Goal: Task Accomplishment & Management: Complete application form

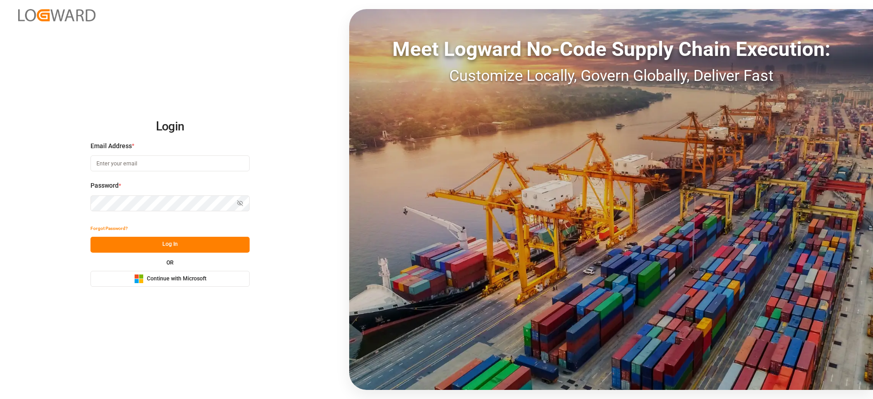
click at [189, 282] on span "Continue with Microsoft" at bounding box center [177, 279] width 60 height 8
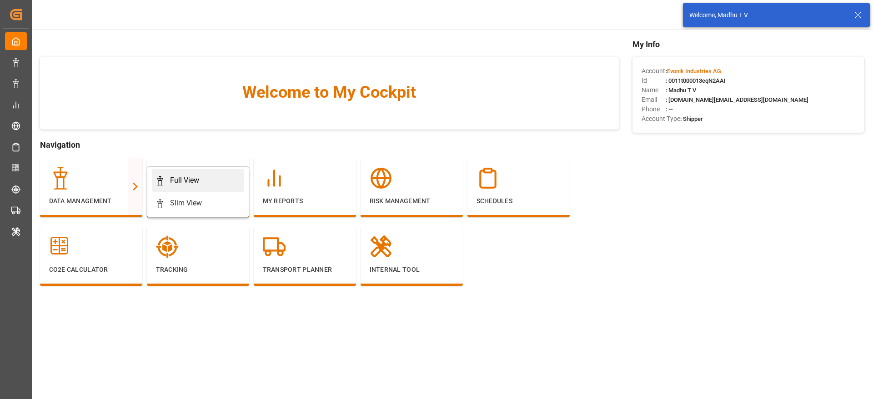
click at [189, 186] on div "Full View" at bounding box center [184, 180] width 29 height 11
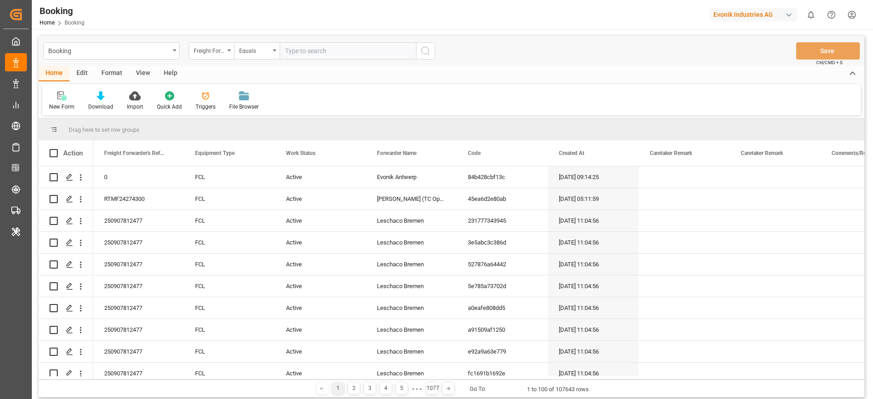
click at [114, 74] on div "Format" at bounding box center [112, 73] width 35 height 15
click at [63, 105] on div "Filter Rows" at bounding box center [62, 107] width 27 height 8
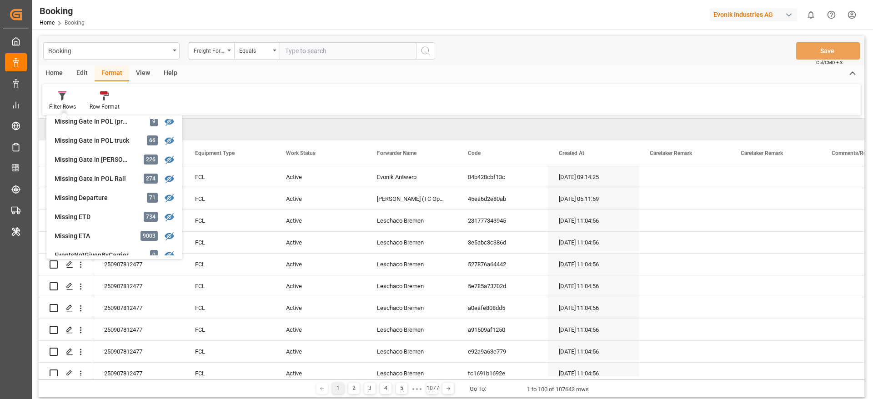
scroll to position [136, 0]
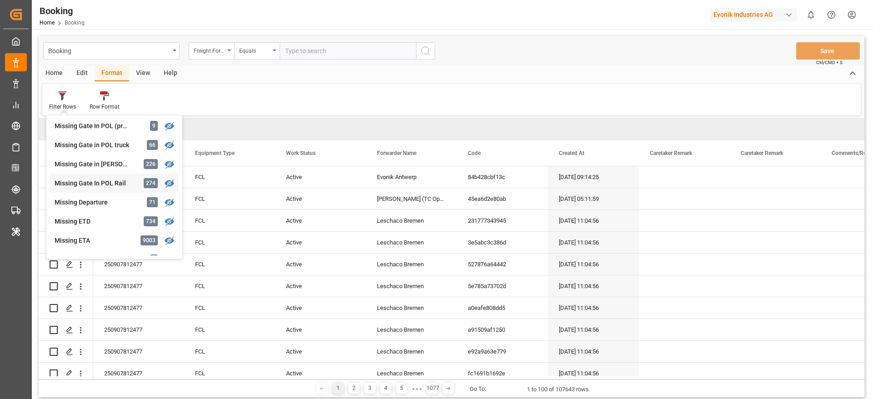
click at [121, 182] on div "Booking Freight Forwarder's Reference No. Equals Save Ctrl/CMD + S Home Edit Fo…" at bounding box center [452, 217] width 826 height 362
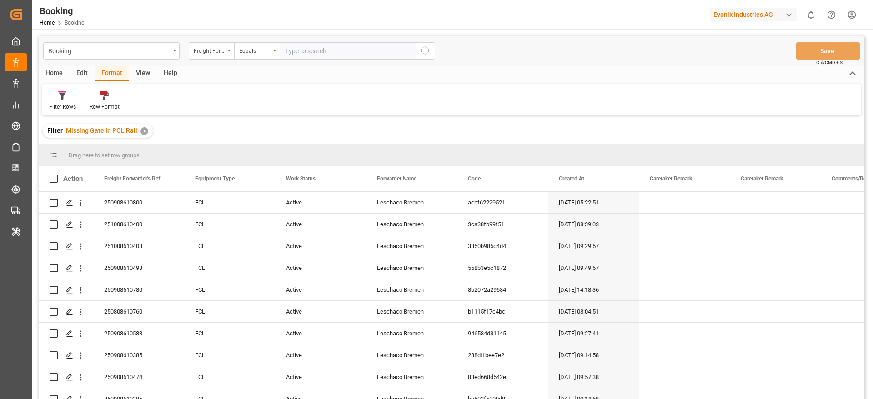
click at [135, 74] on div "View" at bounding box center [143, 73] width 28 height 15
click at [67, 105] on div "Default" at bounding box center [57, 101] width 31 height 20
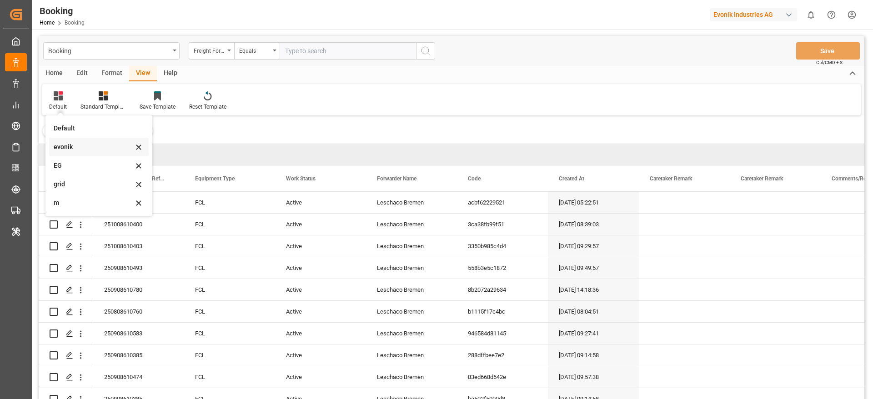
click at [81, 142] on div "evonik" at bounding box center [94, 147] width 80 height 10
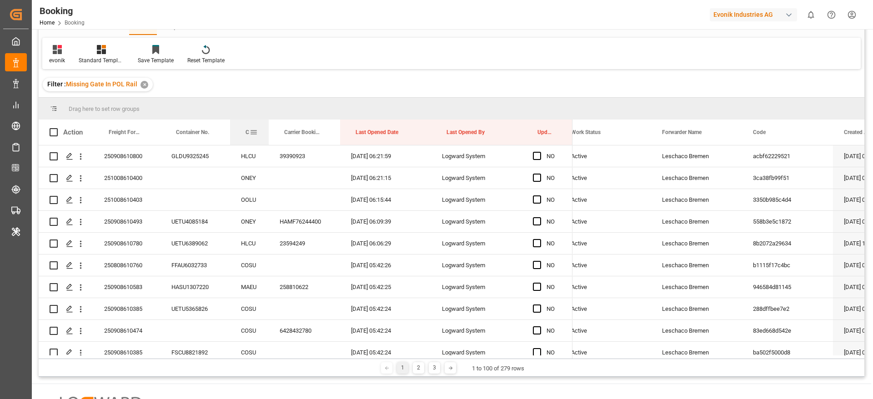
drag, startPoint x: 244, startPoint y: 130, endPoint x: 247, endPoint y: 116, distance: 14.4
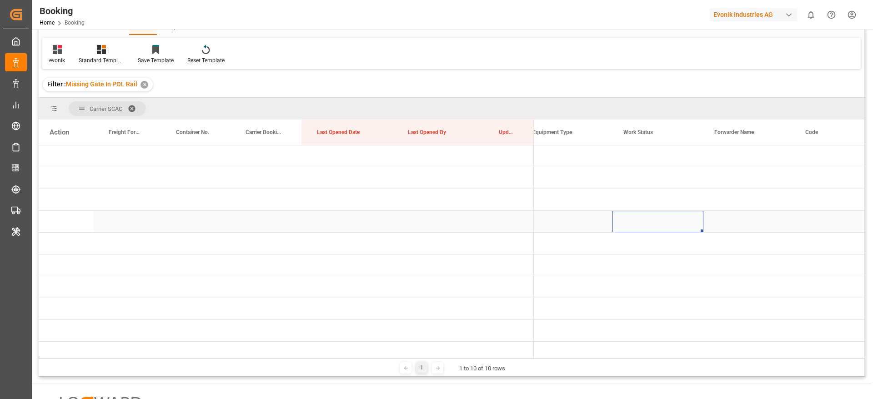
click at [654, 221] on div "Press SPACE to select this row." at bounding box center [658, 221] width 91 height 21
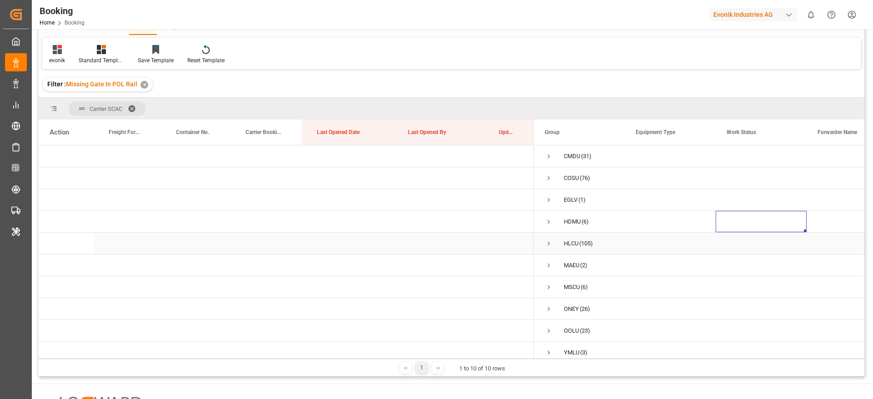
click at [550, 244] on span "Press SPACE to select this row." at bounding box center [549, 244] width 8 height 8
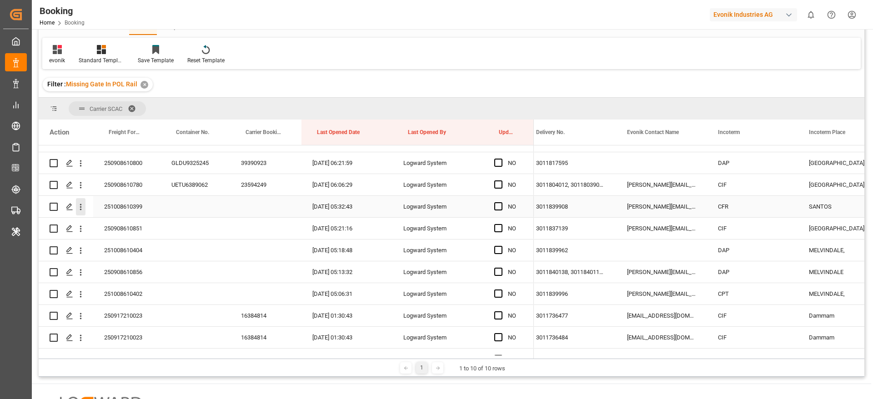
drag, startPoint x: 83, startPoint y: 208, endPoint x: 140, endPoint y: 223, distance: 58.7
click at [83, 208] on icon "open menu" at bounding box center [81, 207] width 10 height 10
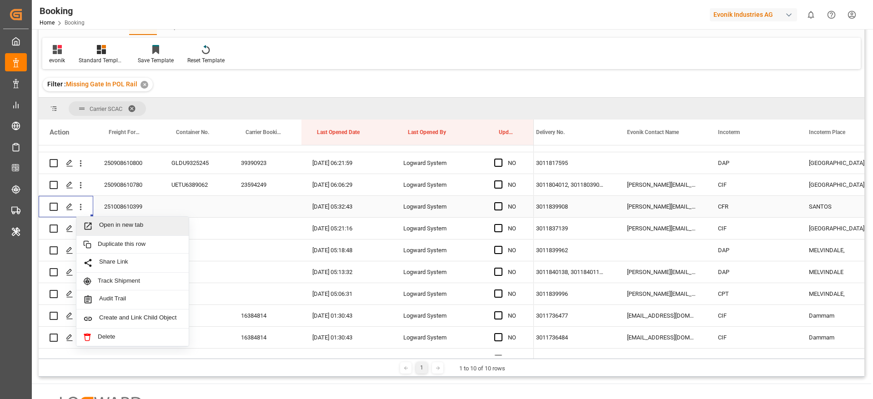
click at [149, 223] on span "Open in new tab" at bounding box center [140, 227] width 83 height 10
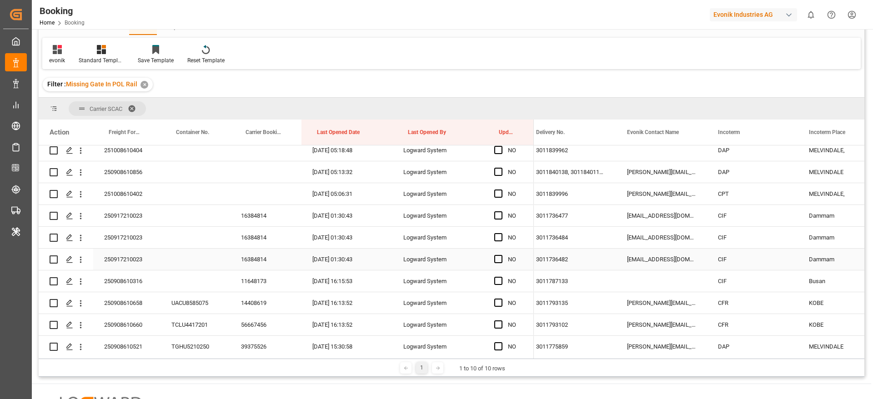
scroll to position [202, 0]
click at [254, 220] on div "16384814" at bounding box center [265, 215] width 71 height 21
click at [134, 217] on div "250917210023" at bounding box center [126, 215] width 67 height 21
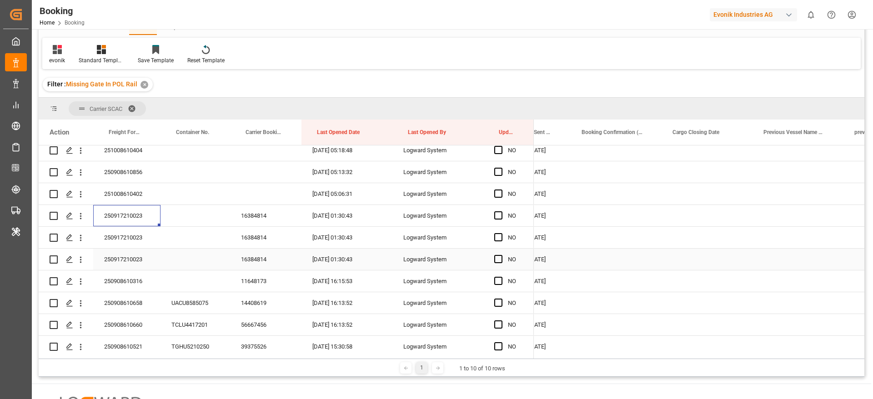
scroll to position [0, 3018]
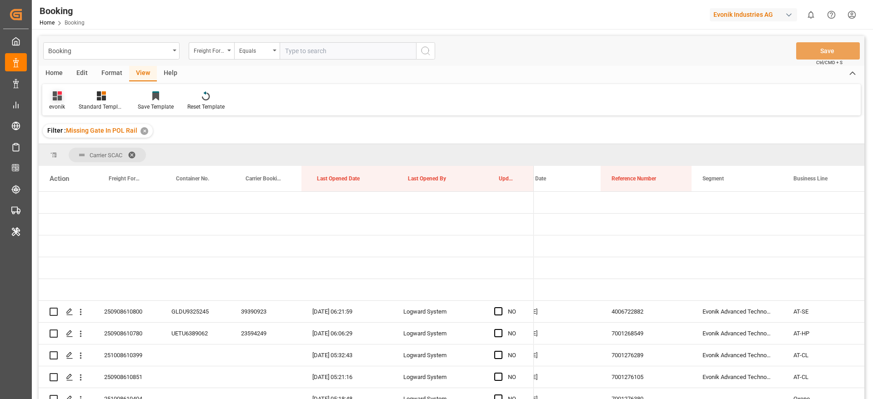
click at [53, 94] on icon at bounding box center [57, 95] width 9 height 9
click at [65, 207] on div "m" at bounding box center [94, 203] width 80 height 10
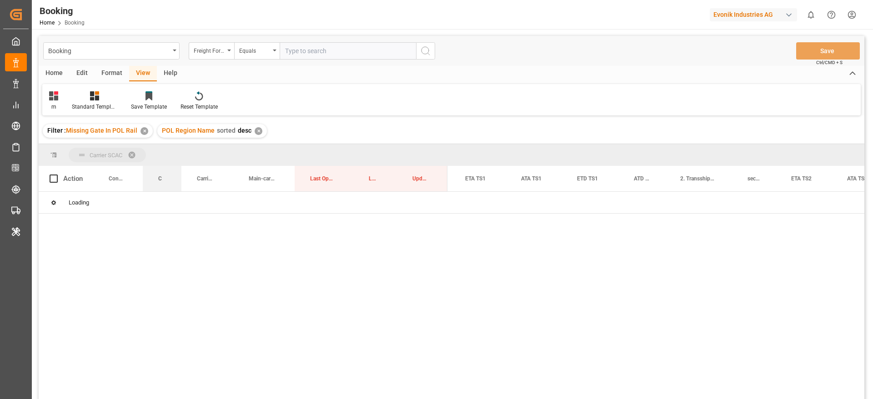
drag, startPoint x: 163, startPoint y: 178, endPoint x: 168, endPoint y: 153, distance: 25.6
click at [256, 132] on div "✕" at bounding box center [259, 131] width 8 height 8
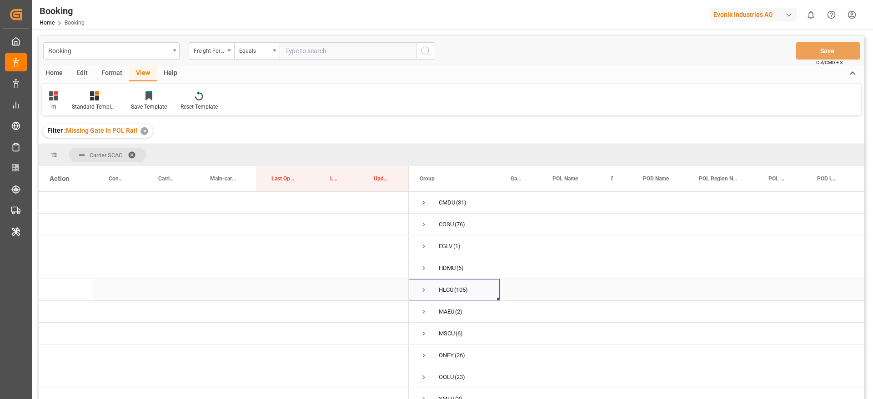
click at [427, 289] on span "Press SPACE to select this row." at bounding box center [424, 290] width 8 height 8
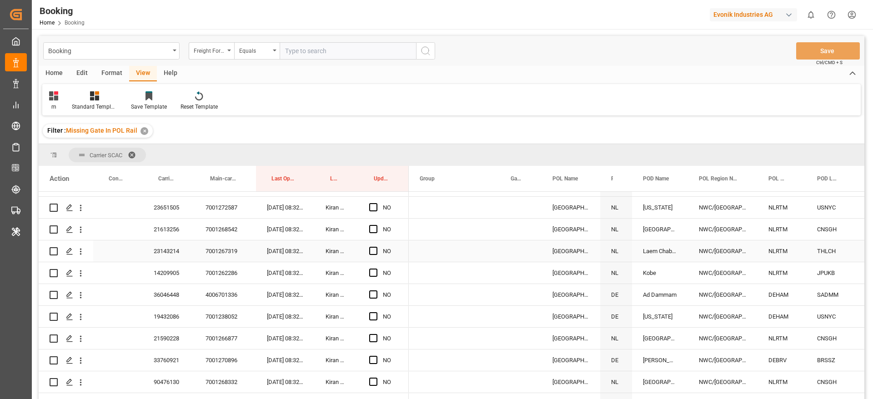
click at [161, 253] on div "23143214" at bounding box center [169, 251] width 52 height 21
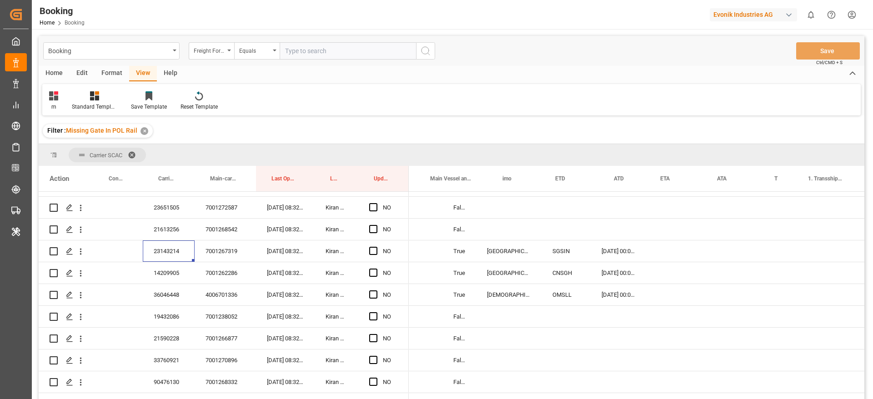
scroll to position [0, 300]
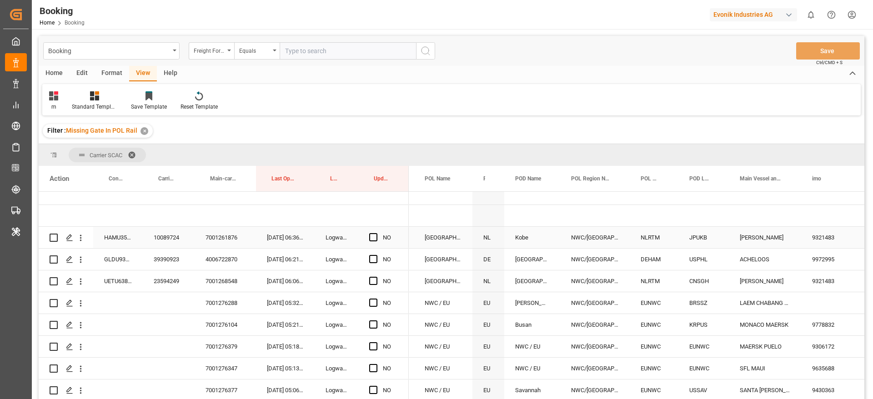
click at [171, 234] on div "10089724" at bounding box center [169, 237] width 52 height 21
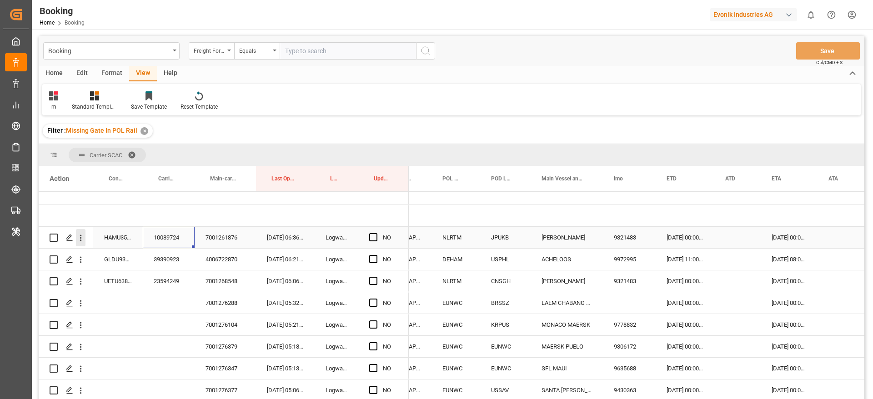
click at [82, 236] on icon "open menu" at bounding box center [81, 238] width 10 height 10
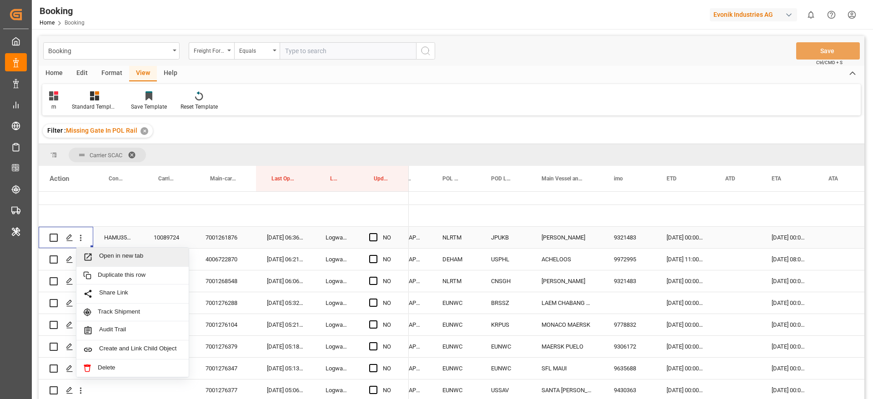
click at [115, 258] on span "Open in new tab" at bounding box center [140, 257] width 83 height 10
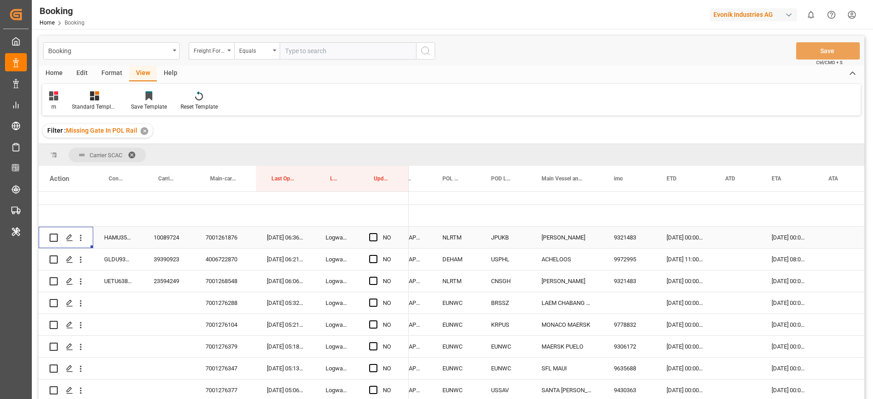
click at [232, 239] on div "7001261876" at bounding box center [225, 237] width 61 height 21
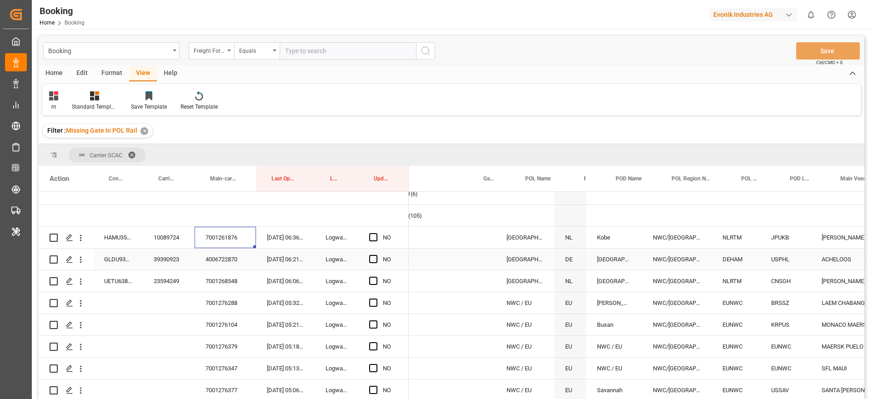
scroll to position [0, 19]
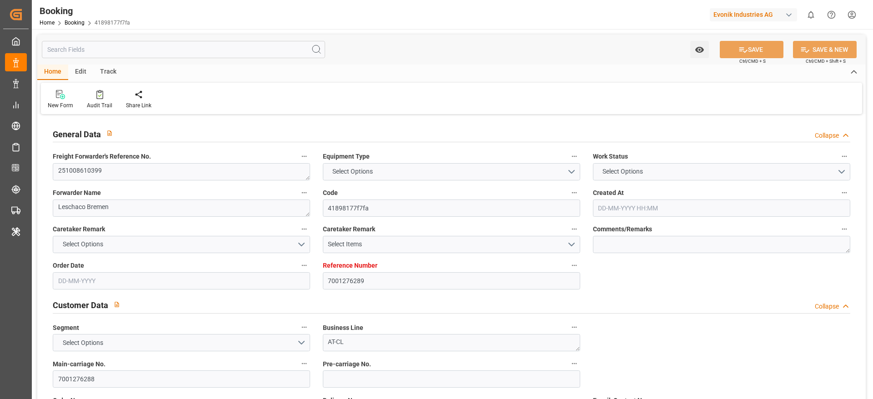
type input "7001276289"
type input "Hapag Lloyd"
type input "Hapag Lloyd Aktiengesellschaft"
type input "EUNWC"
type input "BRSSZ"
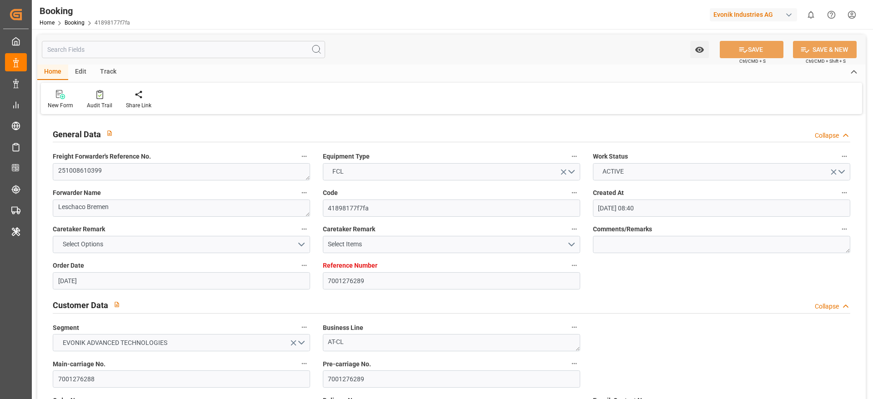
type input "[DATE] 08:40"
type input "[DATE]"
type input "[DATE] 00:00"
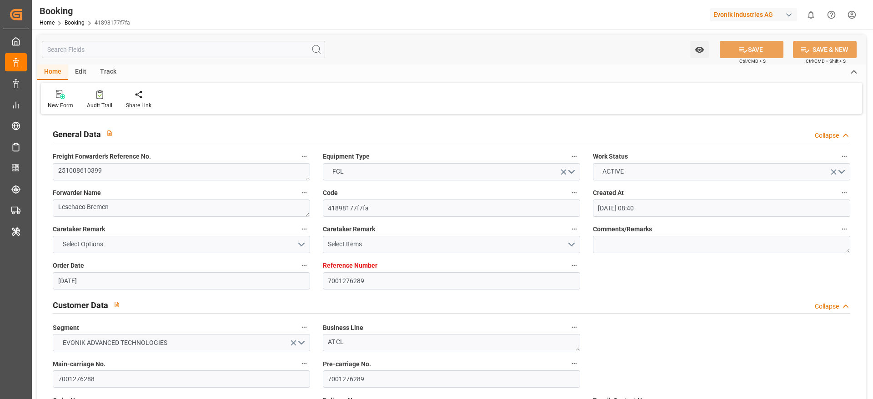
type input "[DATE] 00:00"
type input "[DATE]"
type input "[DATE] 00:00"
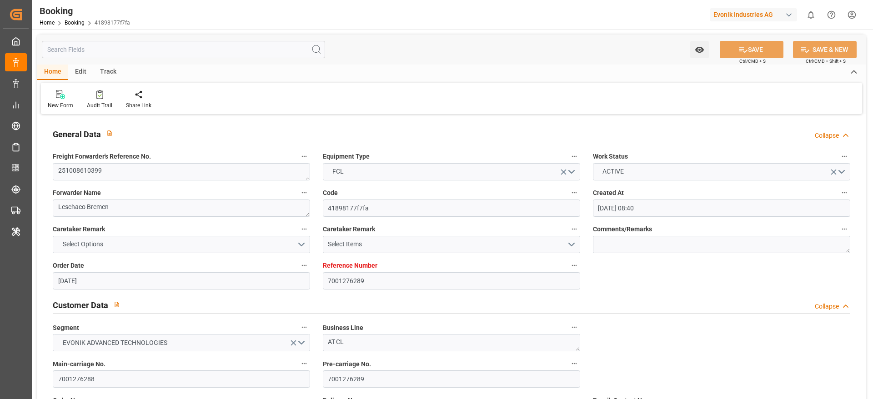
type input "[DATE] 00:00"
type input "[DATE] 05:32"
click at [117, 170] on textarea "251008610399" at bounding box center [181, 171] width 257 height 17
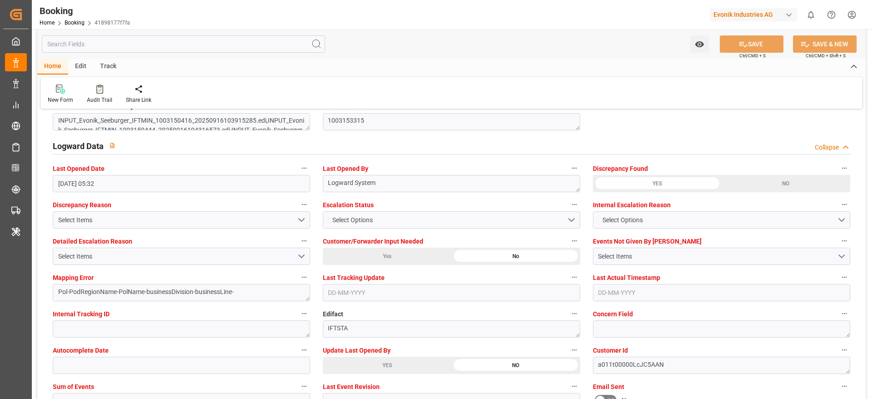
scroll to position [1625, 0]
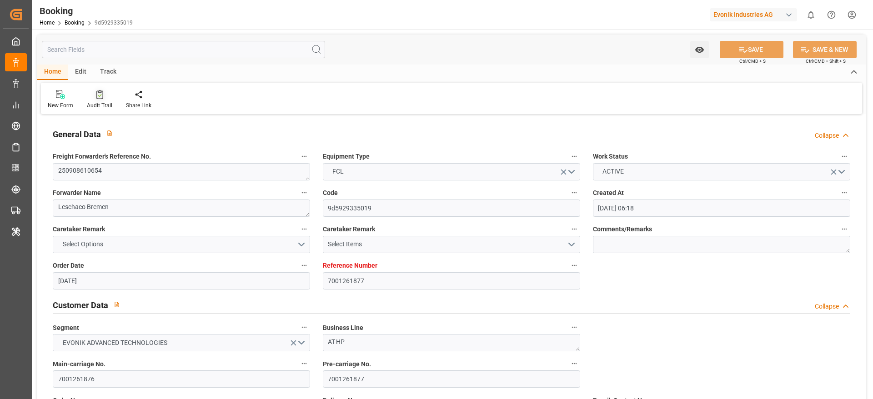
click at [96, 96] on icon at bounding box center [99, 94] width 7 height 9
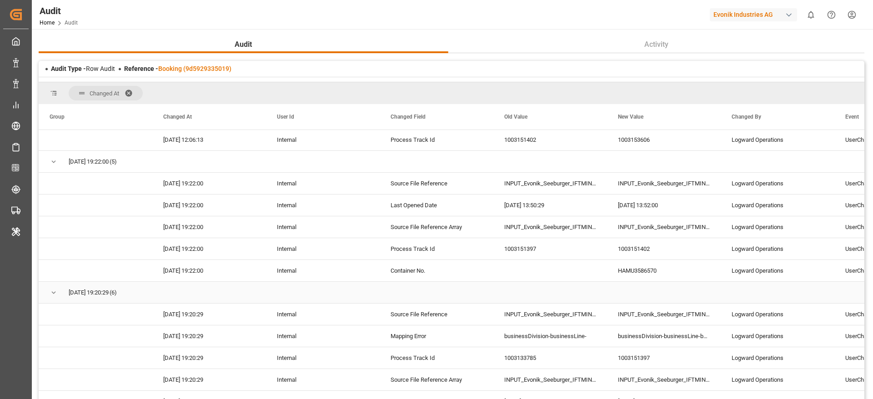
scroll to position [68, 0]
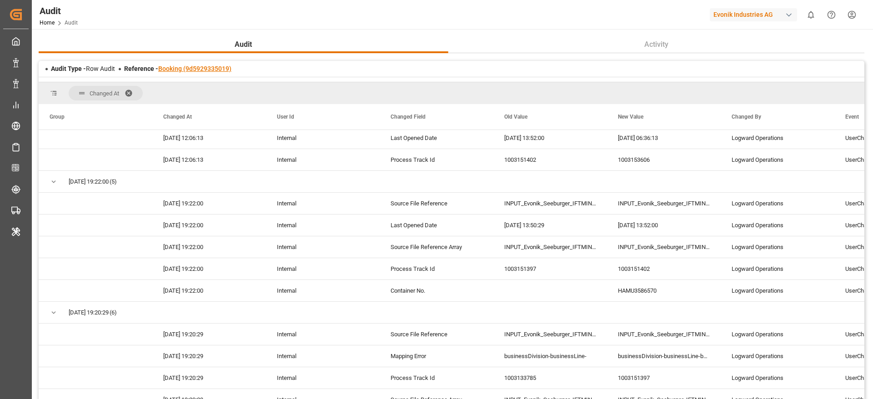
click at [203, 70] on link "Booking (9d5929335019)" at bounding box center [194, 68] width 73 height 7
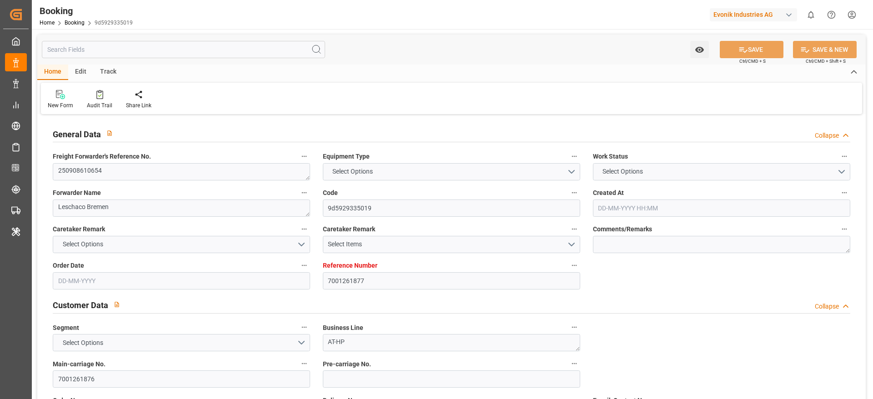
type input "7001261877"
type input "9321483"
type input "Hapag [PERSON_NAME]"
type input "Hapag [PERSON_NAME] Aktiengesellschaft"
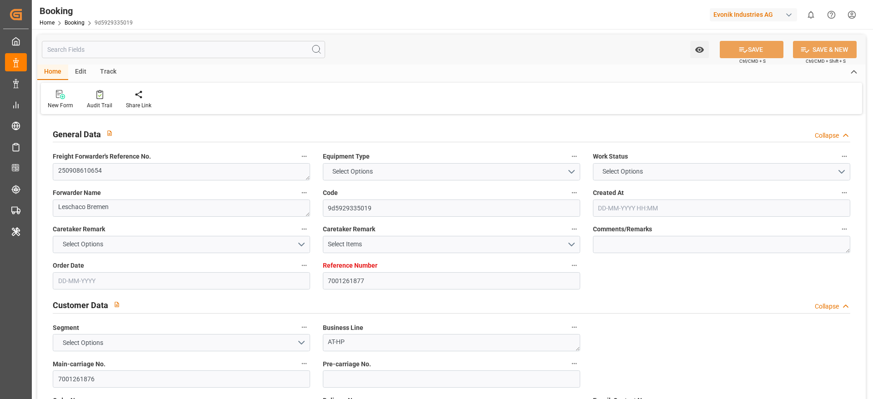
type input "NLRTM"
type input "JPUKB"
type input "CNSGH"
click at [127, 170] on textarea "250908610654" at bounding box center [181, 171] width 257 height 17
type input "29-08-2025 06:18"
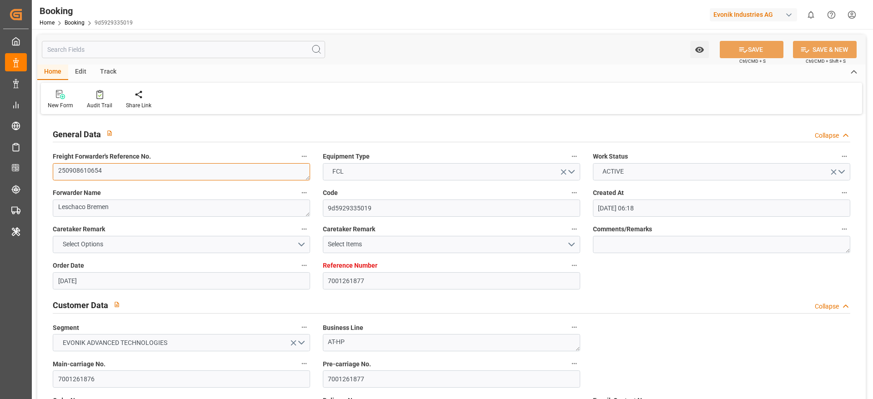
type input "[DATE]"
type input "20-11-2025"
type input "08-09-2025"
type input "08-09-2025 00:00"
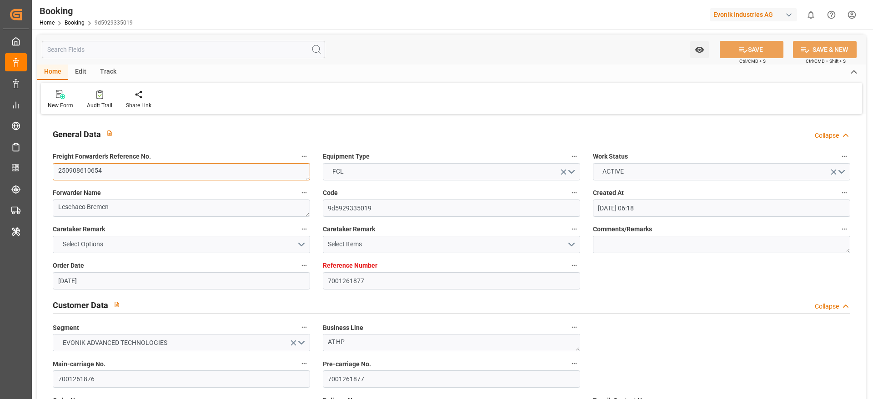
type input "01-09-2025"
type input "[DATE] 00:00"
type input "17-11-2025 00:00"
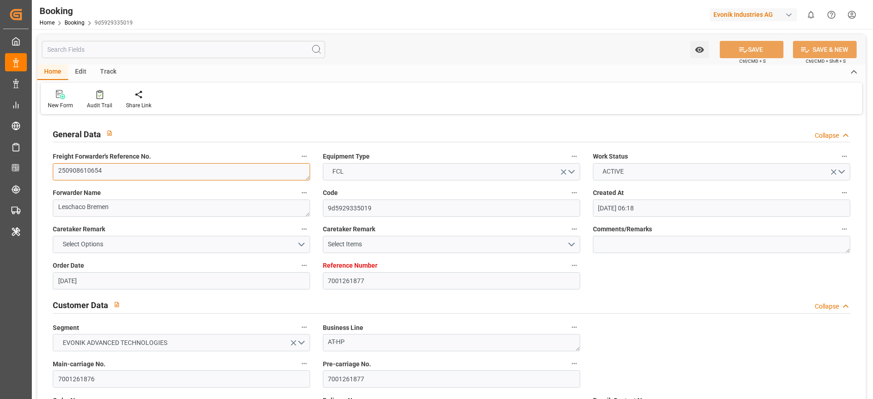
type input "20-11-2025 00:00"
type input "08-11-2025 00:00"
type input "14-11-2025 00:00"
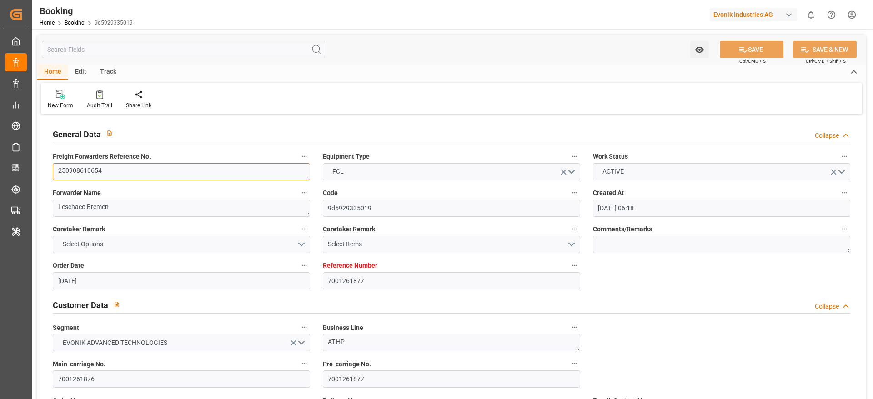
type input "17-09-2025 06:36"
click at [127, 170] on textarea "250908610654" at bounding box center [181, 171] width 257 height 17
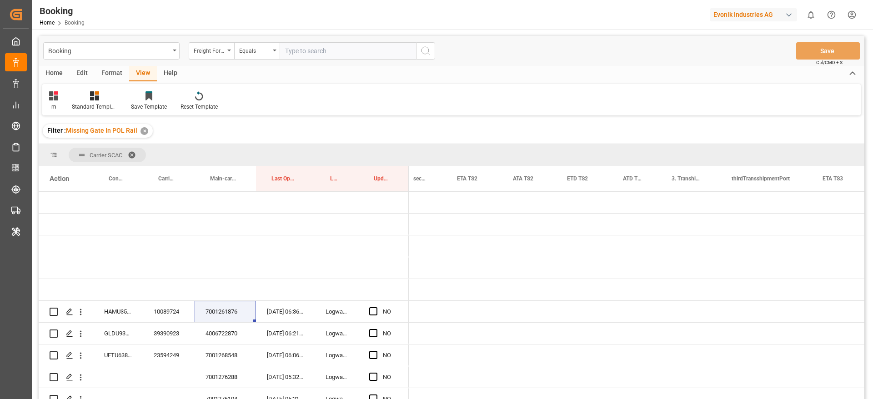
scroll to position [74, 0]
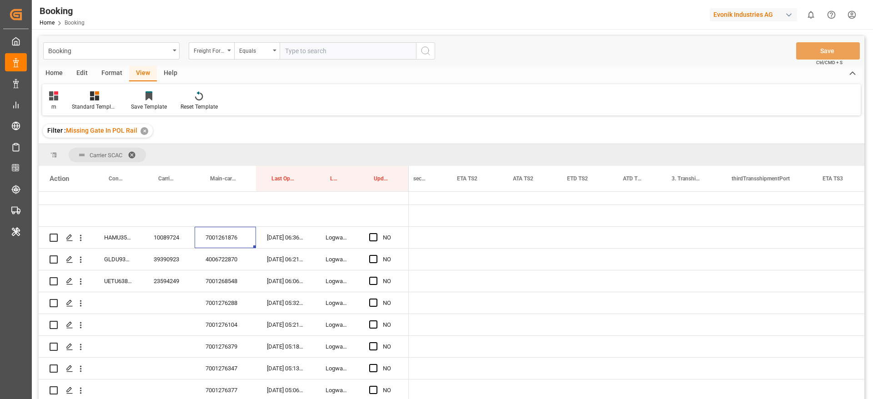
click at [106, 70] on div "Format" at bounding box center [112, 73] width 35 height 15
click at [66, 101] on div "Filter Rows" at bounding box center [62, 101] width 40 height 20
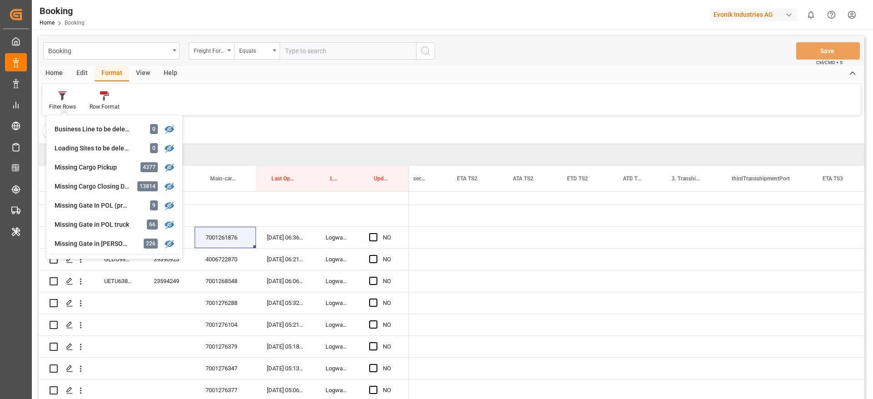
scroll to position [136, 0]
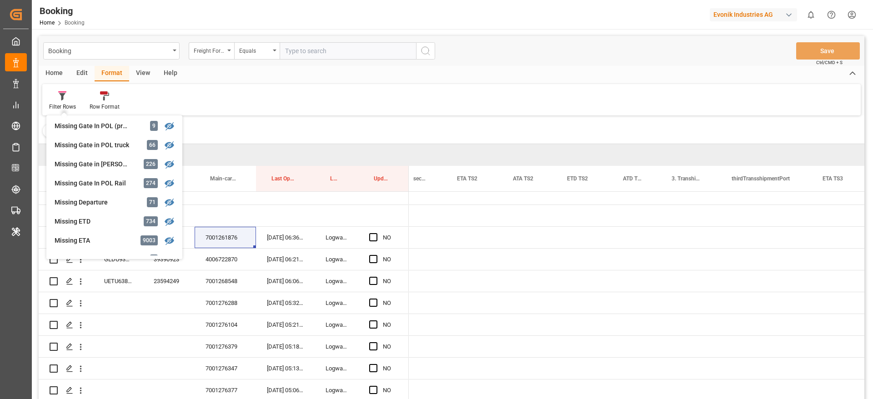
click at [354, 104] on div "Filter Rows GHM Tracking 2860 Karl gross 0 Evonik3rdParty 0 Business Line to be…" at bounding box center [451, 99] width 819 height 31
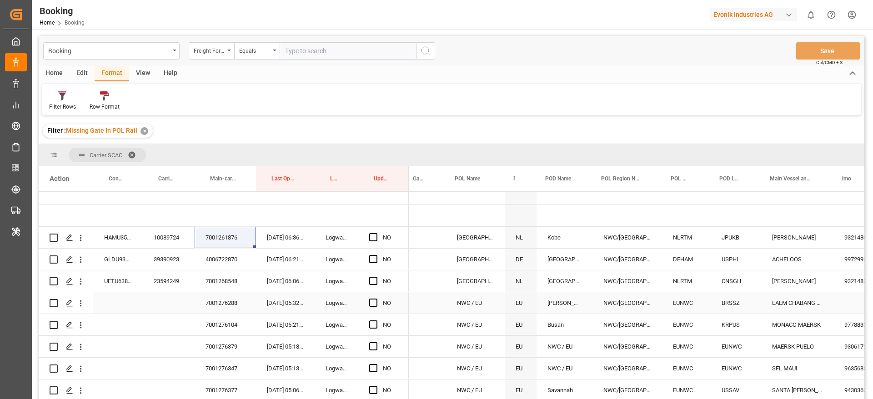
scroll to position [0, 98]
click at [375, 237] on span "Press SPACE to select this row." at bounding box center [373, 237] width 8 height 8
click at [376, 233] on input "Press SPACE to select this row." at bounding box center [376, 233] width 0 height 0
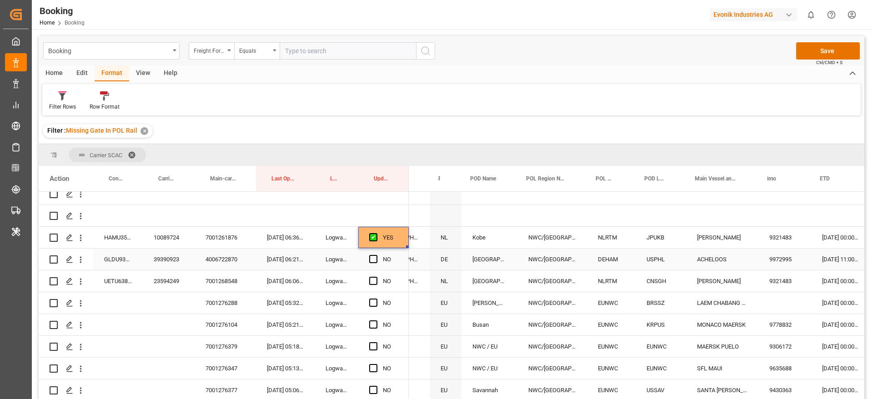
scroll to position [0, 173]
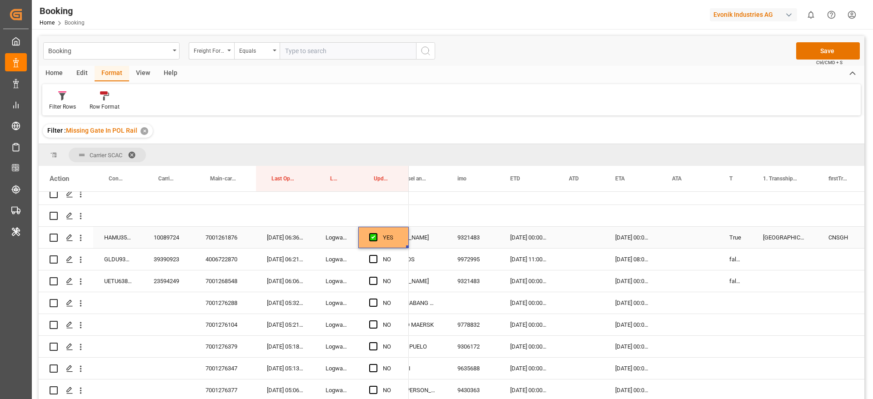
click at [515, 238] on div "28-09-2025 00:00:00" at bounding box center [528, 237] width 59 height 21
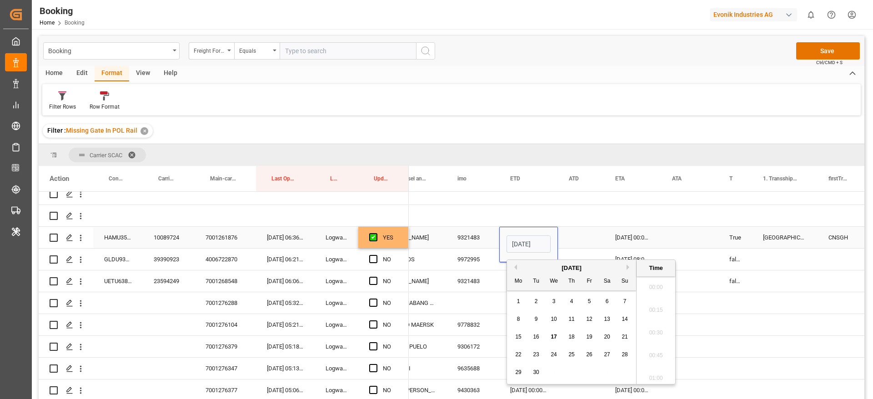
scroll to position [1049, 0]
click at [577, 357] on div "25" at bounding box center [571, 355] width 11 height 11
type input "[DATE] 00:00"
click at [577, 235] on div "Press SPACE to select this row." at bounding box center [581, 237] width 46 height 21
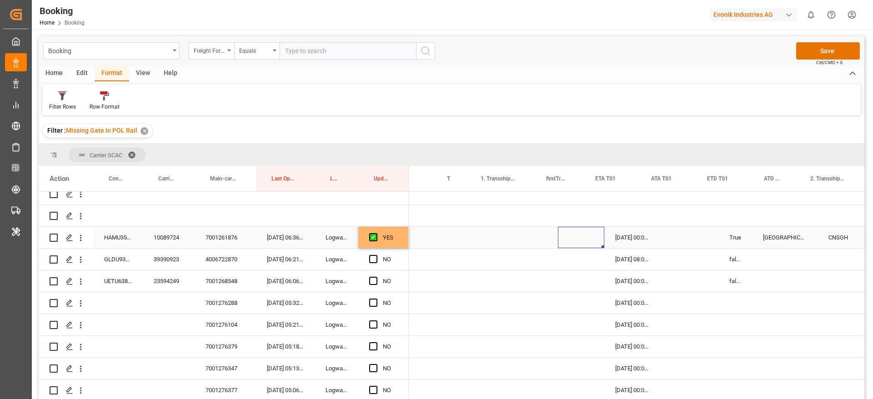
scroll to position [0, 787]
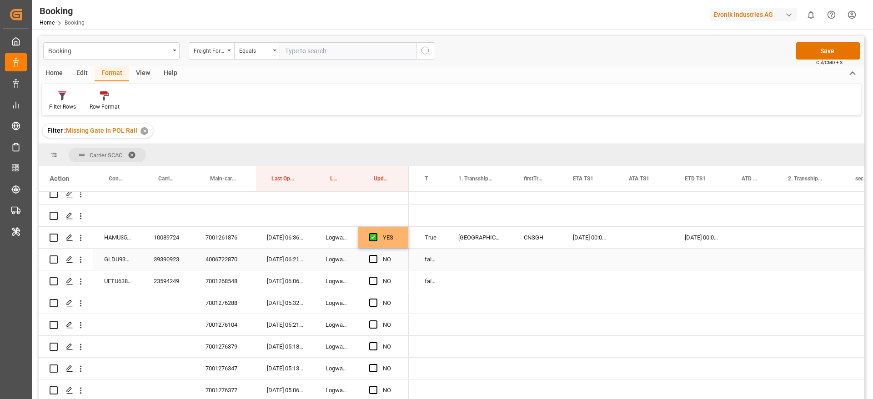
click at [169, 263] on div "39390923" at bounding box center [169, 259] width 52 height 21
click at [523, 18] on div "Booking Home Booking Evonik Industries AG 0 Notifications Only show unread All …" at bounding box center [449, 14] width 848 height 29
click at [168, 259] on div "39390923" at bounding box center [169, 259] width 52 height 21
click at [174, 255] on div "39390923" at bounding box center [169, 259] width 52 height 21
click at [166, 285] on div "23594249" at bounding box center [169, 281] width 52 height 21
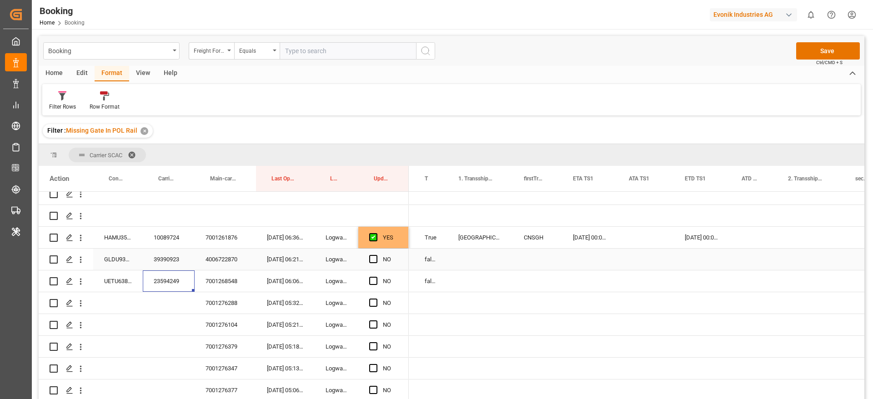
click at [118, 261] on div "GLDU9325245" at bounding box center [118, 259] width 50 height 21
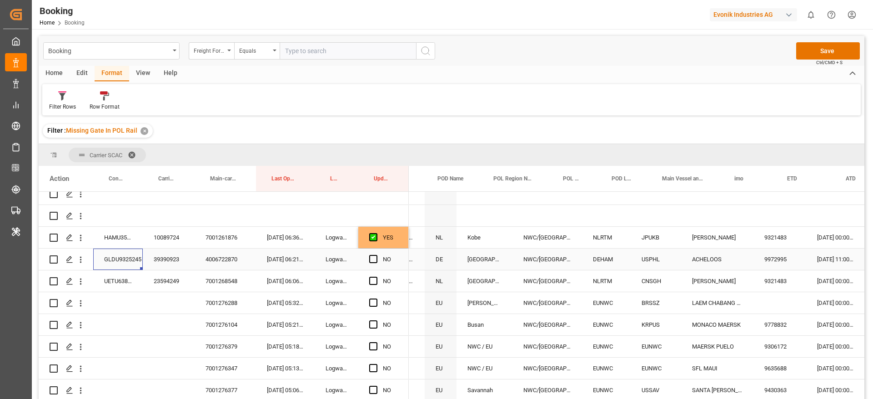
scroll to position [0, 322]
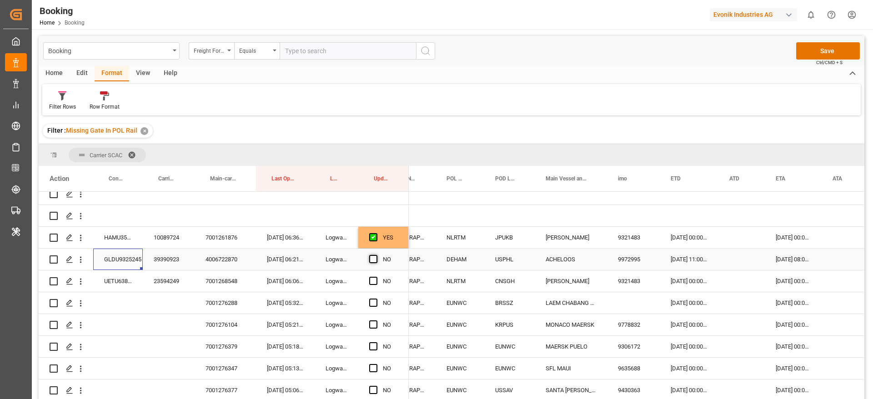
click at [371, 259] on span "Press SPACE to select this row." at bounding box center [373, 259] width 8 height 8
click at [376, 255] on input "Press SPACE to select this row." at bounding box center [376, 255] width 0 height 0
click at [171, 279] on div "23594249" at bounding box center [169, 281] width 52 height 21
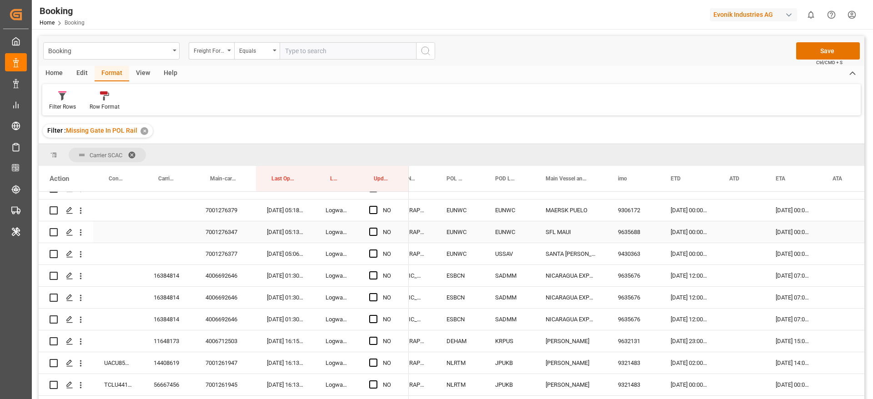
scroll to position [142, 0]
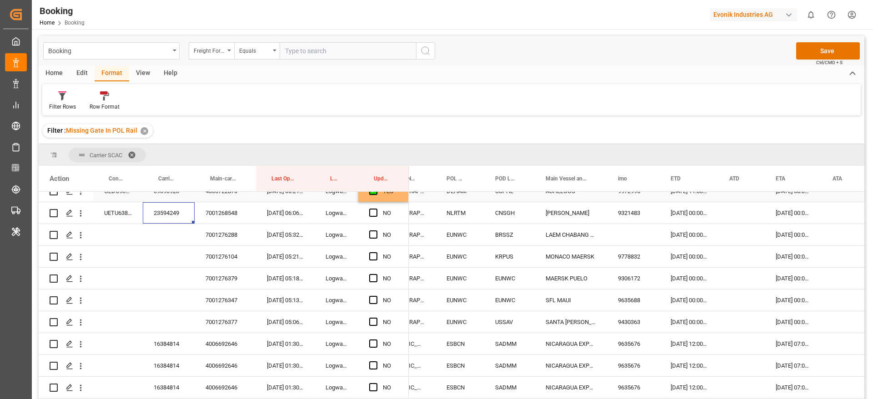
click at [164, 211] on div "23594249" at bounding box center [169, 212] width 52 height 21
click at [174, 345] on div "16384814" at bounding box center [169, 343] width 52 height 21
click at [170, 212] on div "23594249" at bounding box center [169, 212] width 52 height 21
drag, startPoint x: 82, startPoint y: 237, endPoint x: 176, endPoint y: 252, distance: 95.8
click at [82, 237] on icon "open menu" at bounding box center [81, 236] width 10 height 10
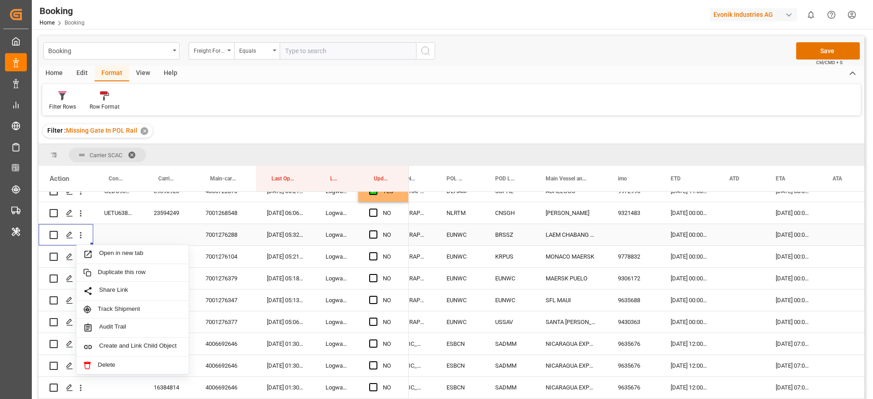
click at [176, 252] on span "Open in new tab" at bounding box center [140, 255] width 83 height 10
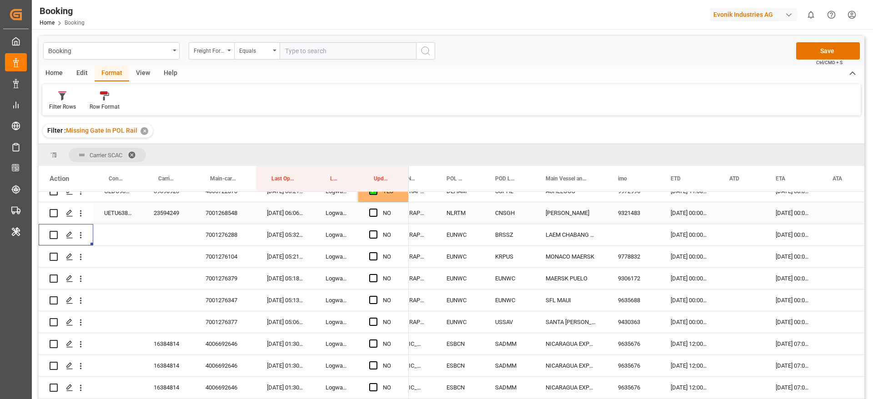
click at [126, 211] on div "UETU6389062" at bounding box center [118, 212] width 50 height 21
click at [373, 233] on span "Press SPACE to select this row." at bounding box center [373, 235] width 8 height 8
click at [376, 231] on input "Press SPACE to select this row." at bounding box center [376, 231] width 0 height 0
click at [343, 179] on span at bounding box center [343, 179] width 8 height 8
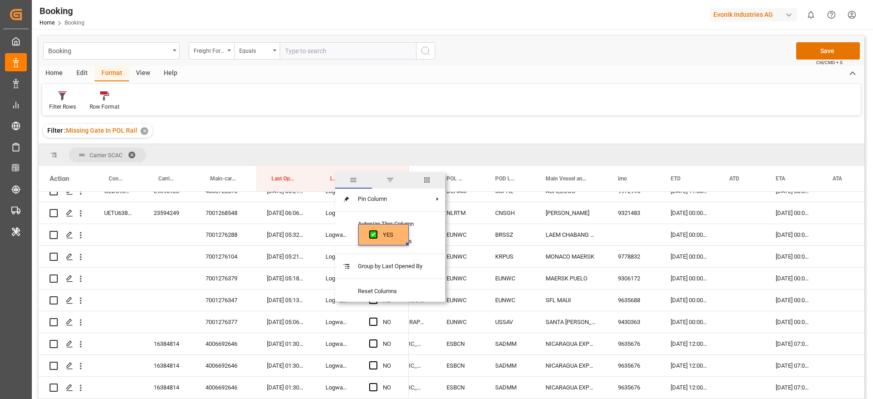
click at [431, 180] on span "columns" at bounding box center [427, 180] width 8 height 8
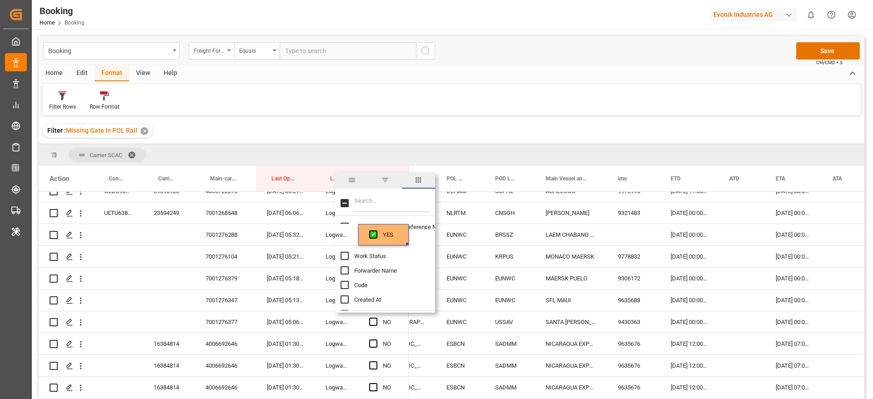
click at [409, 203] on input "Filter Columns Input" at bounding box center [392, 203] width 76 height 18
type input "f"
checkbox input "false"
type input "f"
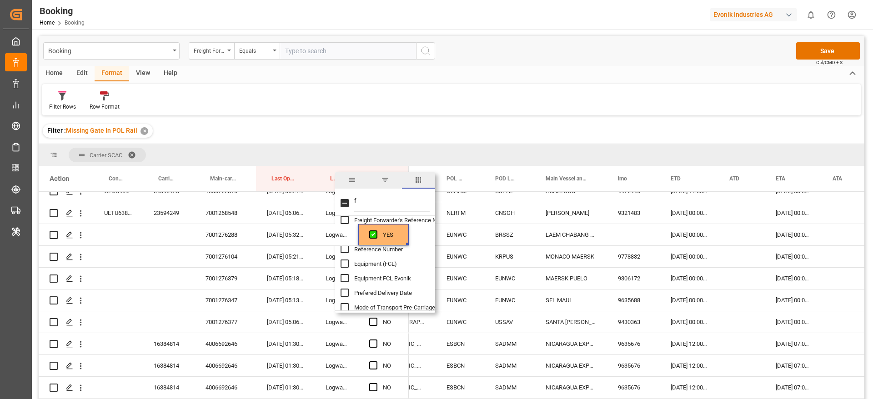
click at [345, 221] on input "Freight Forwarder's Reference No. column toggle visibility (hidden)" at bounding box center [345, 220] width 8 height 8
checkbox input "true"
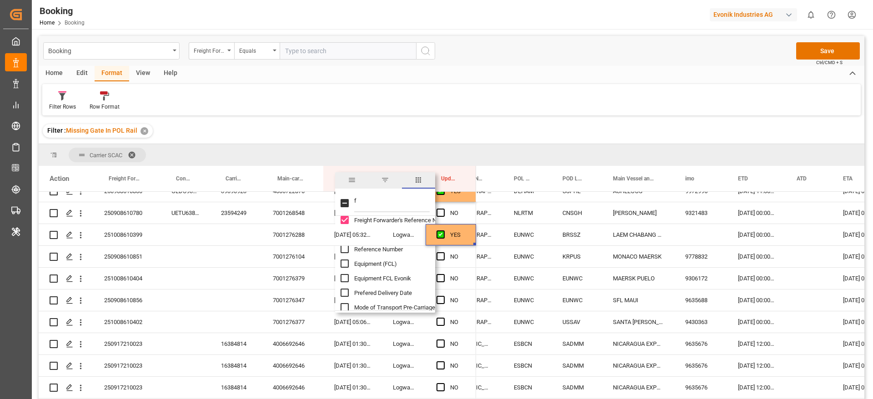
click at [404, 97] on div "Filter Rows Row Format" at bounding box center [451, 99] width 819 height 31
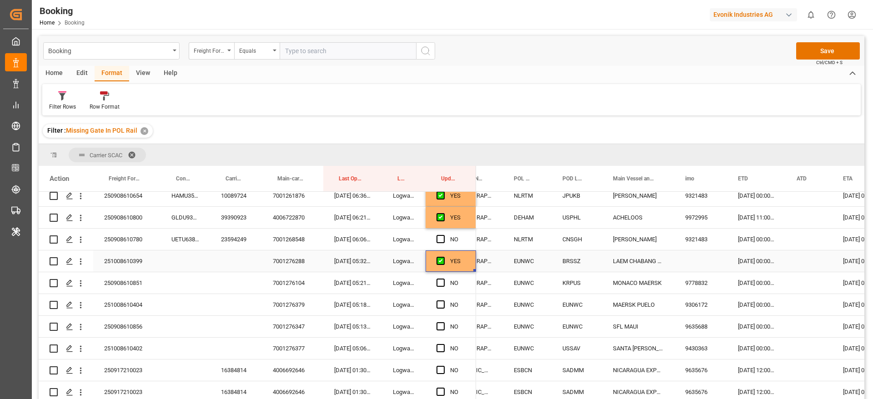
scroll to position [115, 0]
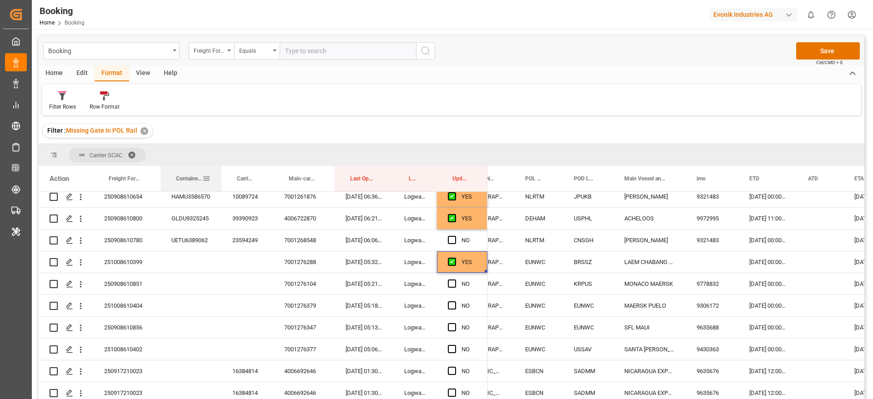
drag, startPoint x: 209, startPoint y: 180, endPoint x: 221, endPoint y: 173, distance: 13.0
click at [221, 173] on div at bounding box center [222, 178] width 4 height 25
drag, startPoint x: 160, startPoint y: 174, endPoint x: 164, endPoint y: 177, distance: 4.8
click at [157, 172] on div at bounding box center [158, 178] width 4 height 25
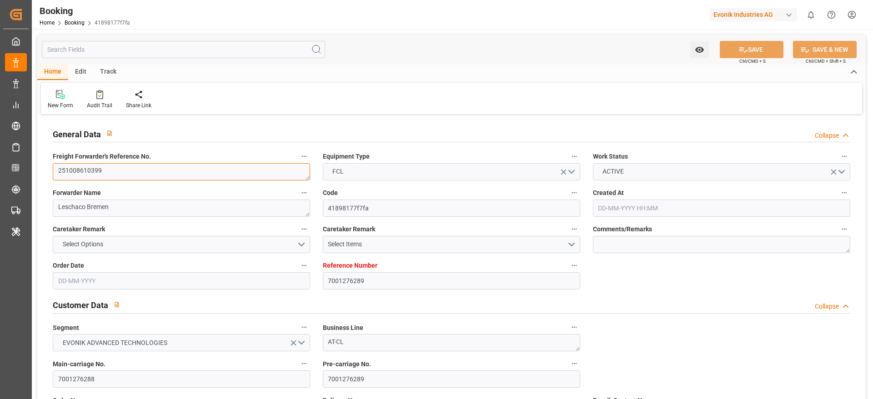
click at [122, 172] on textarea "251008610399" at bounding box center [181, 171] width 257 height 17
type input "[DATE] 08:40"
type input "[DATE]"
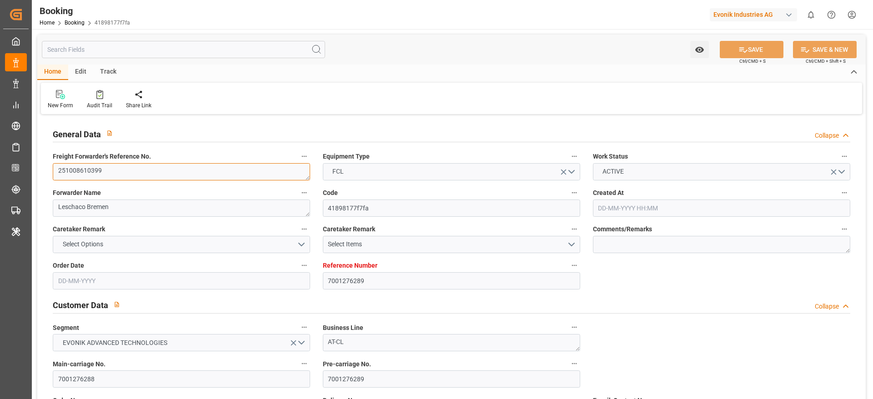
type input "[DATE]"
type input "[DATE] 00:00"
type input "[DATE]"
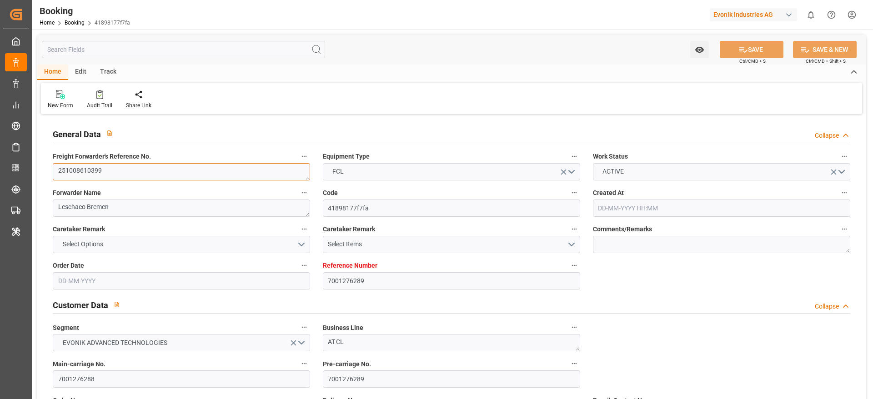
type input "[DATE] 00:00"
type input "[DATE] 05:32"
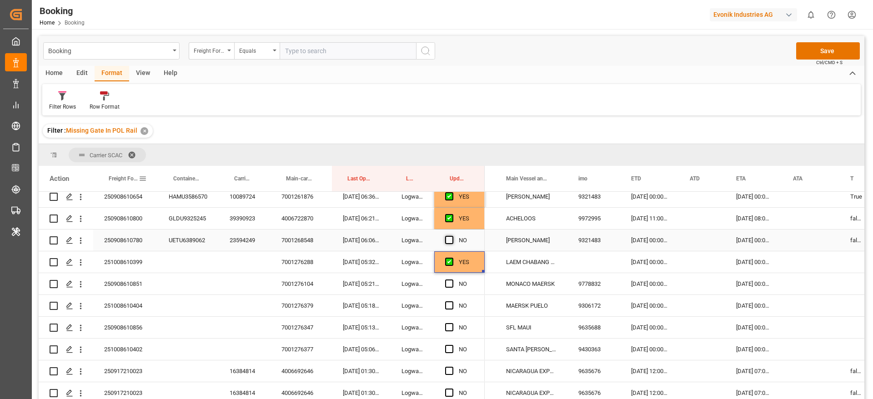
click at [447, 238] on span "Press SPACE to select this row." at bounding box center [449, 240] width 8 height 8
click at [452, 236] on input "Press SPACE to select this row." at bounding box center [452, 236] width 0 height 0
click at [131, 286] on div "250908610851" at bounding box center [125, 283] width 65 height 21
click at [472, 177] on span at bounding box center [470, 179] width 8 height 8
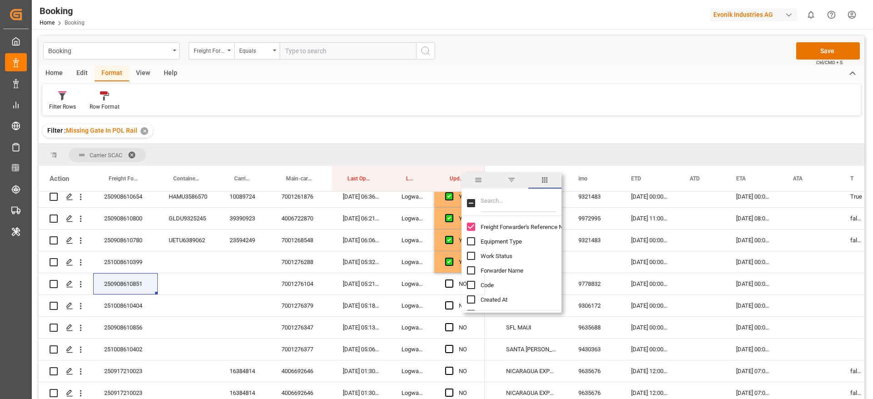
click at [503, 197] on input "Filter Columns Input" at bounding box center [519, 203] width 76 height 18
type input "cre"
click at [471, 226] on input "Created At column toggle visibility (hidden)" at bounding box center [471, 227] width 8 height 8
checkbox input "true"
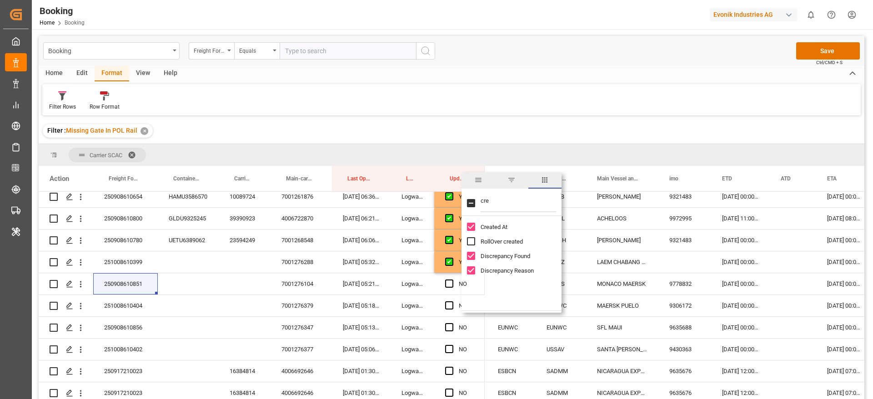
click at [567, 140] on div "Filter : Missing Gate In POL Rail ✕" at bounding box center [452, 130] width 826 height 25
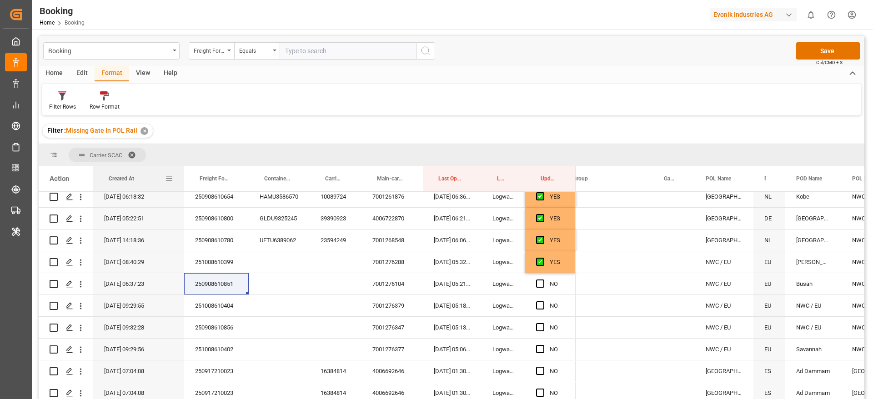
drag, startPoint x: 592, startPoint y: 177, endPoint x: 163, endPoint y: 182, distance: 429.4
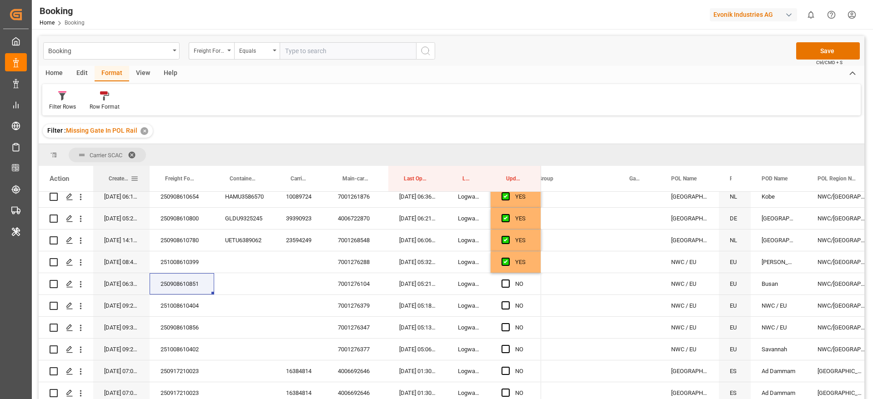
drag, startPoint x: 183, startPoint y: 179, endPoint x: 149, endPoint y: 179, distance: 34.6
click at [149, 179] on div at bounding box center [150, 178] width 4 height 25
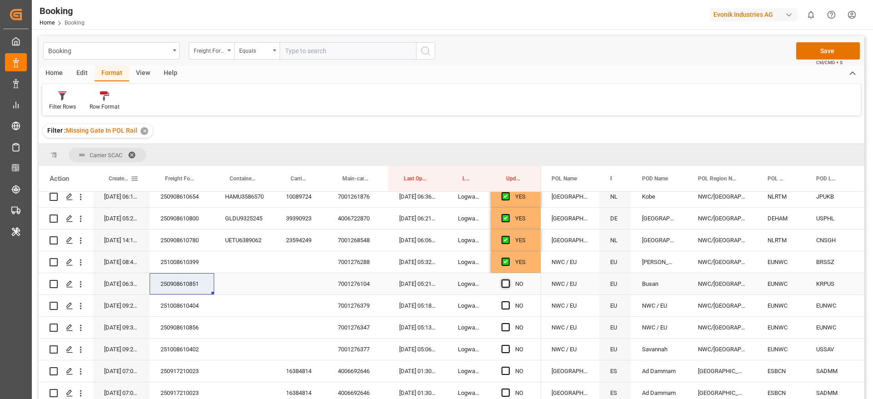
click at [505, 284] on span "Press SPACE to select this row." at bounding box center [506, 284] width 8 height 8
click at [509, 280] on input "Press SPACE to select this row." at bounding box center [509, 280] width 0 height 0
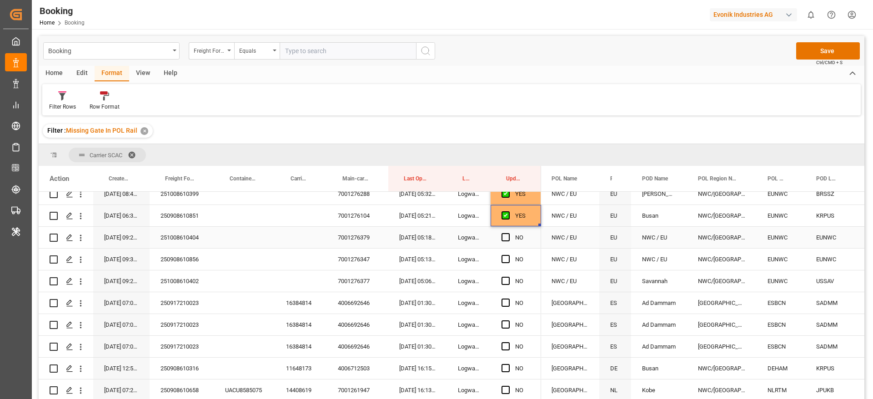
click at [182, 237] on div "251008610404" at bounding box center [182, 237] width 65 height 21
click at [509, 237] on span "Press SPACE to select this row." at bounding box center [506, 237] width 8 height 8
click at [509, 233] on input "Press SPACE to select this row." at bounding box center [509, 233] width 0 height 0
click at [169, 269] on div "250908610856" at bounding box center [182, 259] width 65 height 21
click at [506, 261] on span "Press SPACE to select this row." at bounding box center [506, 259] width 8 height 8
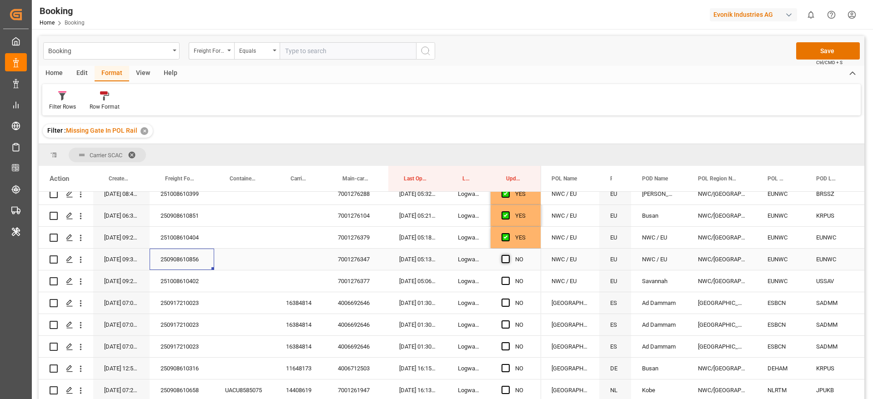
click at [509, 255] on input "Press SPACE to select this row." at bounding box center [509, 255] width 0 height 0
click at [181, 281] on div "251008610402" at bounding box center [182, 281] width 65 height 21
drag, startPoint x: 507, startPoint y: 284, endPoint x: 144, endPoint y: 291, distance: 363.0
click at [507, 284] on span "Press SPACE to select this row." at bounding box center [506, 281] width 8 height 8
click at [509, 277] on input "Press SPACE to select this row." at bounding box center [509, 277] width 0 height 0
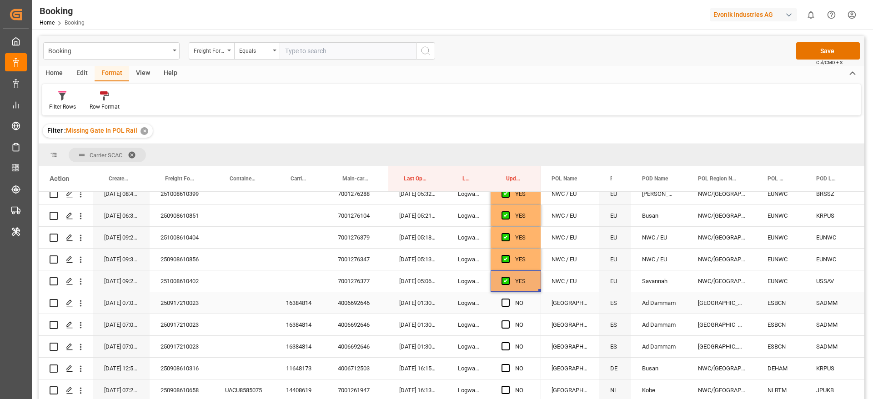
click at [175, 297] on div "250917210023" at bounding box center [182, 302] width 65 height 21
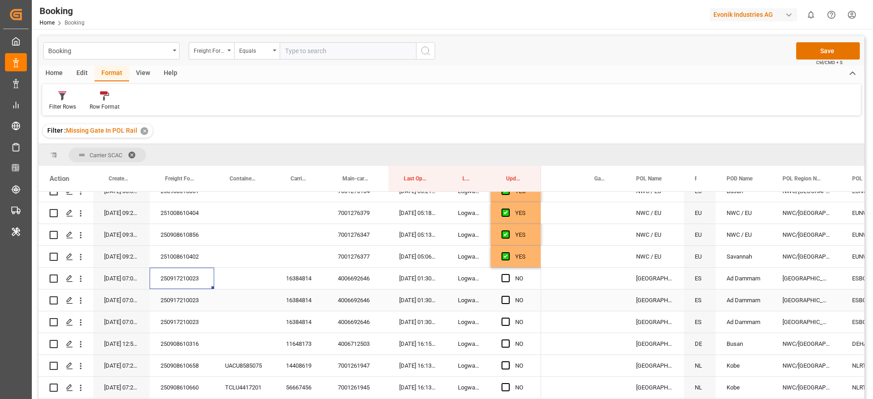
scroll to position [0, 48]
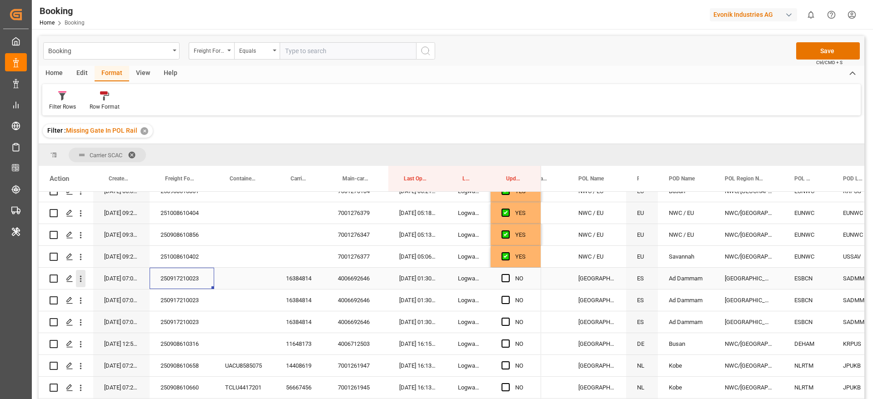
click at [81, 279] on icon "open menu" at bounding box center [81, 279] width 2 height 6
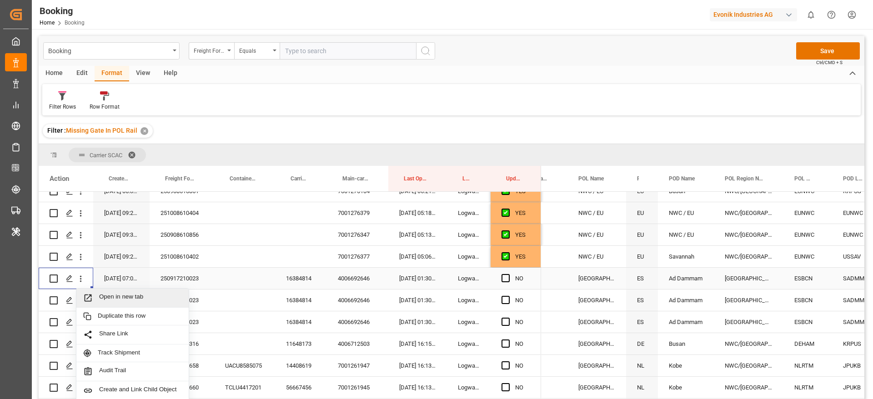
click at [143, 297] on span "Open in new tab" at bounding box center [140, 298] width 83 height 10
click at [82, 303] on icon "open menu" at bounding box center [81, 301] width 10 height 10
click at [122, 319] on span "Open in new tab" at bounding box center [140, 320] width 83 height 10
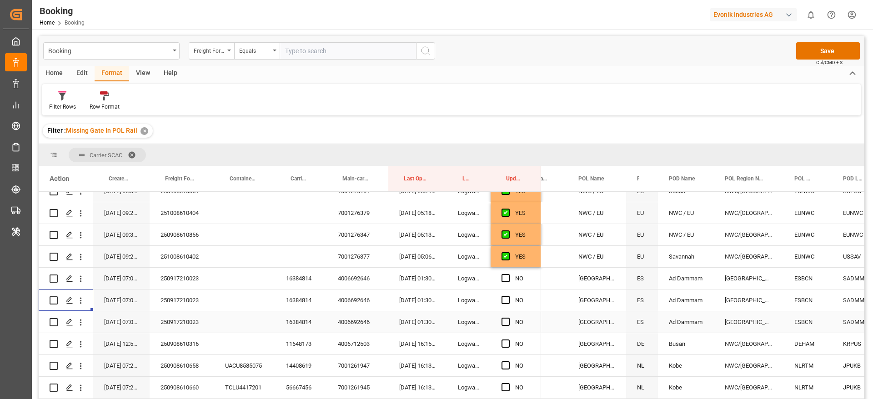
click at [79, 324] on icon "open menu" at bounding box center [81, 323] width 10 height 10
click at [126, 342] on span "Open in new tab" at bounding box center [140, 342] width 83 height 10
click at [351, 283] on div "4006692646" at bounding box center [357, 278] width 61 height 21
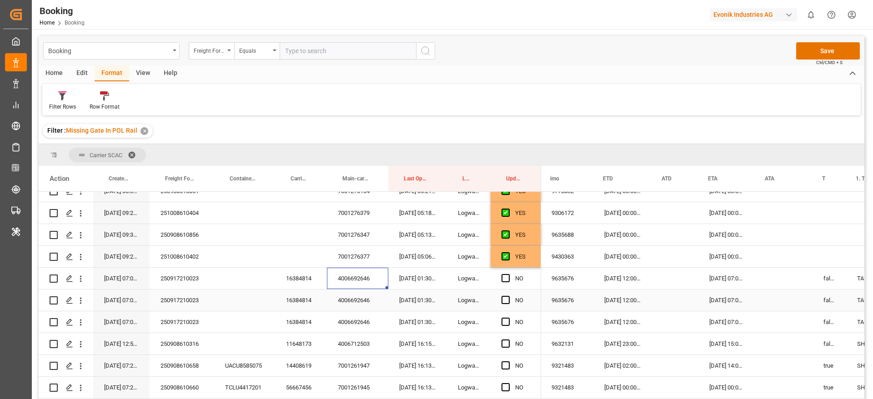
scroll to position [0, 525]
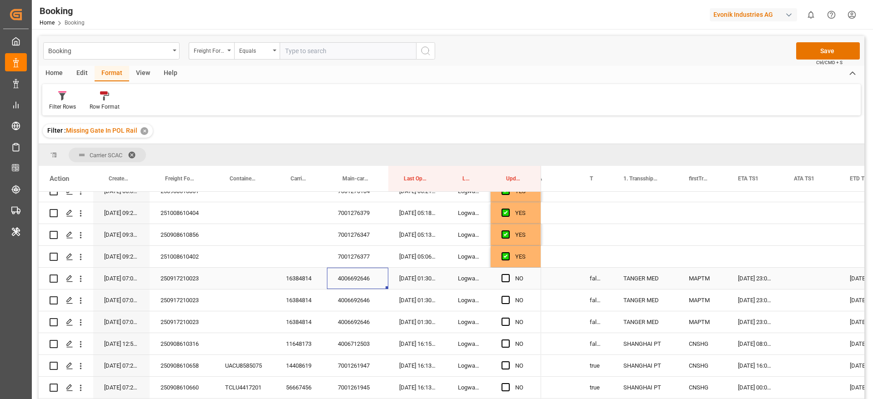
click at [230, 276] on div "Press SPACE to select this row." at bounding box center [244, 278] width 61 height 21
click at [232, 275] on div "Press SPACE to select this row." at bounding box center [244, 278] width 61 height 21
click at [239, 274] on div "Press SPACE to select this row." at bounding box center [244, 278] width 61 height 21
click at [242, 274] on div "Press SPACE to select this row." at bounding box center [244, 278] width 61 height 21
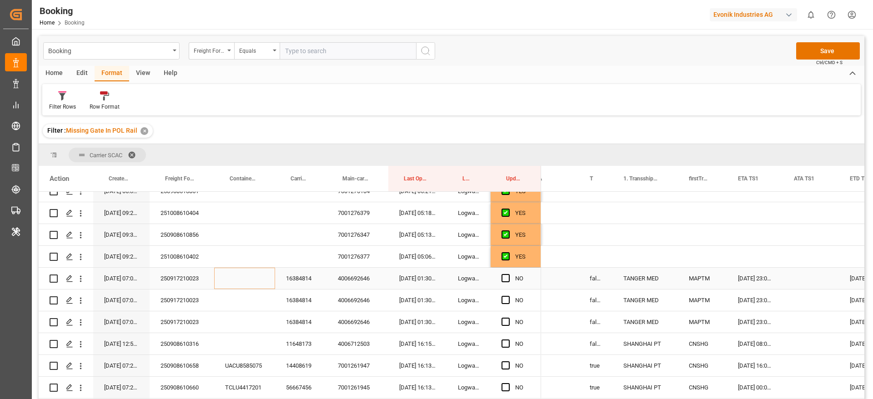
click at [239, 278] on div "Press SPACE to select this row." at bounding box center [244, 278] width 61 height 21
drag, startPoint x: 232, startPoint y: 282, endPoint x: 241, endPoint y: 284, distance: 8.9
click at [232, 282] on input "Press SPACE to select this row." at bounding box center [245, 283] width 46 height 17
paste input "HLXU 1272556"
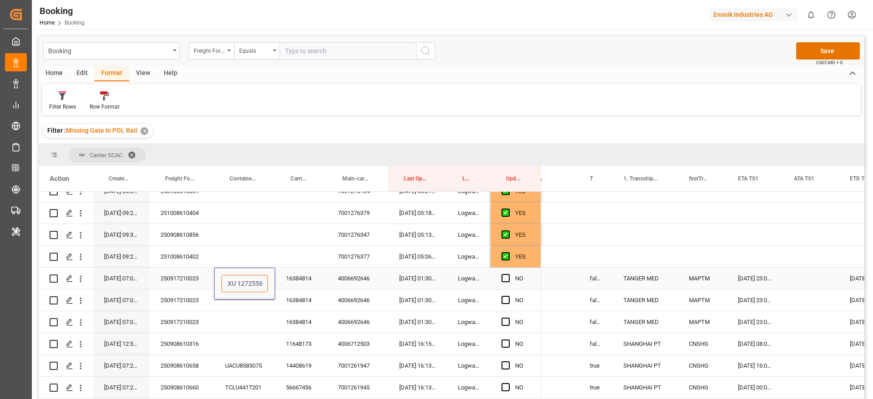
click at [239, 284] on input "HLXU 1272556" at bounding box center [245, 283] width 46 height 17
type input "HLXU1272556"
click at [310, 277] on div "16384814" at bounding box center [301, 278] width 52 height 21
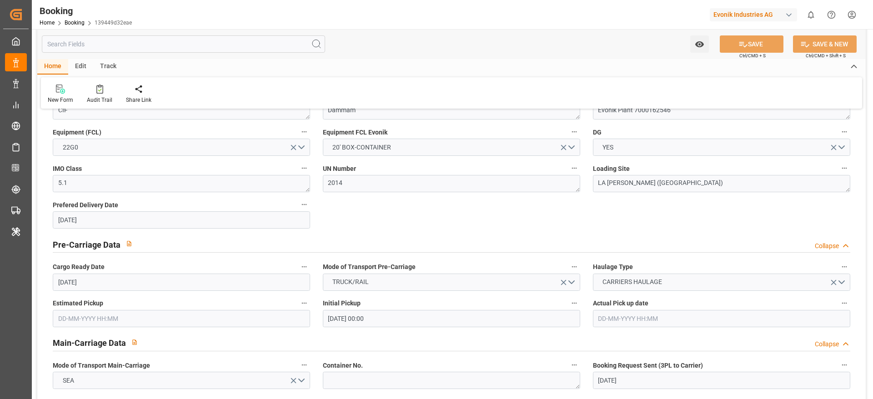
scroll to position [478, 0]
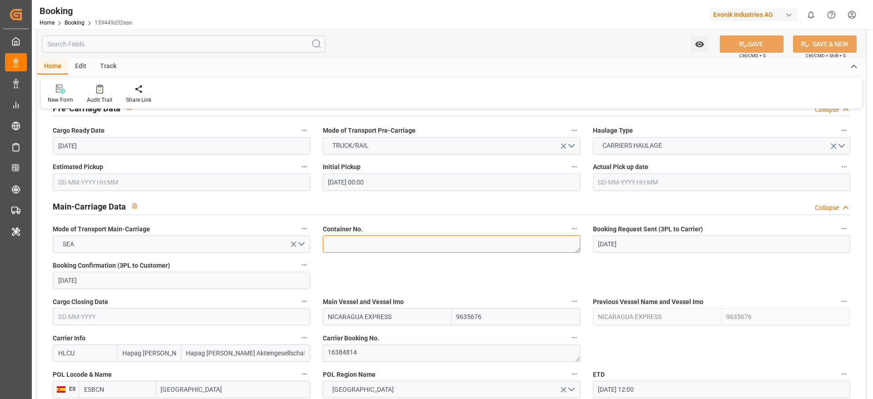
click at [359, 249] on textarea at bounding box center [451, 244] width 257 height 17
paste textarea "HLXU 1272556"
click at [334, 242] on textarea "HLXU 1272556" at bounding box center [451, 244] width 257 height 17
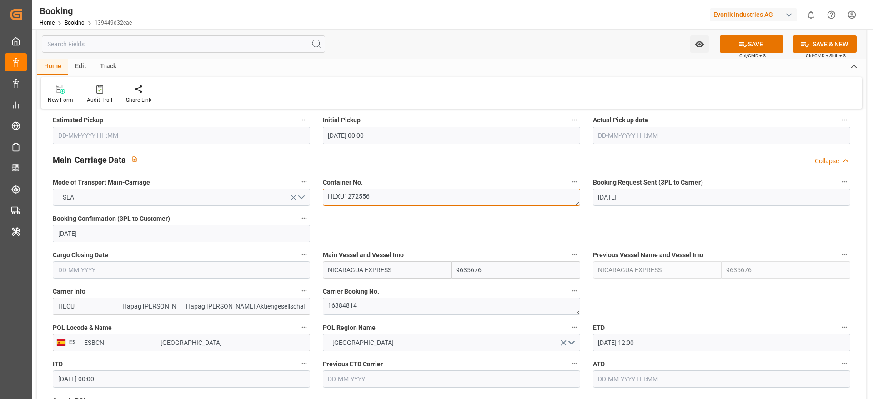
scroll to position [546, 0]
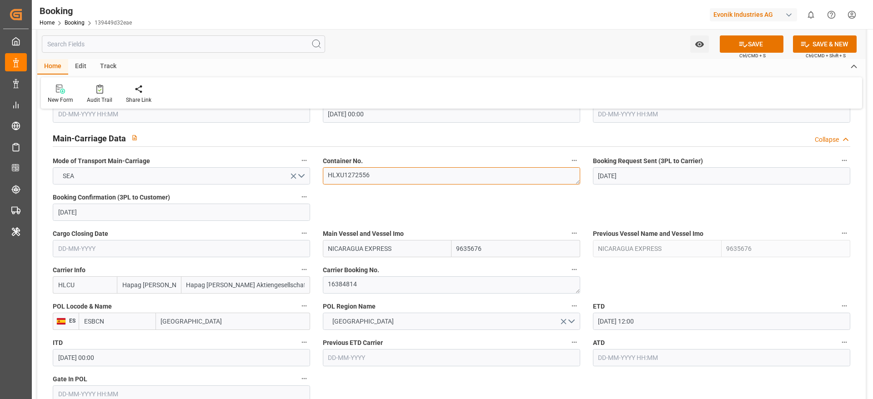
type textarea "HLXU1272556"
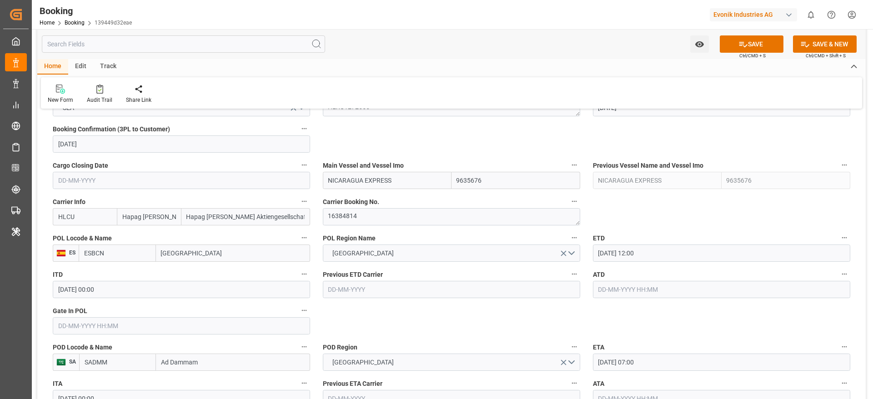
click at [205, 250] on input "[GEOGRAPHIC_DATA]" at bounding box center [233, 253] width 154 height 17
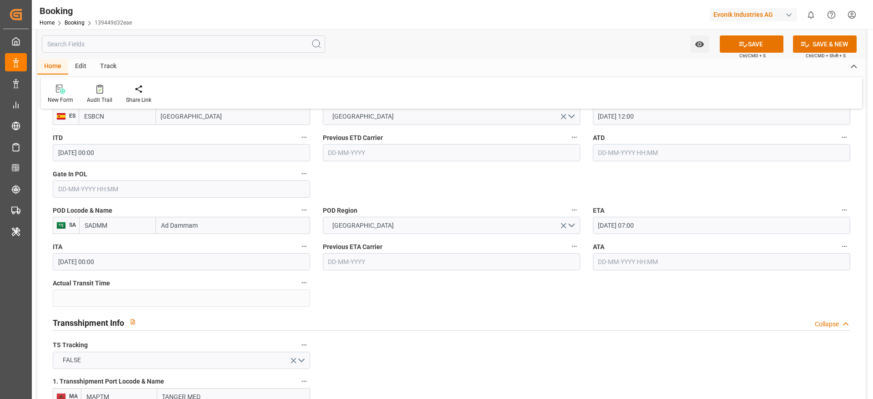
scroll to position [819, 0]
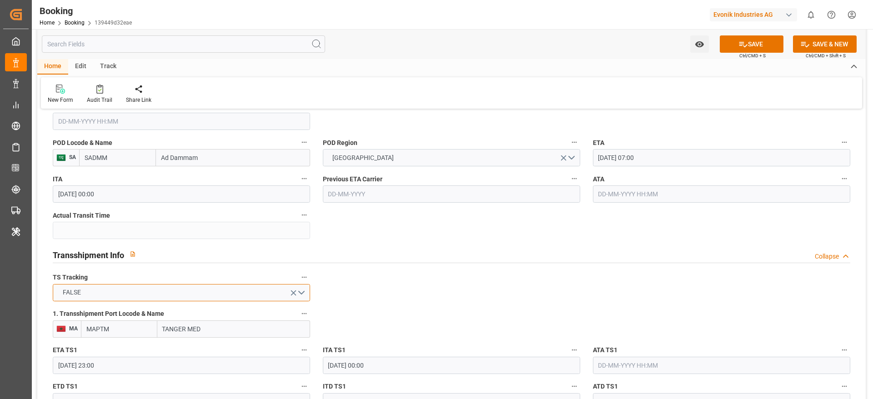
click at [125, 298] on button "FALSE" at bounding box center [181, 292] width 257 height 17
click at [76, 297] on div "TRUE" at bounding box center [181, 295] width 257 height 19
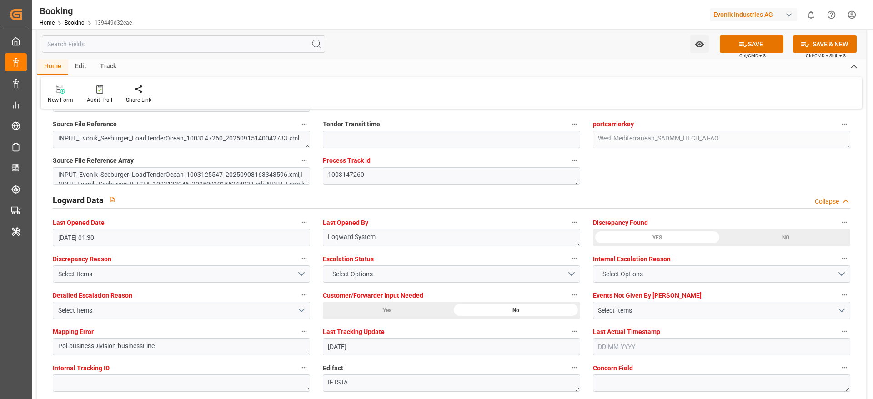
scroll to position [1637, 0]
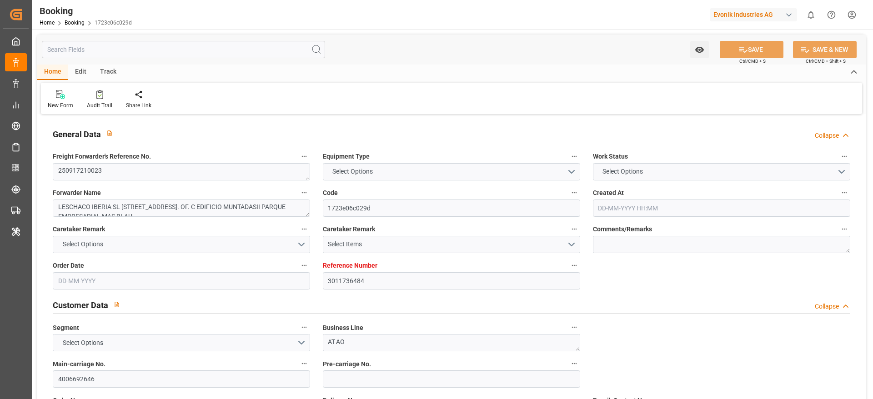
type input "3011736484"
type input "9635676"
type input "Hapag [PERSON_NAME]"
type input "Hapag [PERSON_NAME] Aktiengesellschaft"
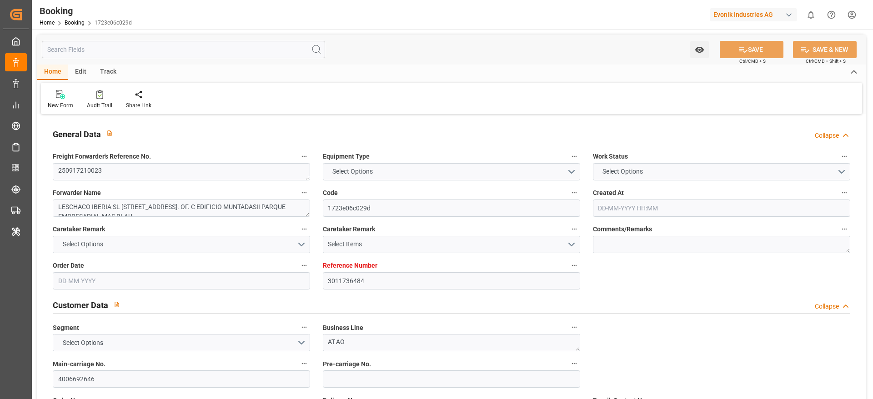
type input "ESBCN"
type input "SADMM"
type input "MAPTM"
type input "OMSLL"
type input "ESBCN"
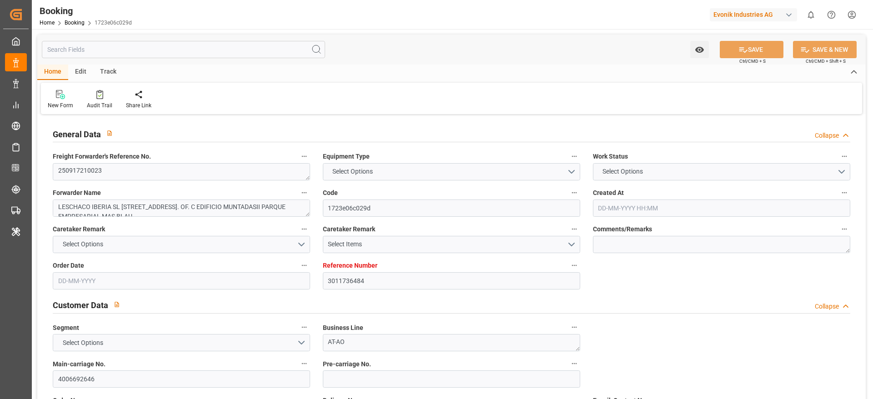
type input "SADMM"
type input "9525883"
type input "9461623"
type input "[DATE] 07:04"
type input "[DATE]"
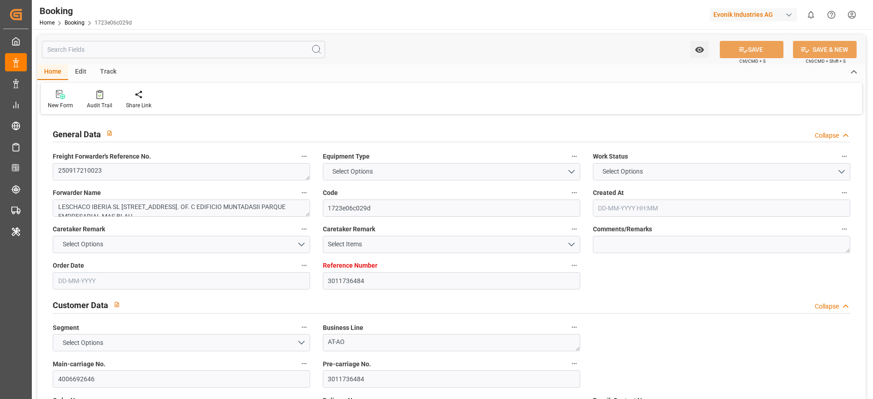
type input "[DATE]"
type input "[DATE] 00:00"
type input "[DATE]"
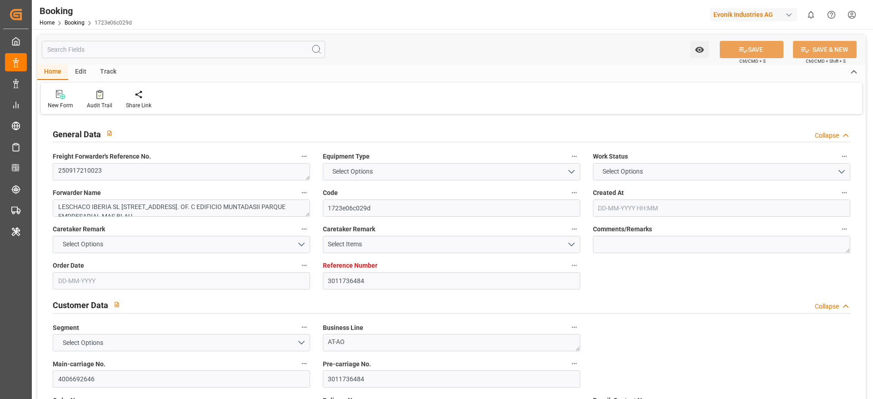
type input "[DATE] 12:00"
type input "[DATE] 00:00"
type input "[DATE] 07:00"
type input "[DATE] 00:00"
type input "[DATE] 23:00"
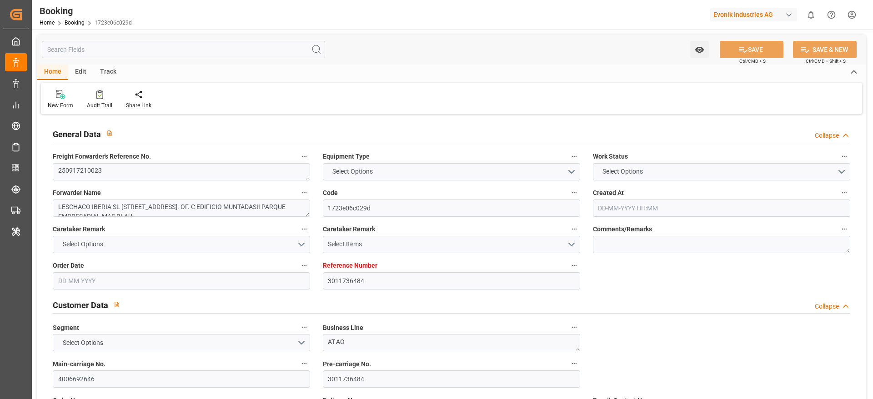
type input "[DATE] 00:00"
type input "[DATE] 05:00"
type input "[DATE] 00:00"
type input "[DATE] 02:00"
type input "[DATE] 00:00"
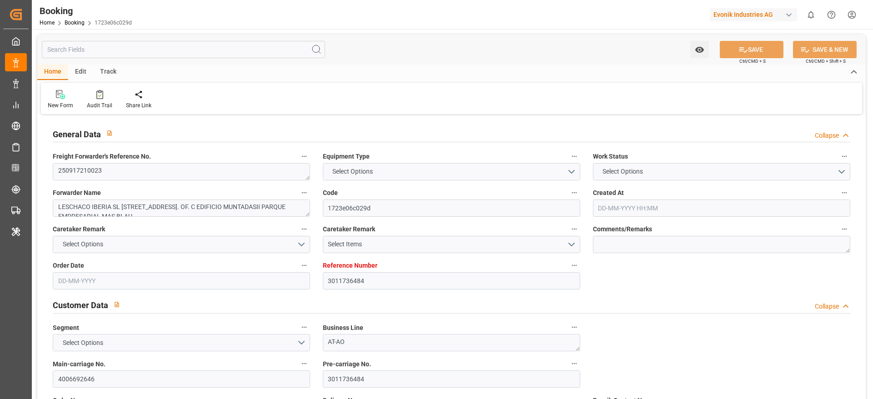
type input "[DATE] 16:00"
type input "[DATE] 00:00"
type input "[DATE] 01:30"
type input "[DATE]"
type input "[DATE] 12:00"
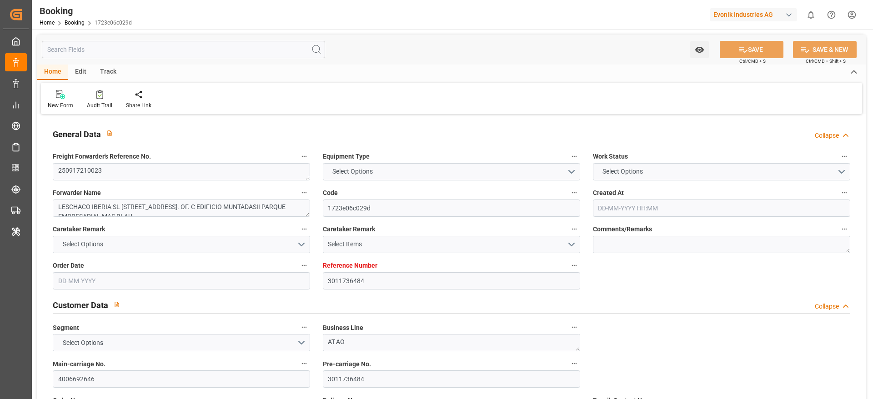
type input "[DATE] 23:00"
type input "[DATE] 05:00"
type input "[DATE] 02:00"
type input "[DATE] 16:00"
type input "[DATE] 07:00"
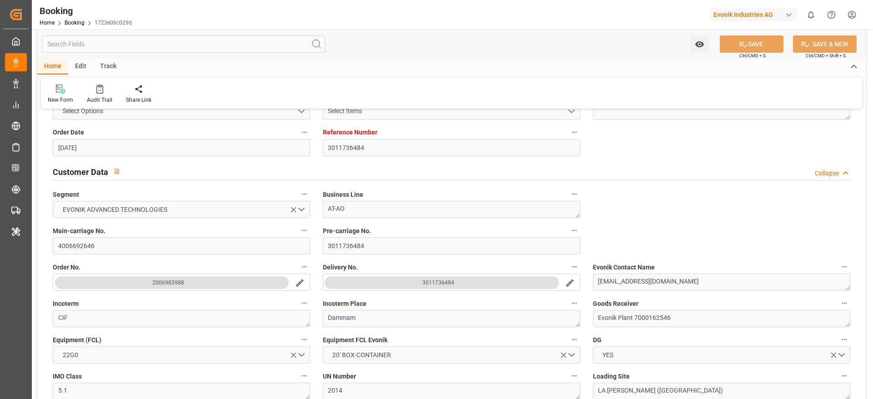
scroll to position [205, 0]
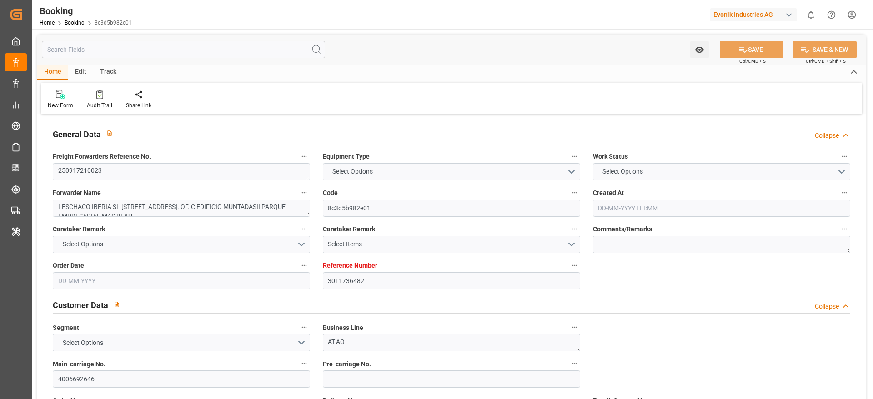
type input "3011736482"
type input "9635676"
type input "Hapag [PERSON_NAME]"
type input "Hapag [PERSON_NAME] Aktiengesellschaft"
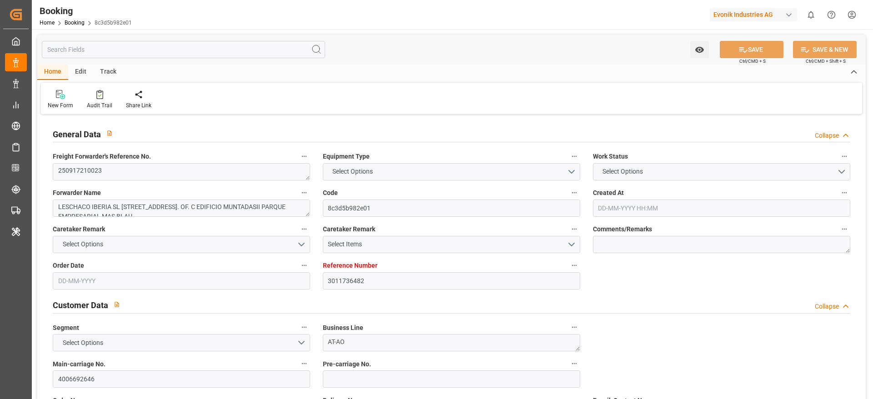
type input "ESBCN"
type input "SADMM"
type input "MAPTM"
type input "OMSLL"
type input "ESBCN"
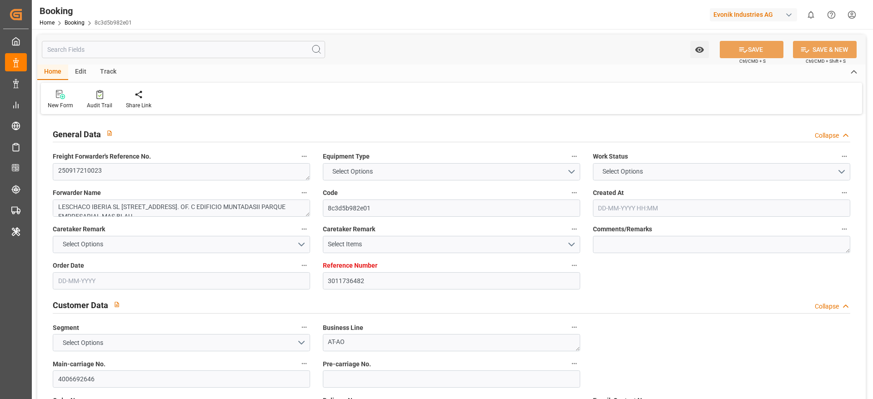
type input "SADMM"
type input "9525883"
type input "9461623"
type input "[DATE] 07:04"
type input "[DATE]"
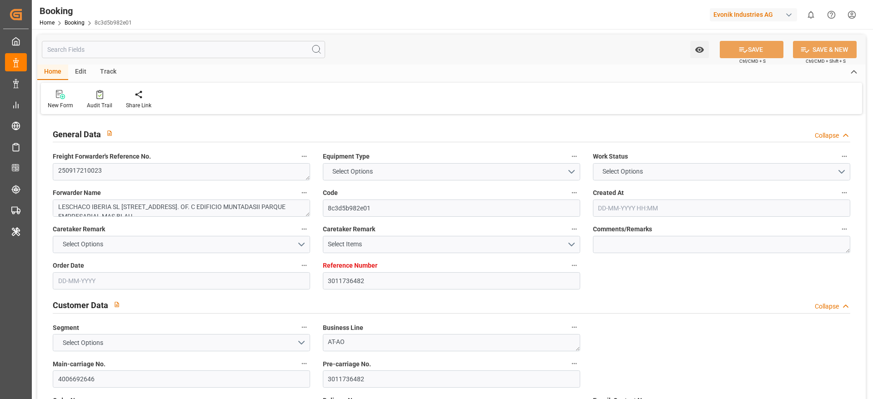
type input "[DATE]"
type input "[DATE] 00:00"
type input "[DATE]"
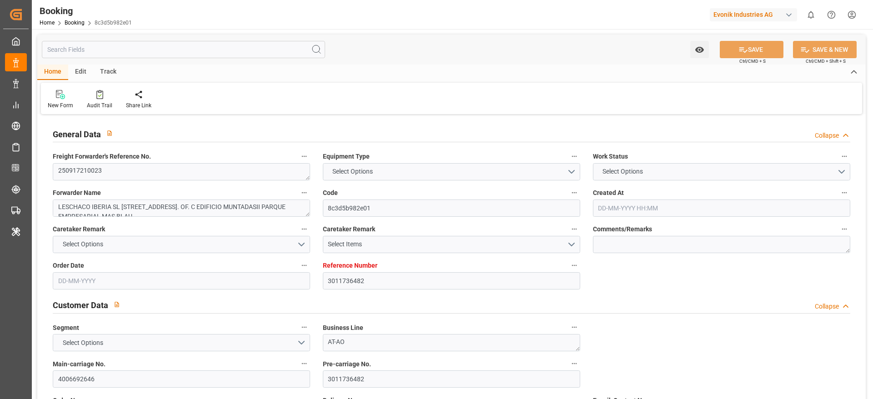
type input "[DATE] 12:00"
type input "[DATE] 00:00"
type input "[DATE] 07:00"
type input "[DATE] 00:00"
type input "[DATE] 23:00"
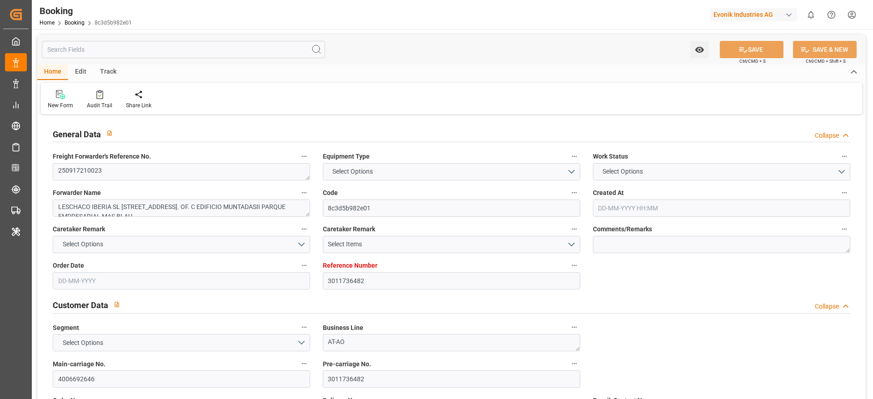
type input "[DATE] 00:00"
type input "[DATE] 05:00"
type input "[DATE] 00:00"
type input "[DATE] 02:00"
type input "[DATE] 00:00"
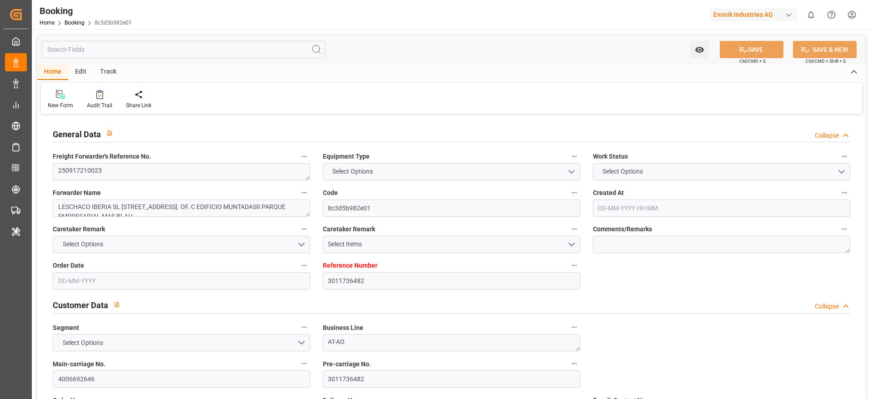
type input "[DATE] 16:00"
type input "[DATE] 00:00"
type input "[DATE] 01:30"
type input "[DATE]"
type input "[DATE] 12:00"
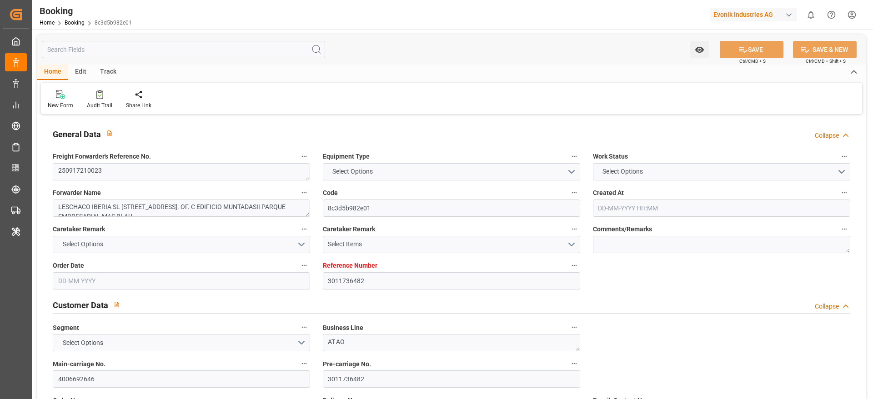
type input "[DATE] 23:00"
type input "[DATE] 05:00"
type input "[DATE] 02:00"
type input "[DATE] 16:00"
type input "[DATE] 07:00"
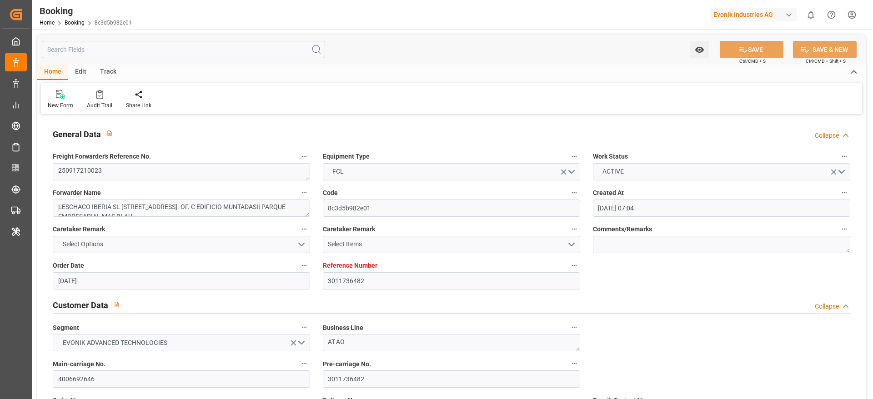
scroll to position [205, 0]
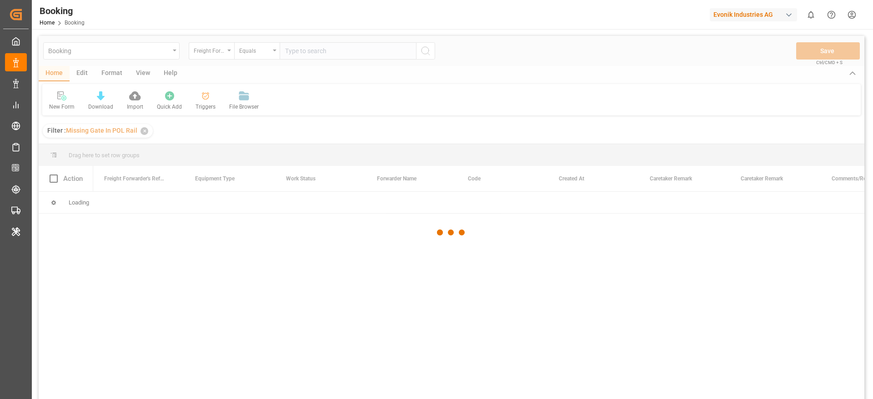
click at [220, 50] on div at bounding box center [452, 233] width 826 height 394
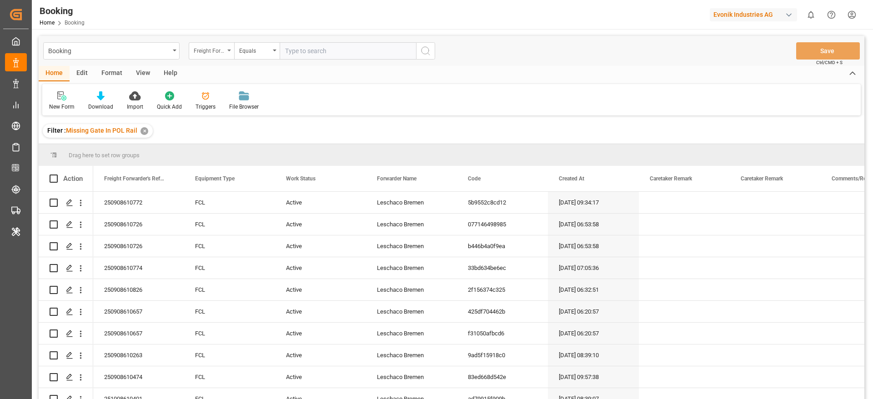
click at [201, 47] on div "Freight Forwarder's Reference No." at bounding box center [209, 50] width 31 height 10
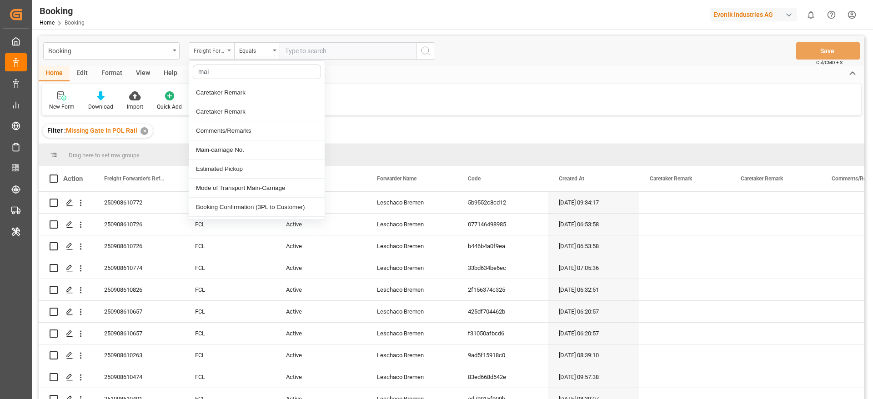
type input "main"
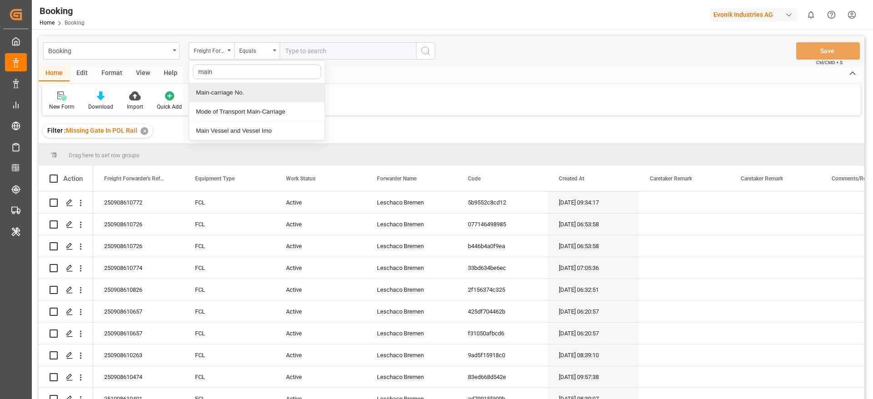
click at [247, 95] on div "Main-carriage No." at bounding box center [257, 92] width 136 height 19
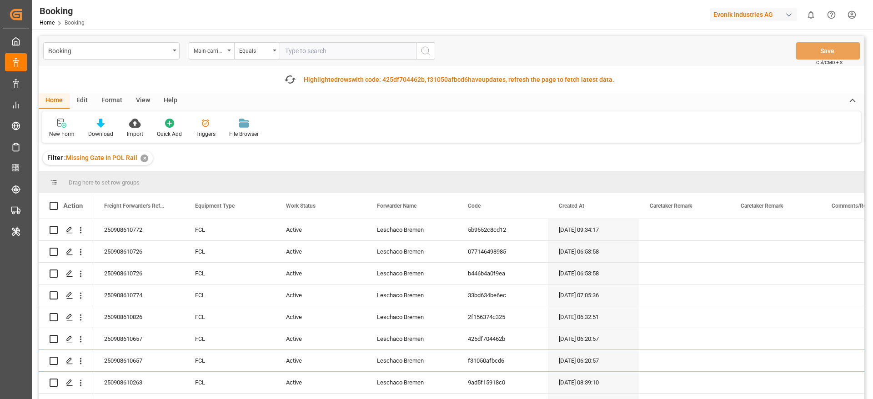
drag, startPoint x: 335, startPoint y: 51, endPoint x: 342, endPoint y: 52, distance: 7.3
click at [336, 51] on input "text" at bounding box center [348, 50] width 136 height 17
paste input "4006692646"
type input "4006692646"
click at [426, 50] on icon "search button" at bounding box center [425, 50] width 11 height 11
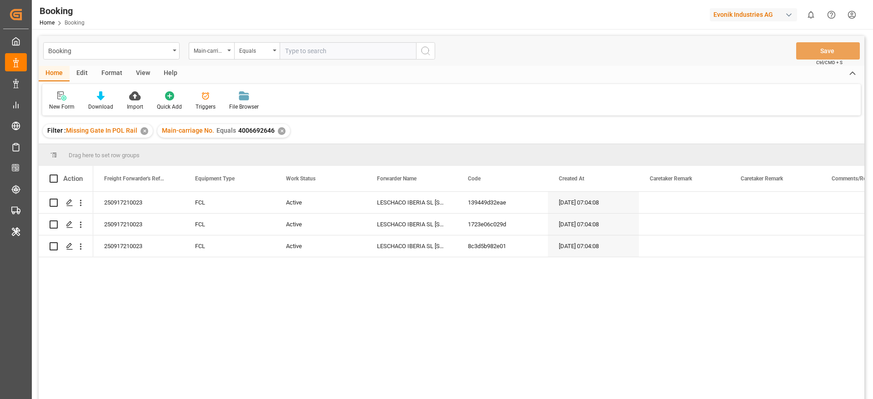
click at [141, 131] on div "✕" at bounding box center [145, 131] width 8 height 8
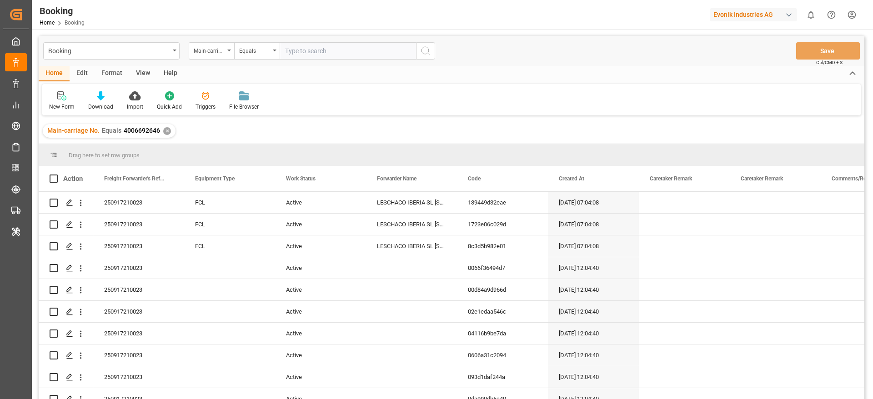
click at [299, 43] on input "text" at bounding box center [348, 50] width 136 height 17
paste input "7001264522"
type input "7001264522"
click at [428, 49] on icon "search button" at bounding box center [425, 50] width 11 height 11
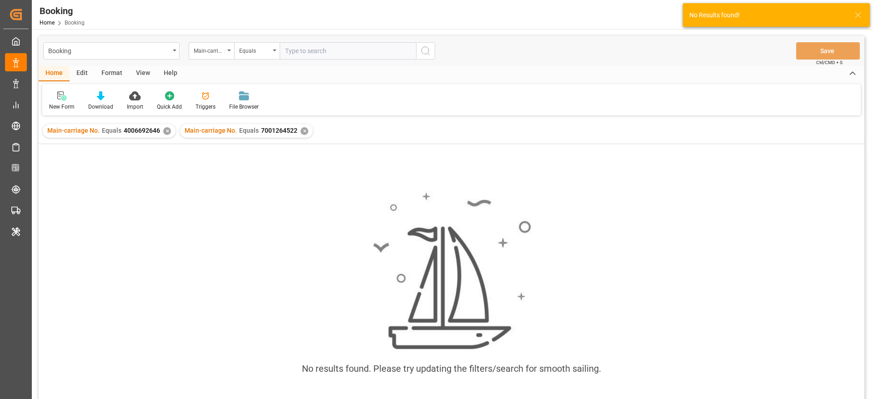
click at [167, 131] on div "✕" at bounding box center [167, 131] width 8 height 8
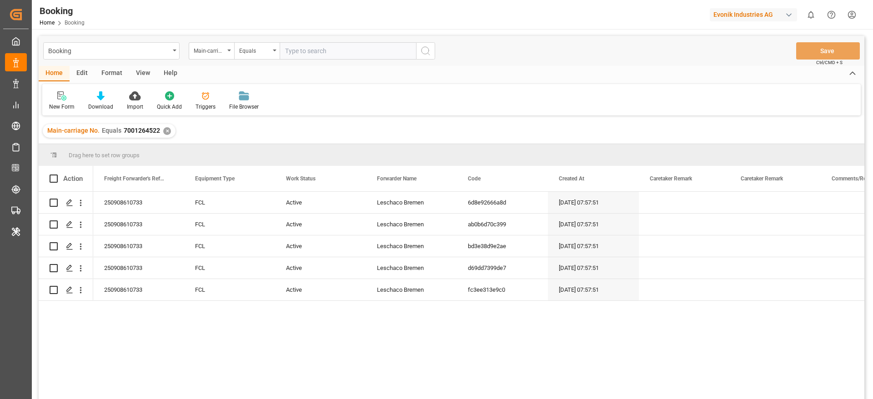
click at [133, 74] on div "View" at bounding box center [143, 73] width 28 height 15
click at [50, 103] on div "Default" at bounding box center [58, 107] width 18 height 8
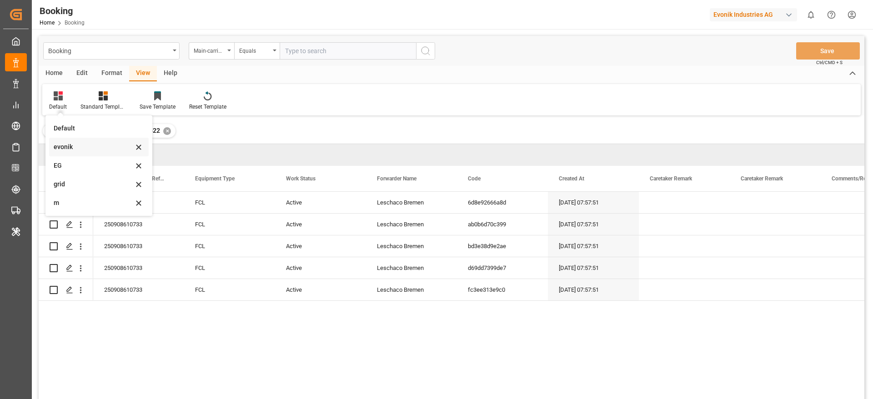
click at [74, 145] on div "evonik" at bounding box center [94, 147] width 80 height 10
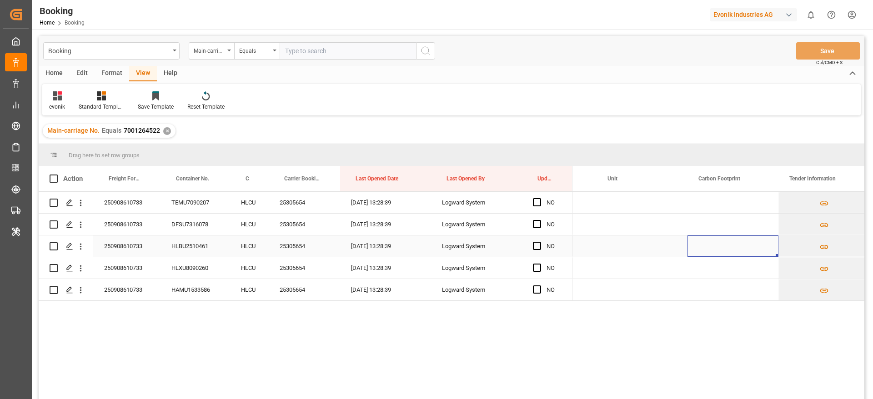
click at [765, 257] on div "Press SPACE to select this row." at bounding box center [733, 246] width 91 height 21
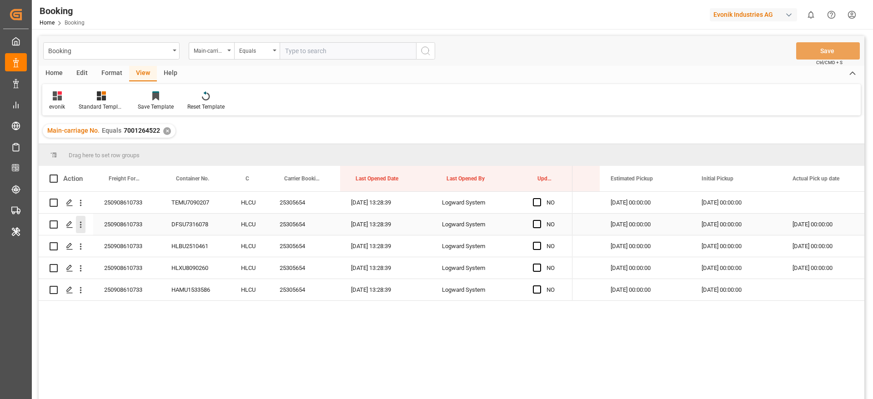
click at [82, 224] on icon "open menu" at bounding box center [81, 225] width 10 height 10
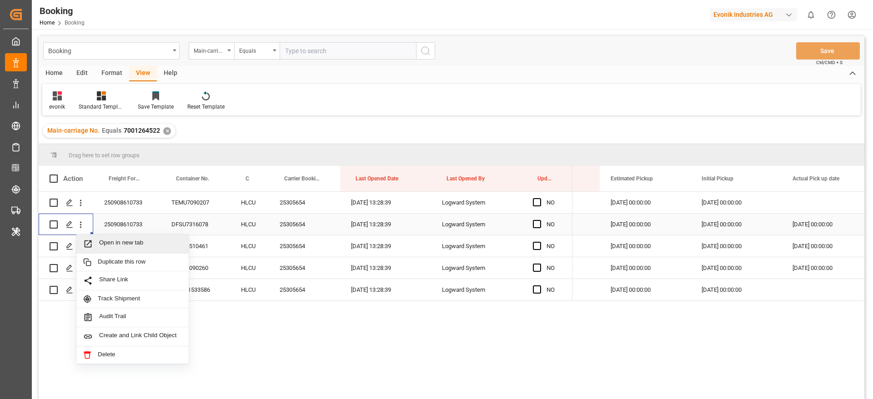
click at [126, 246] on span "Open in new tab" at bounding box center [140, 244] width 83 height 10
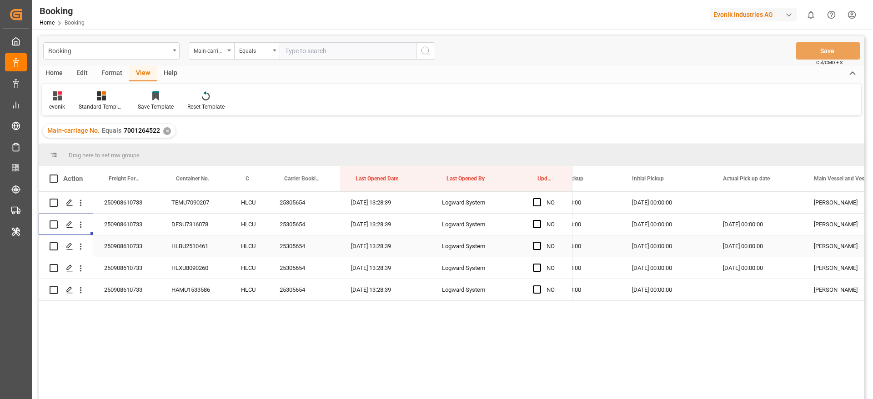
scroll to position [0, 8594]
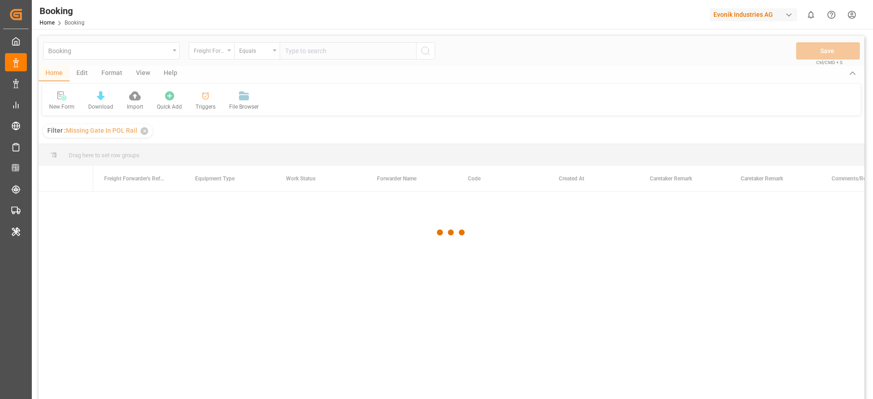
click at [219, 53] on div "Freight Forwarder's Reference No." at bounding box center [209, 50] width 31 height 10
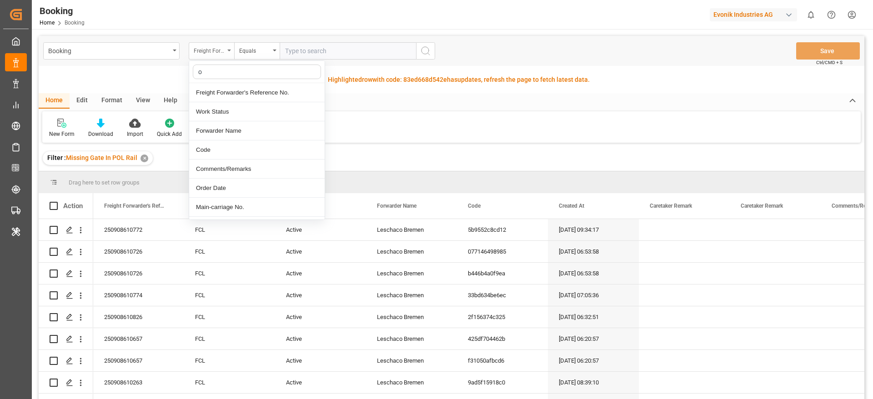
type input "ol"
click at [231, 95] on div "POL Name" at bounding box center [257, 92] width 136 height 19
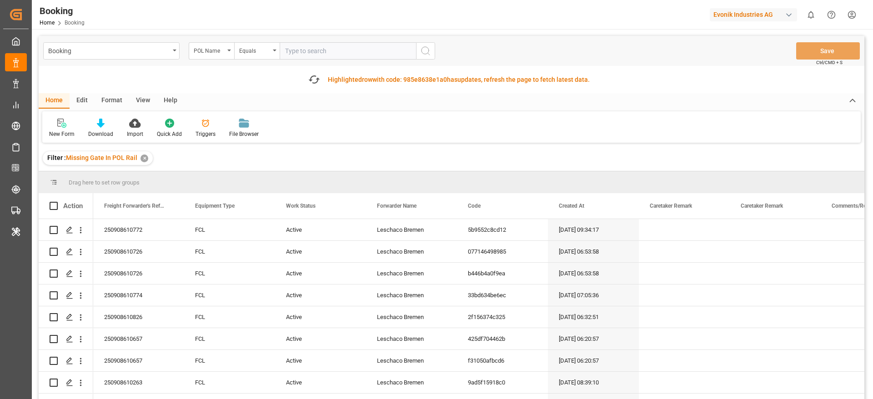
click at [328, 47] on input "text" at bounding box center [348, 50] width 136 height 17
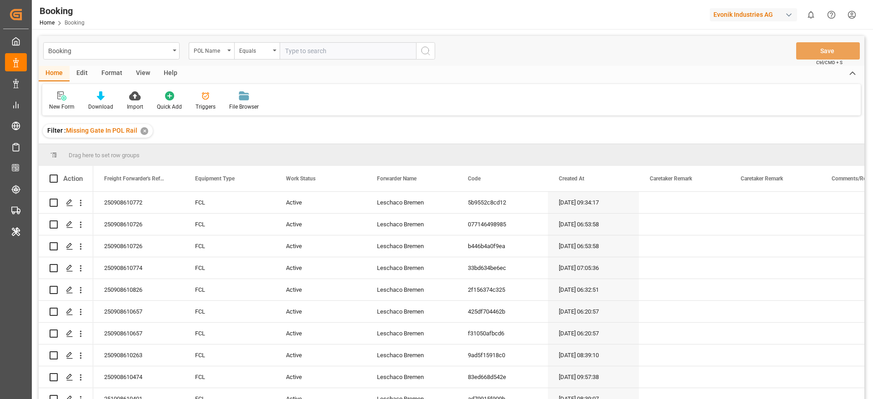
paste input "Barcelona"
type input "Barcelona"
click at [428, 48] on icon "search button" at bounding box center [425, 50] width 11 height 11
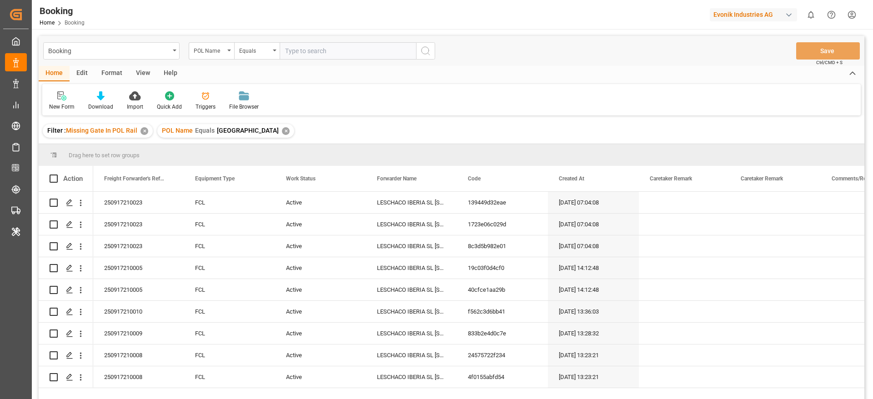
click at [141, 77] on div "View" at bounding box center [143, 73] width 28 height 15
click at [62, 101] on div "Default" at bounding box center [57, 101] width 31 height 20
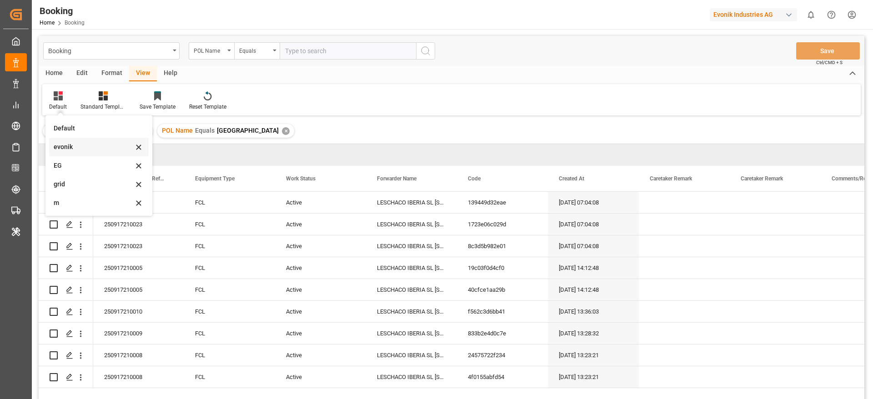
click at [71, 148] on div "evonik" at bounding box center [94, 147] width 80 height 10
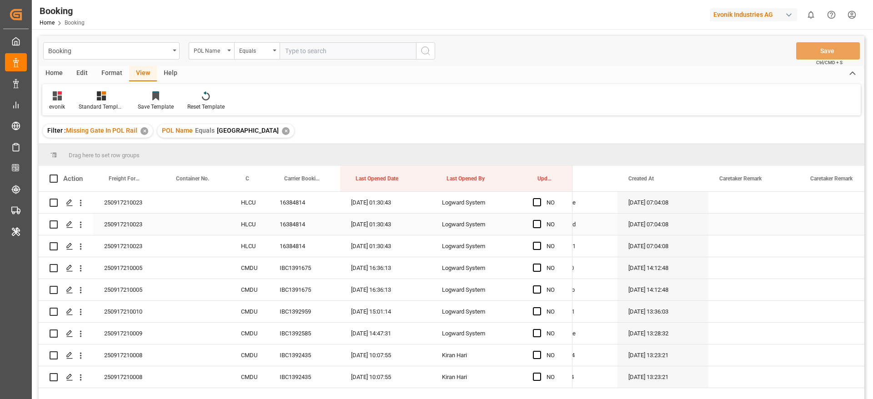
scroll to position [0, 401]
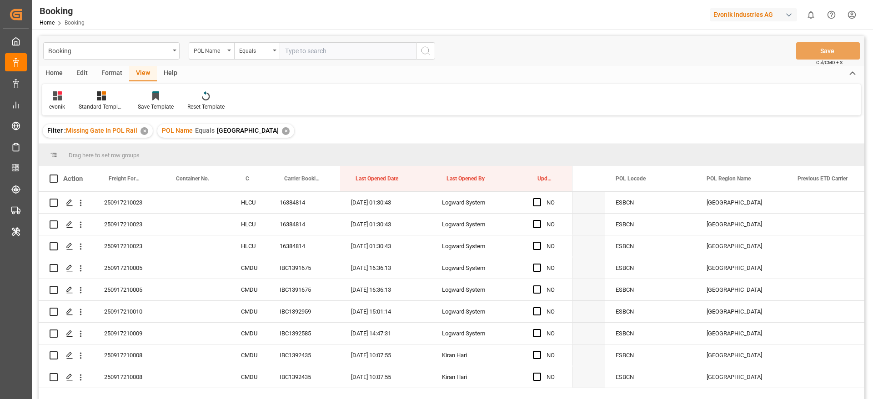
click at [327, 46] on input "text" at bounding box center [348, 50] width 136 height 17
paste input "Qui Nhon"
type input "Qui Nhon"
click at [209, 48] on div "POL Name" at bounding box center [209, 50] width 31 height 10
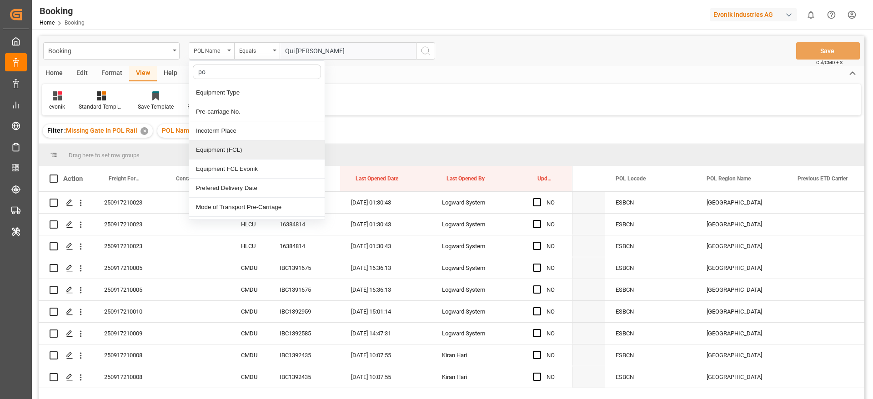
type input "pod"
click at [226, 93] on div "POD Name" at bounding box center [257, 92] width 136 height 19
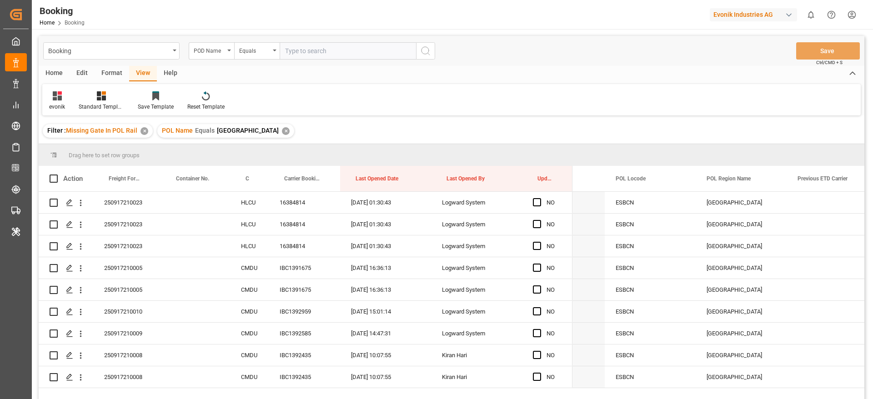
click at [329, 54] on input "text" at bounding box center [348, 50] width 136 height 17
paste input "Qui Nhon"
type input "Qui Nhon"
click at [430, 52] on icon "search button" at bounding box center [425, 50] width 11 height 11
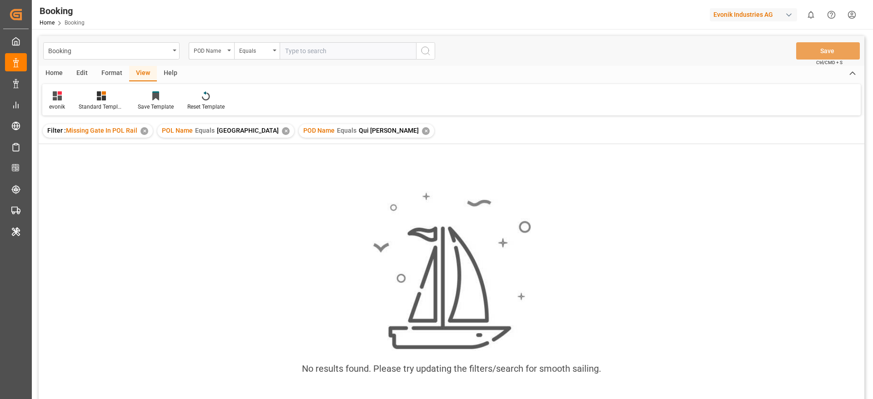
click at [145, 128] on div "✕" at bounding box center [145, 131] width 8 height 8
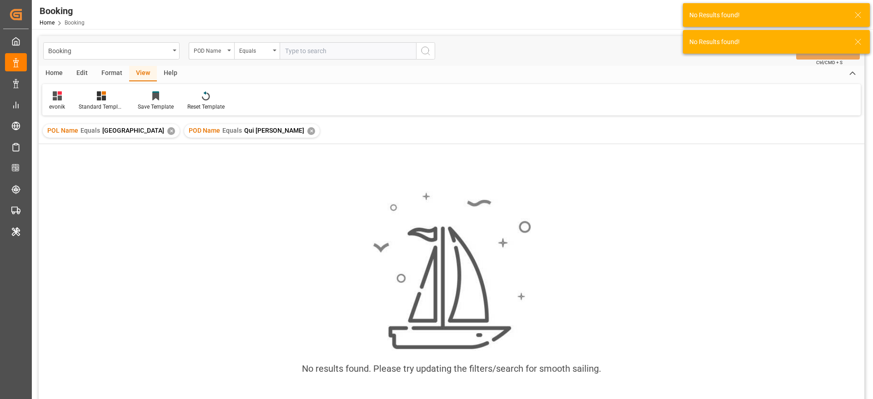
click at [167, 131] on div "✕" at bounding box center [171, 131] width 8 height 8
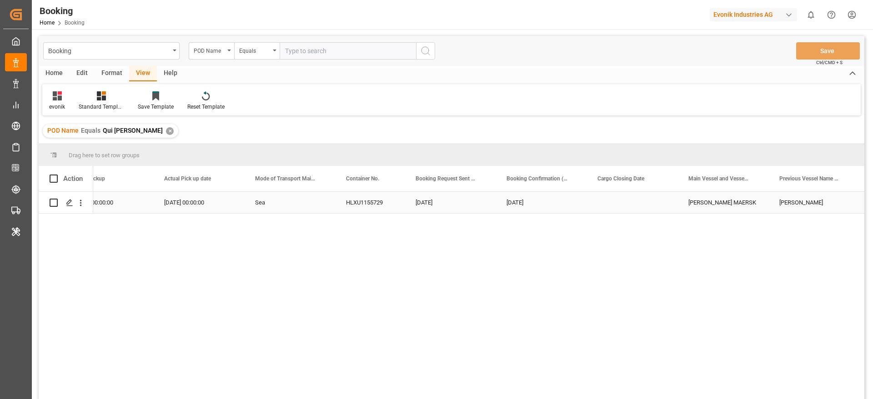
scroll to position [0, 3034]
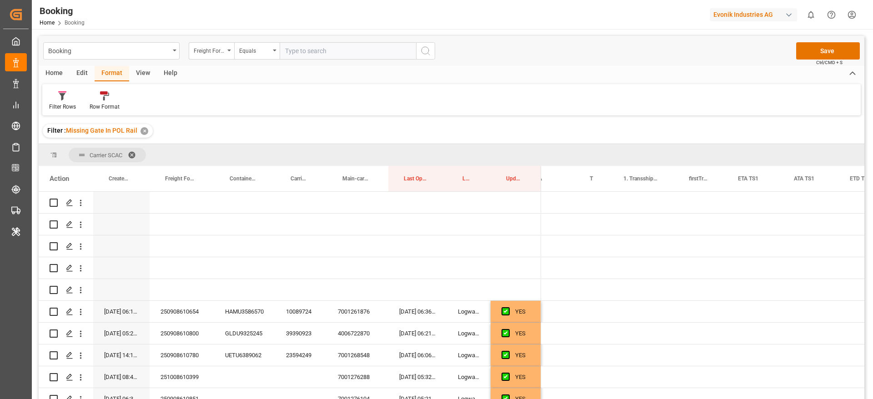
scroll to position [0, 755]
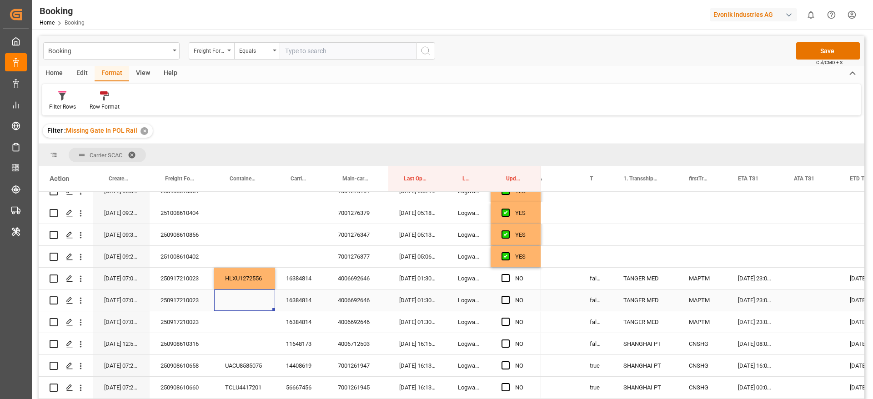
click at [242, 297] on div "Press SPACE to select this row." at bounding box center [244, 300] width 61 height 21
click at [242, 301] on input "Press SPACE to select this row." at bounding box center [245, 305] width 46 height 17
paste input "HLXU 1259282"
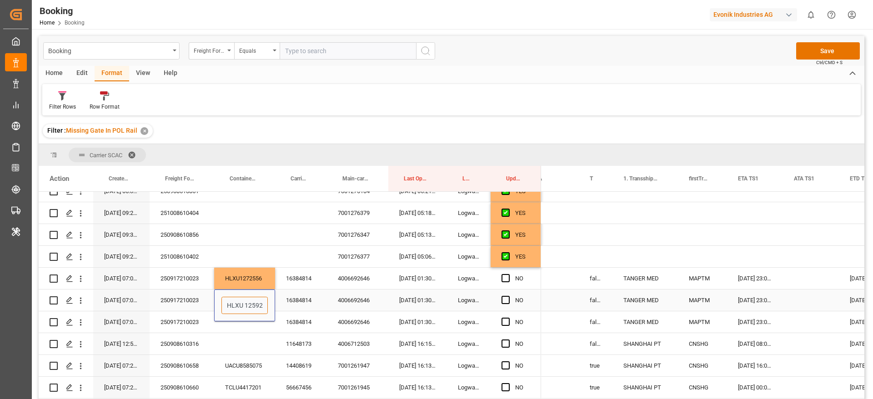
type input "HLXU1259282"
click at [239, 322] on div "Press SPACE to select this row." at bounding box center [244, 322] width 61 height 21
click at [236, 321] on div "Press SPACE to select this row." at bounding box center [244, 322] width 61 height 21
click at [239, 321] on input "Press SPACE to select this row." at bounding box center [245, 327] width 46 height 17
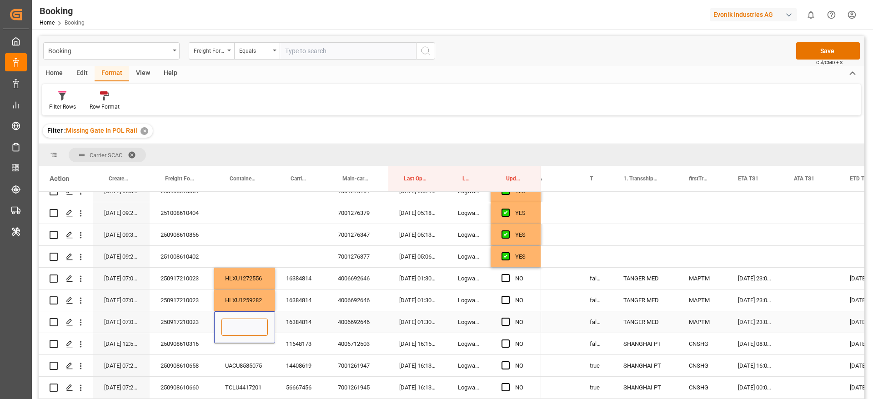
drag, startPoint x: 239, startPoint y: 321, endPoint x: 248, endPoint y: 321, distance: 9.1
click at [239, 321] on input "Press SPACE to select this row." at bounding box center [245, 327] width 46 height 17
paste input "HAMU 1029791"
click at [240, 324] on input "HAMU 1029791" at bounding box center [245, 327] width 46 height 17
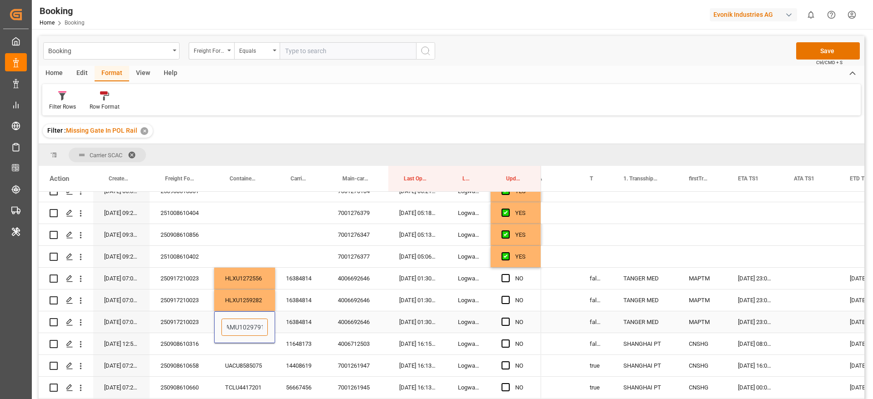
scroll to position [0, 0]
type input "HAMU1029791"
click at [571, 254] on div "Press SPACE to select this row." at bounding box center [550, 256] width 57 height 21
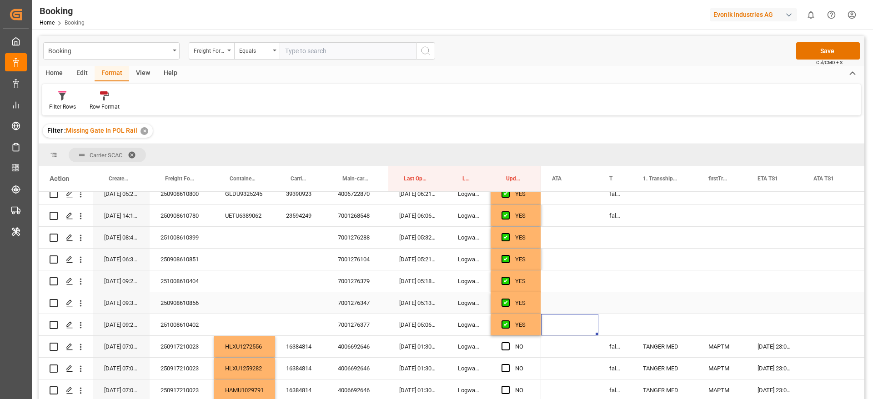
scroll to position [208, 0]
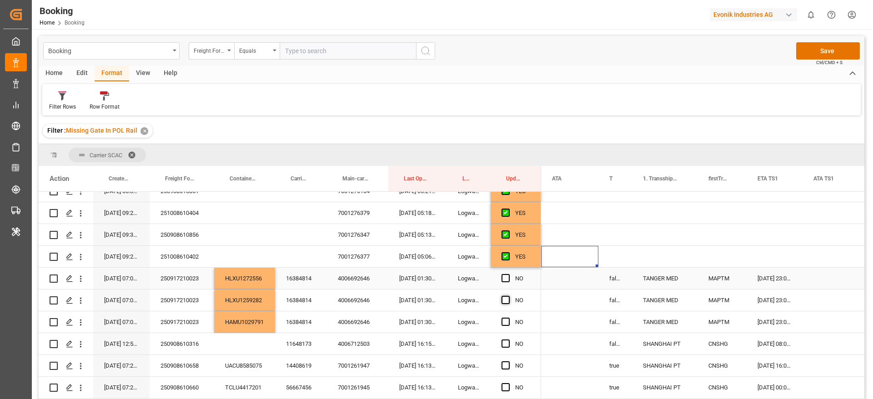
click at [508, 278] on span "Press SPACE to select this row." at bounding box center [506, 278] width 8 height 8
click at [509, 274] on input "Press SPACE to select this row." at bounding box center [509, 274] width 0 height 0
click at [505, 300] on span "Press SPACE to select this row." at bounding box center [506, 300] width 8 height 8
click at [509, 296] on input "Press SPACE to select this row." at bounding box center [509, 296] width 0 height 0
click at [505, 319] on span "Press SPACE to select this row." at bounding box center [506, 322] width 8 height 8
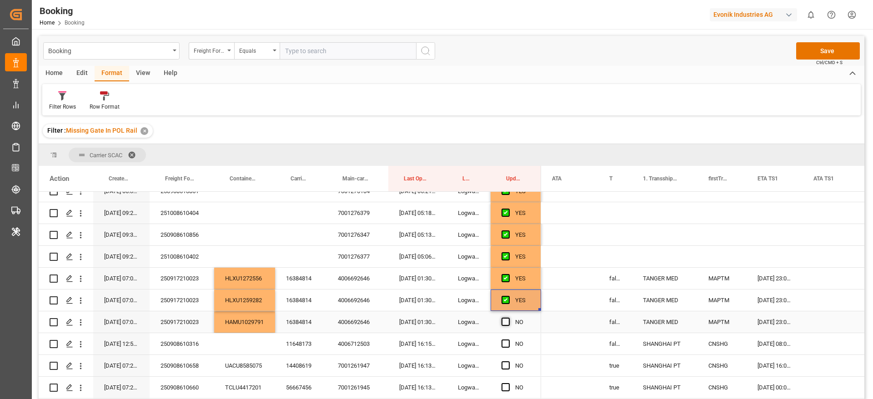
click at [509, 318] on input "Press SPACE to select this row." at bounding box center [509, 318] width 0 height 0
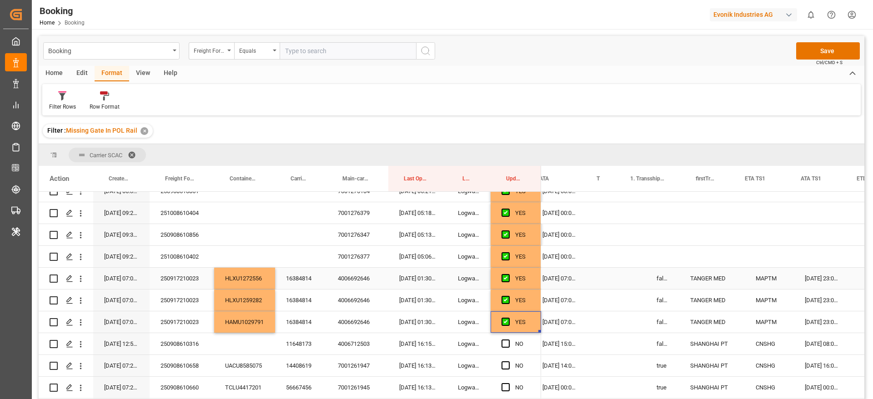
scroll to position [0, 749]
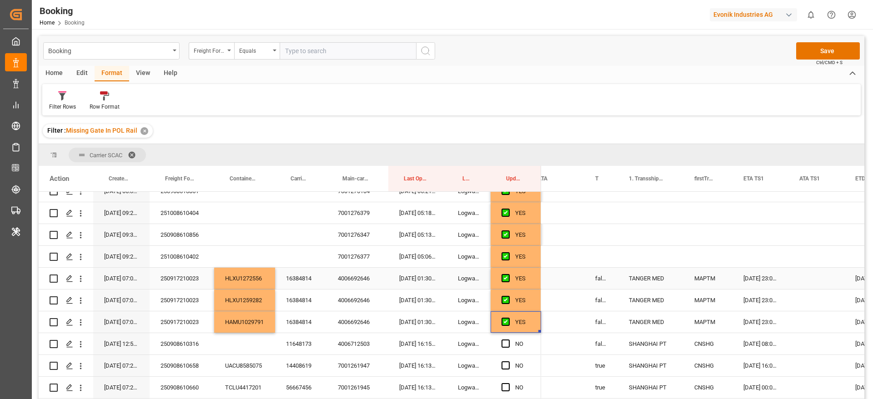
click at [599, 279] on div "false" at bounding box center [601, 278] width 34 height 21
click at [604, 282] on button "false" at bounding box center [602, 283] width 20 height 17
click at [604, 305] on div "True" at bounding box center [604, 307] width 14 height 9
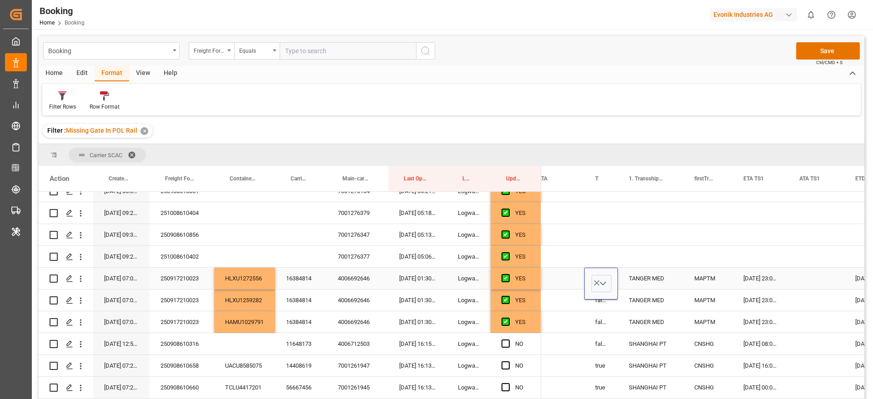
click at [564, 278] on div "Press SPACE to select this row." at bounding box center [555, 278] width 57 height 21
click at [608, 285] on div "True" at bounding box center [601, 278] width 34 height 21
drag, startPoint x: 617, startPoint y: 287, endPoint x: 620, endPoint y: 322, distance: 36.1
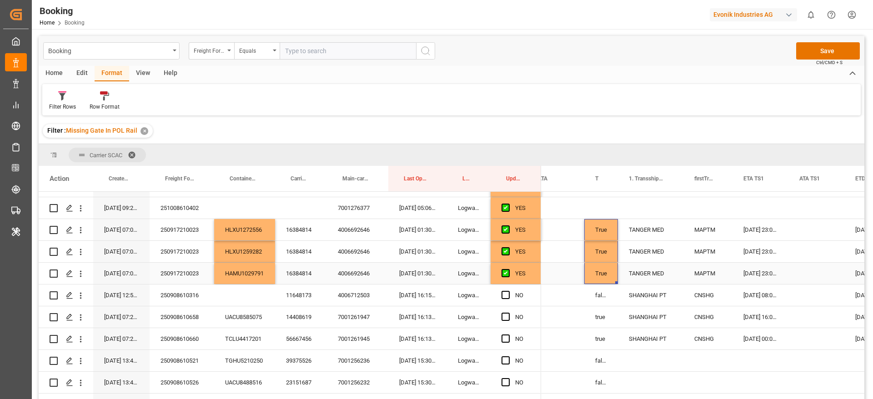
scroll to position [276, 0]
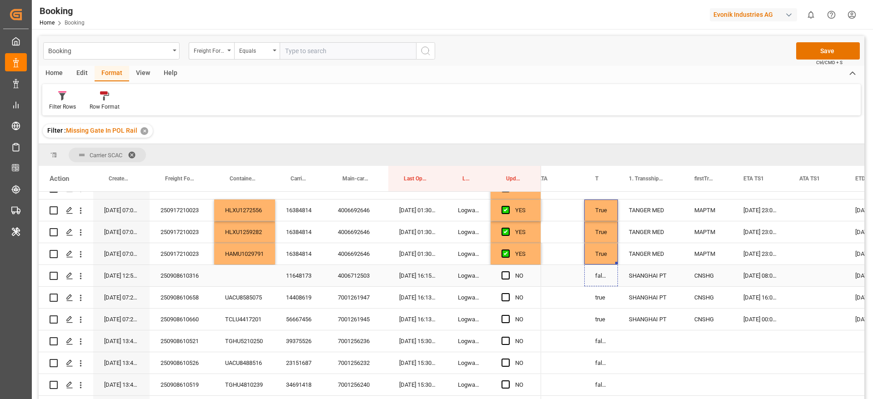
drag, startPoint x: 617, startPoint y: 262, endPoint x: 619, endPoint y: 278, distance: 16.0
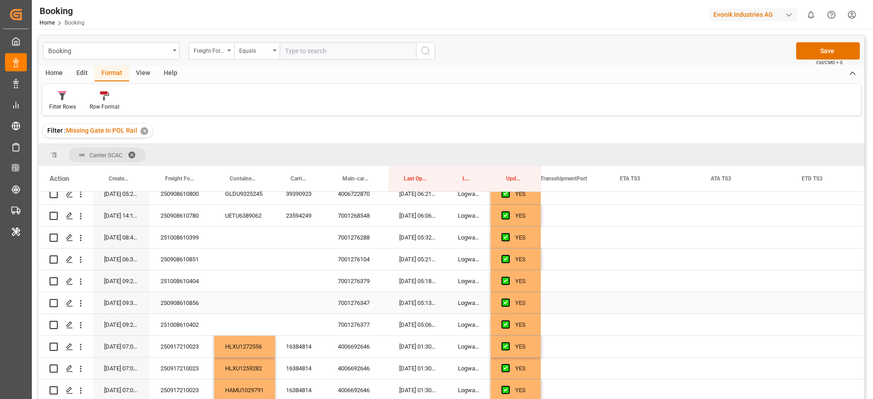
scroll to position [0, 0]
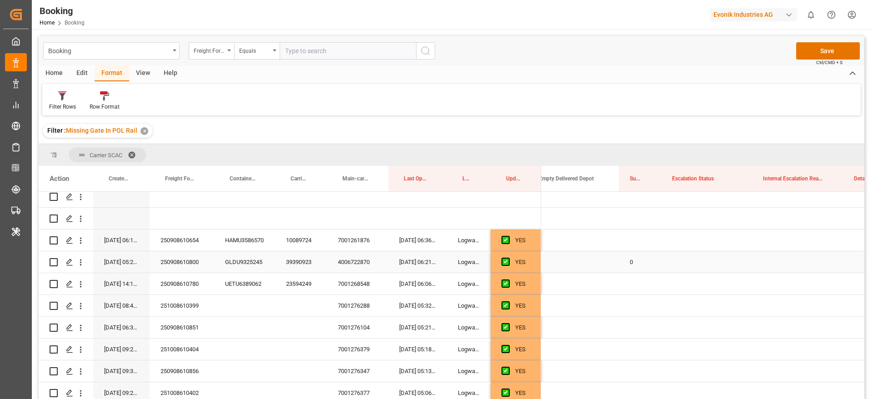
click at [634, 256] on div "0" at bounding box center [640, 262] width 42 height 21
click at [632, 240] on div "Press SPACE to select this row." at bounding box center [640, 240] width 42 height 21
click at [633, 270] on div "0" at bounding box center [640, 262] width 42 height 21
click at [634, 282] on div "Press SPACE to select this row." at bounding box center [640, 283] width 42 height 21
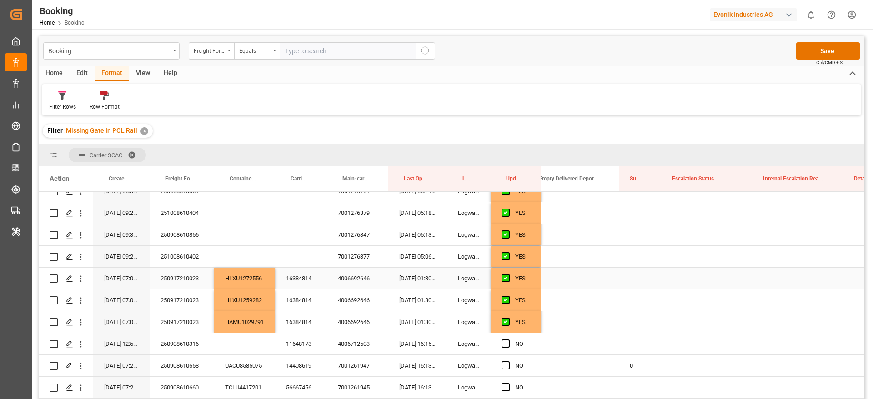
click at [640, 278] on div "Press SPACE to select this row." at bounding box center [640, 278] width 42 height 21
click at [641, 298] on div "Press SPACE to select this row." at bounding box center [640, 300] width 42 height 21
click at [638, 317] on div "Press SPACE to select this row." at bounding box center [640, 322] width 42 height 21
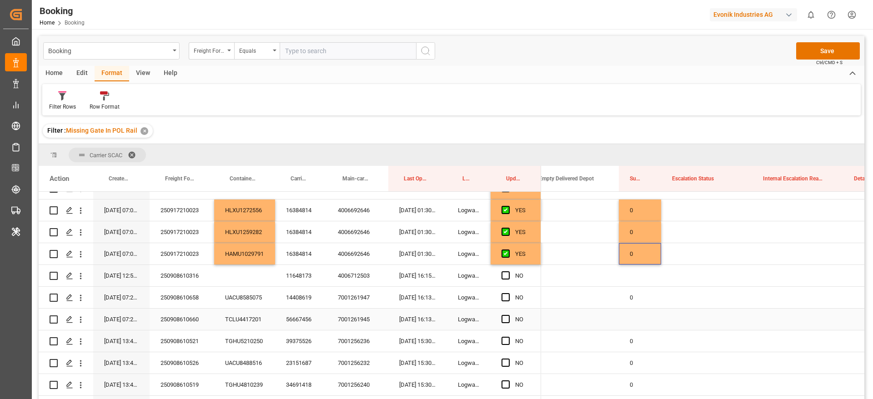
click at [622, 319] on div "Press SPACE to select this row." at bounding box center [640, 319] width 42 height 21
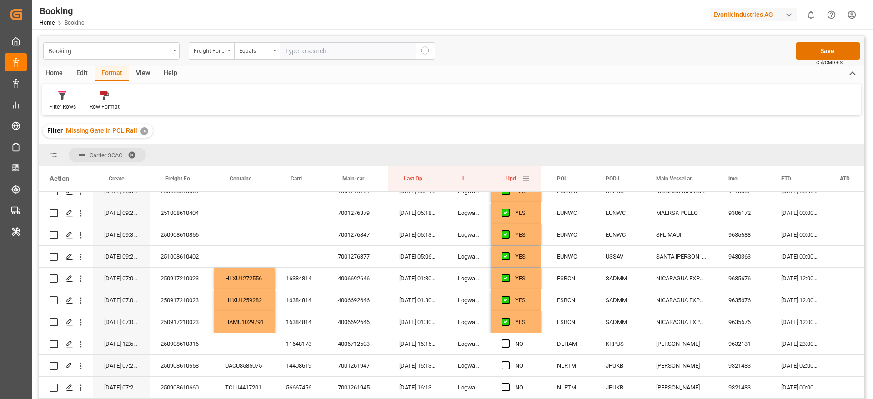
click at [538, 171] on div "Action Container No. Carrier Booking No. Main-carriage No." at bounding box center [290, 178] width 503 height 25
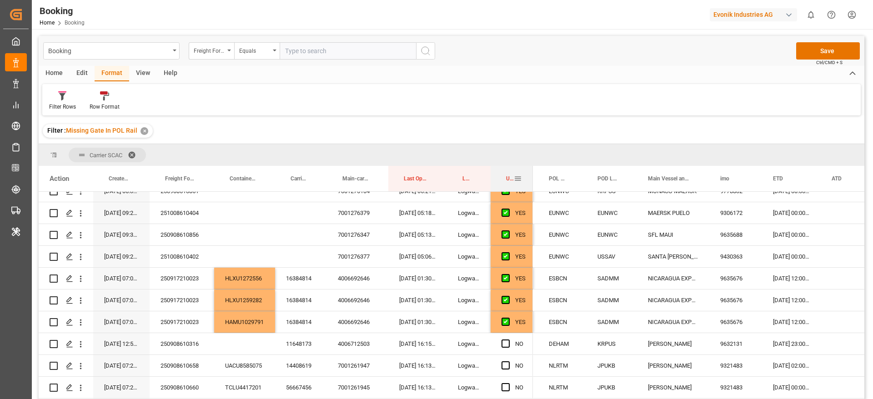
drag, startPoint x: 540, startPoint y: 173, endPoint x: 531, endPoint y: 173, distance: 8.6
click at [531, 173] on div at bounding box center [533, 178] width 4 height 25
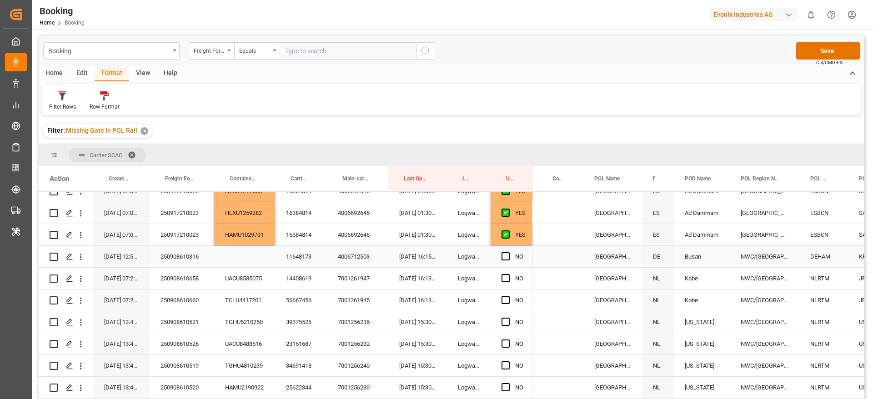
click at [302, 257] on div "11648173" at bounding box center [301, 256] width 52 height 21
click at [303, 257] on div "11648173" at bounding box center [301, 256] width 52 height 21
click at [346, 258] on div "4006712503" at bounding box center [357, 256] width 61 height 21
click at [303, 257] on div "11648173" at bounding box center [301, 256] width 52 height 21
click at [300, 275] on div "14408619" at bounding box center [301, 278] width 52 height 21
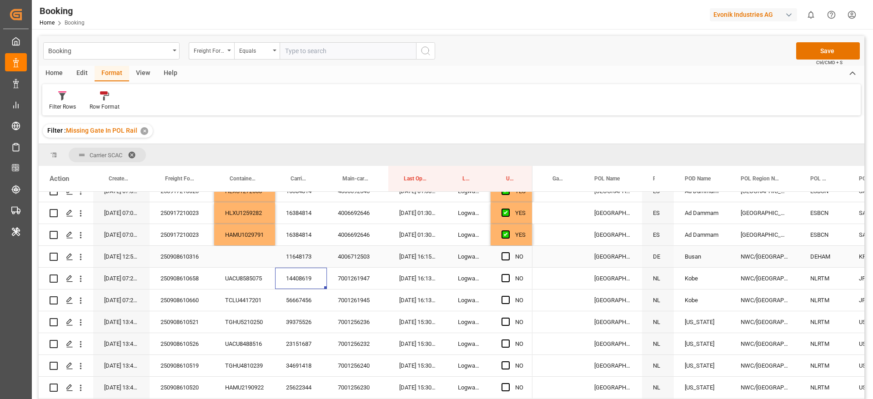
click at [312, 257] on div "11648173" at bounding box center [301, 256] width 52 height 21
click at [233, 255] on div "Press SPACE to select this row." at bounding box center [244, 256] width 61 height 21
click at [238, 257] on input "Press SPACE to select this row." at bounding box center [245, 261] width 46 height 17
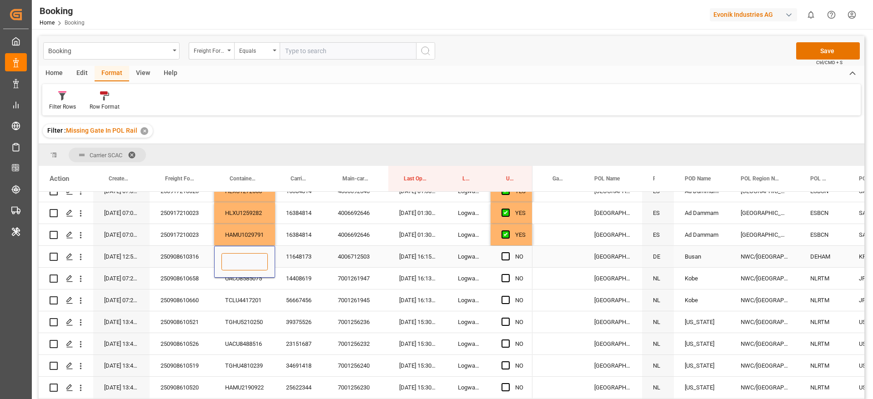
paste input "HLBU 3768194"
click at [237, 262] on input "HLBU 3768194" at bounding box center [245, 261] width 46 height 17
type input "HLBU3768194"
click at [195, 256] on div "250908610316" at bounding box center [182, 256] width 65 height 21
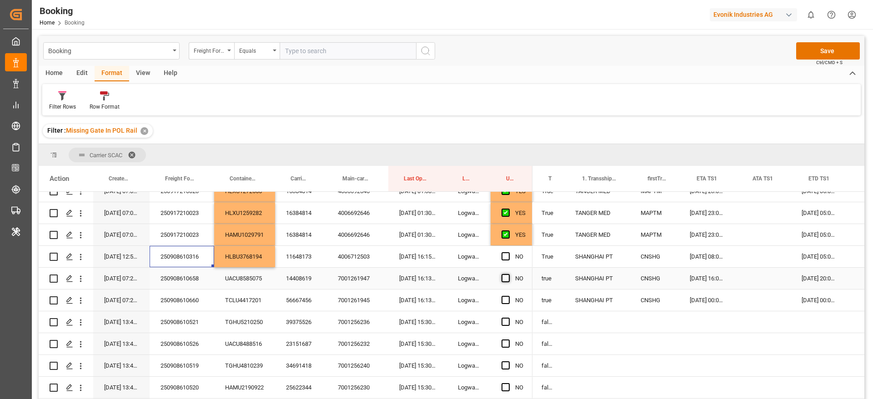
scroll to position [0, 786]
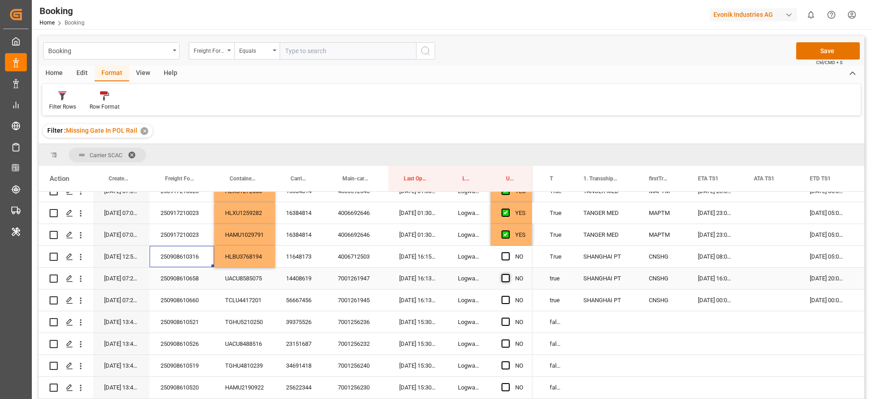
click at [507, 277] on span "Press SPACE to select this row." at bounding box center [506, 278] width 8 height 8
click at [509, 274] on input "Press SPACE to select this row." at bounding box center [509, 274] width 0 height 0
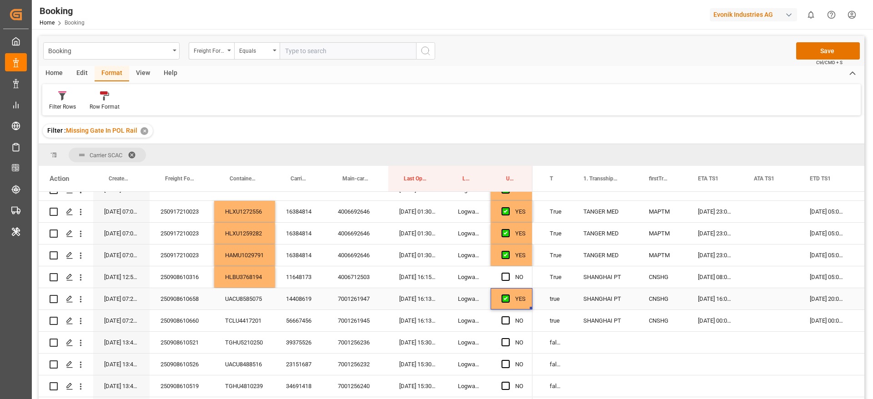
scroll to position [295, 0]
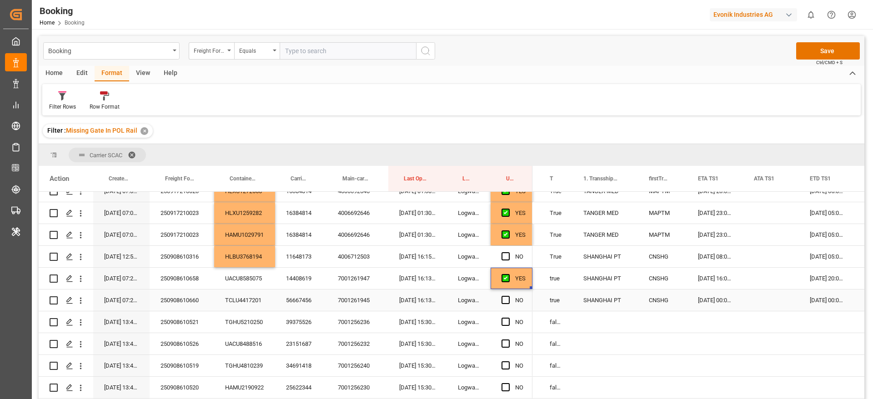
click at [352, 300] on div "7001261945" at bounding box center [357, 300] width 61 height 21
click at [305, 302] on div "56667456" at bounding box center [301, 300] width 52 height 21
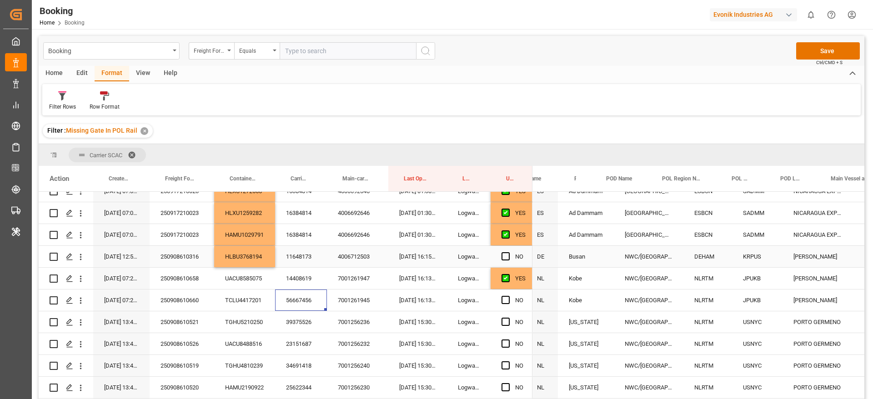
scroll to position [0, 10]
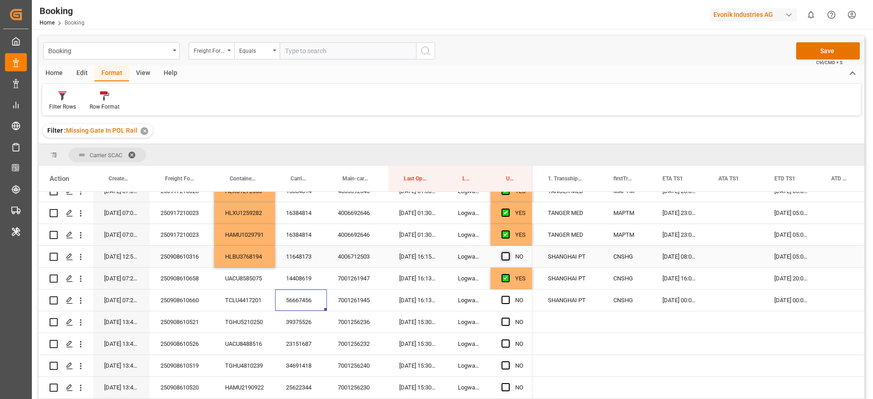
click at [505, 256] on span "Press SPACE to select this row." at bounding box center [506, 256] width 8 height 8
click at [509, 252] on input "Press SPACE to select this row." at bounding box center [509, 252] width 0 height 0
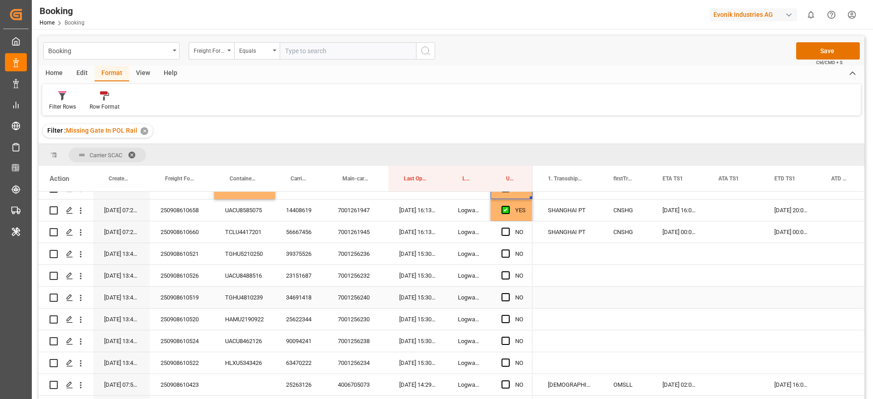
scroll to position [0, 821]
click at [350, 254] on div "7001256236" at bounding box center [357, 253] width 61 height 21
click at [303, 257] on div "39375526" at bounding box center [301, 253] width 52 height 21
click at [302, 229] on div "56667456" at bounding box center [301, 232] width 52 height 21
click at [506, 232] on span "Press SPACE to select this row." at bounding box center [506, 232] width 8 height 8
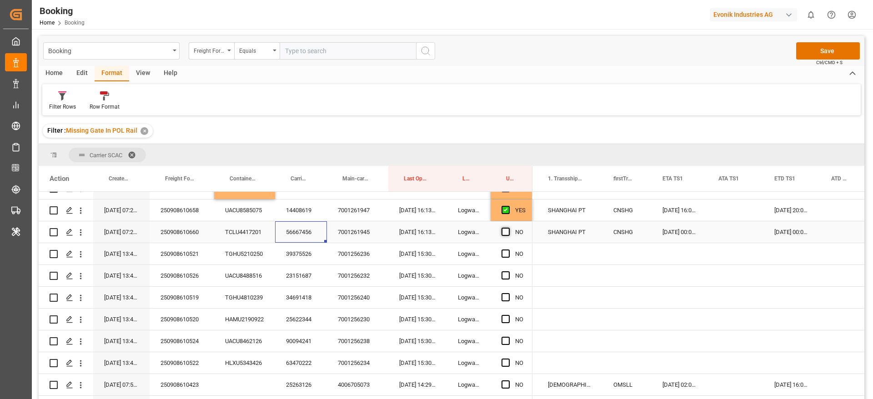
click at [509, 228] on input "Press SPACE to select this row." at bounding box center [509, 228] width 0 height 0
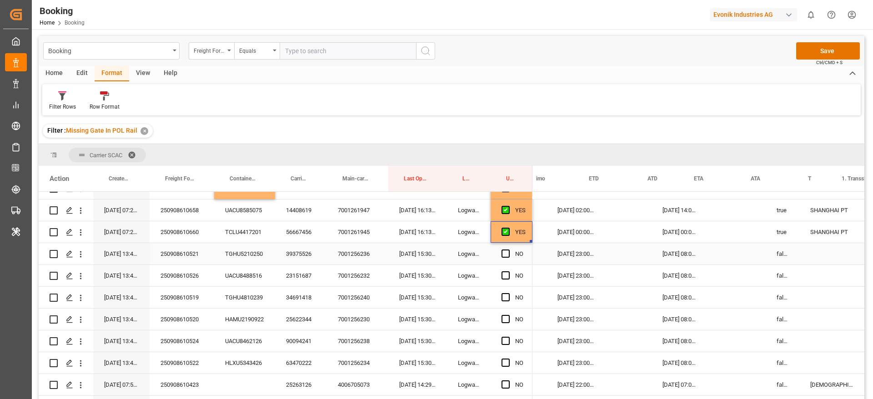
scroll to position [0, 423]
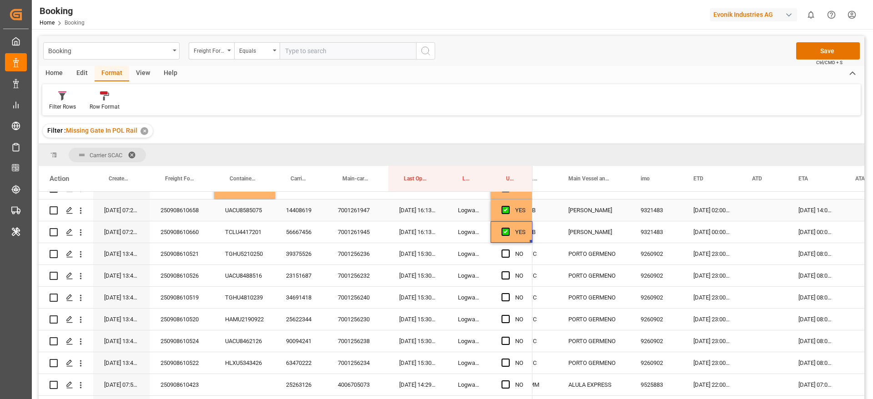
click at [714, 208] on div "[DATE] 02:00:00" at bounding box center [712, 210] width 59 height 21
drag, startPoint x: 740, startPoint y: 220, endPoint x: 742, endPoint y: 234, distance: 13.8
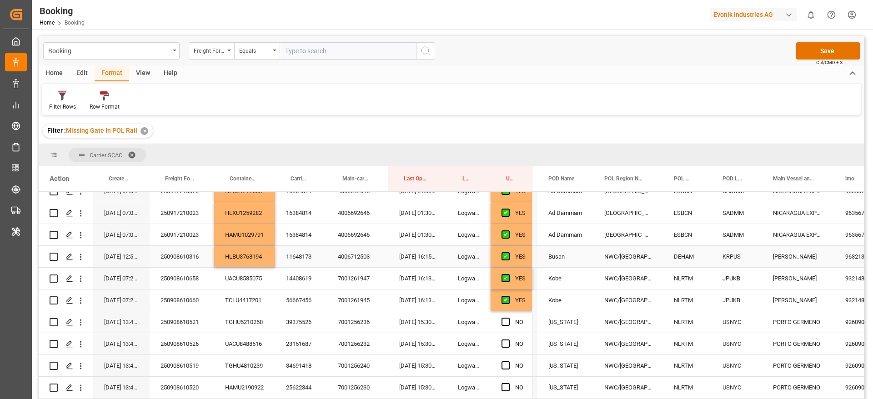
scroll to position [363, 0]
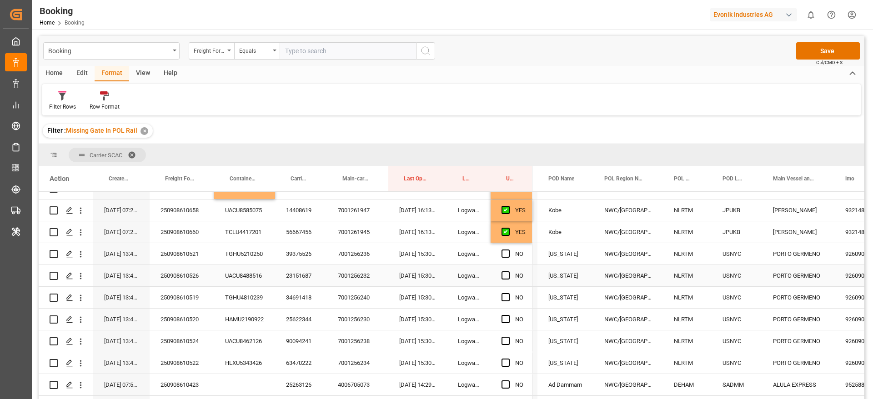
click at [294, 275] on div "23151687" at bounding box center [301, 275] width 52 height 21
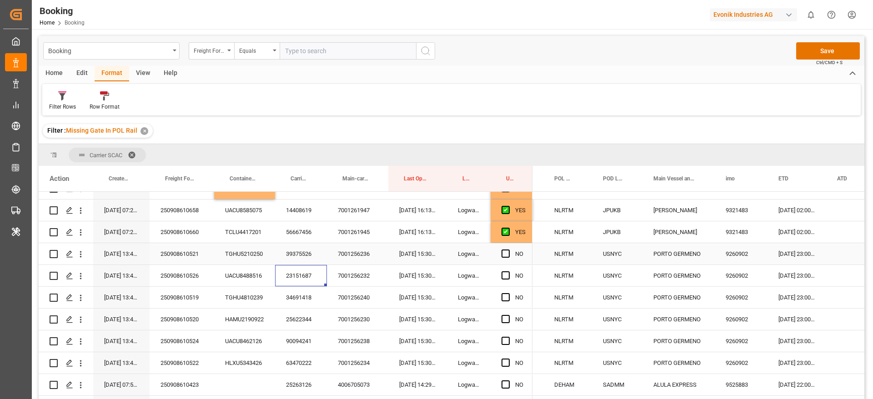
scroll to position [0, 403]
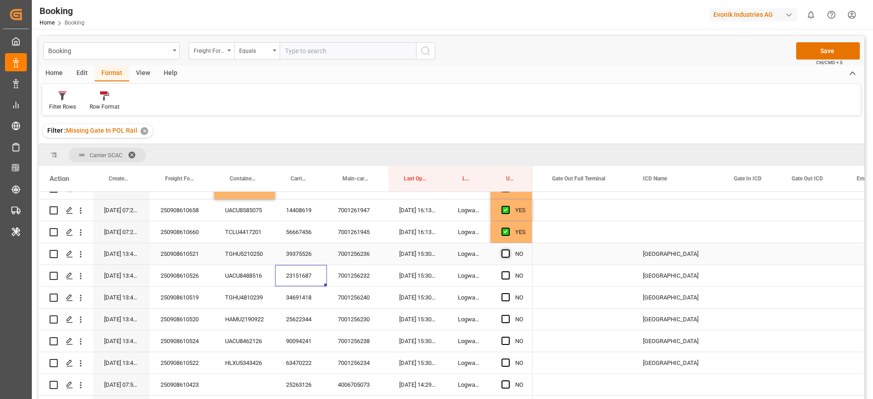
click at [508, 253] on span "Press SPACE to select this row." at bounding box center [506, 254] width 8 height 8
click at [509, 250] on input "Press SPACE to select this row." at bounding box center [509, 250] width 0 height 0
click at [299, 296] on div "34691418" at bounding box center [301, 297] width 52 height 21
click at [299, 277] on div "23151687" at bounding box center [301, 275] width 52 height 21
click at [294, 274] on div "23151687" at bounding box center [301, 275] width 52 height 21
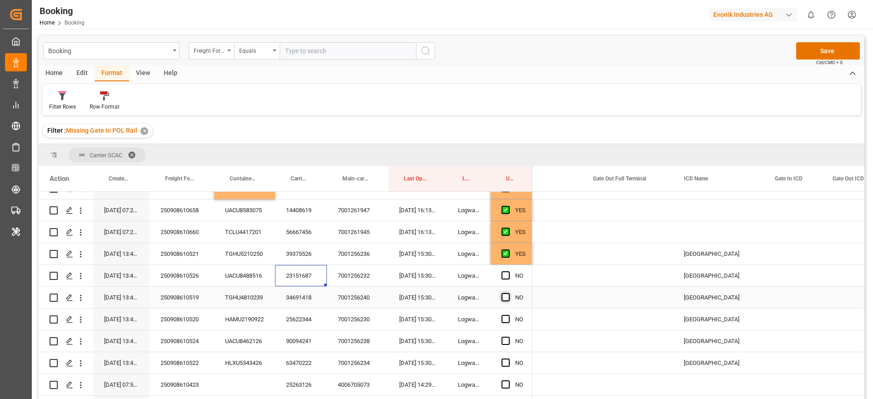
click at [503, 298] on span "Press SPACE to select this row." at bounding box center [506, 297] width 8 height 8
click at [509, 293] on input "Press SPACE to select this row." at bounding box center [509, 293] width 0 height 0
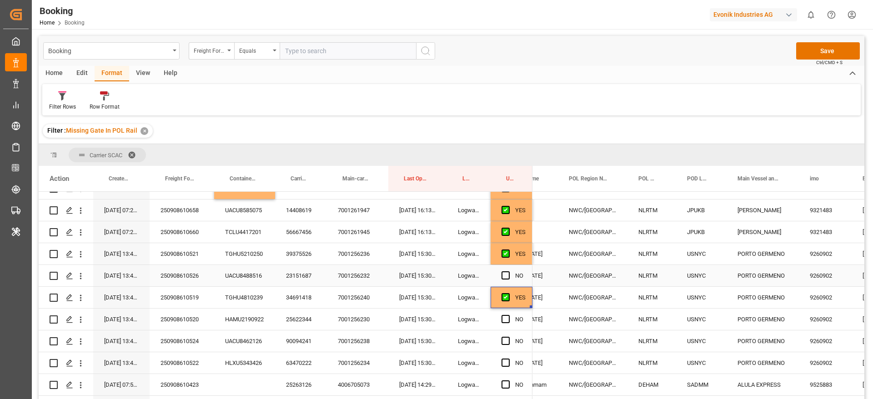
click at [298, 279] on div "23151687" at bounding box center [301, 275] width 52 height 21
click at [294, 318] on div "25622344" at bounding box center [301, 319] width 52 height 21
click at [504, 276] on span "Press SPACE to select this row." at bounding box center [506, 276] width 8 height 8
click at [509, 272] on input "Press SPACE to select this row." at bounding box center [509, 272] width 0 height 0
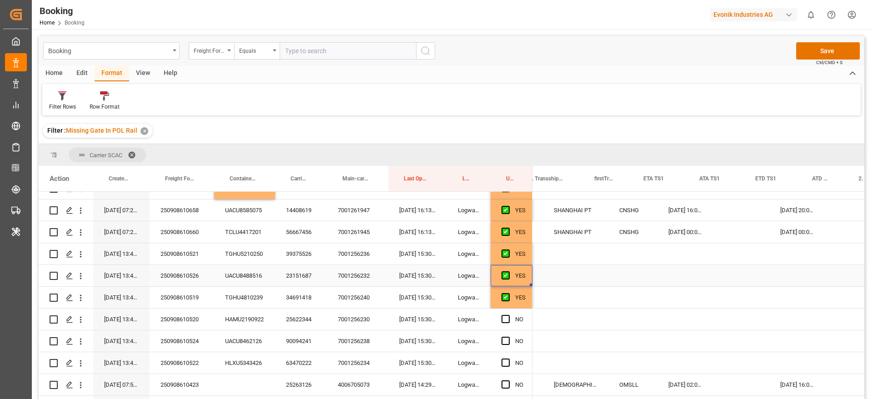
scroll to position [0, 860]
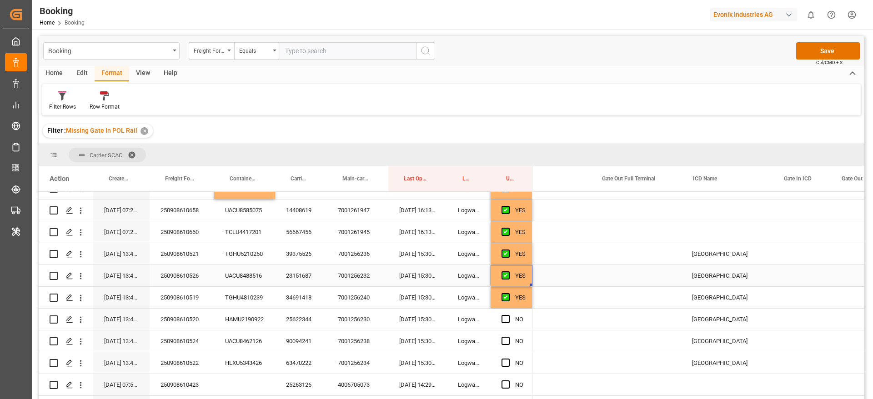
scroll to position [0, 1938]
click at [292, 319] on div "25622344" at bounding box center [301, 319] width 52 height 21
click at [295, 343] on div "90094241" at bounding box center [301, 341] width 52 height 21
click at [506, 341] on span "Press SPACE to select this row." at bounding box center [506, 341] width 8 height 8
click at [509, 337] on input "Press SPACE to select this row." at bounding box center [509, 337] width 0 height 0
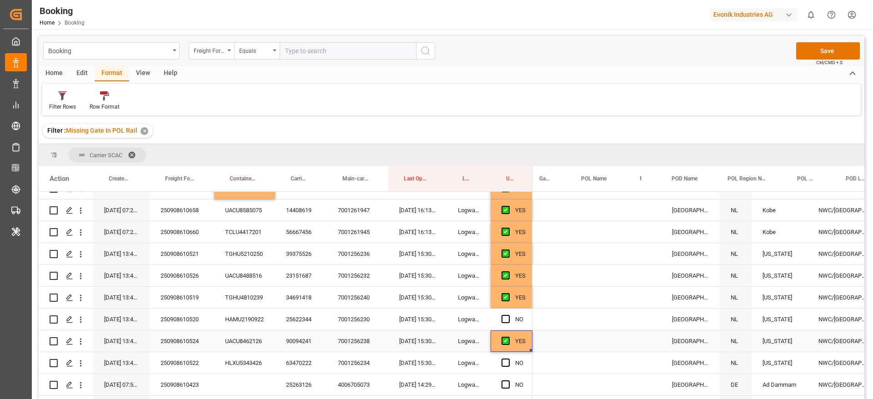
scroll to position [0, 0]
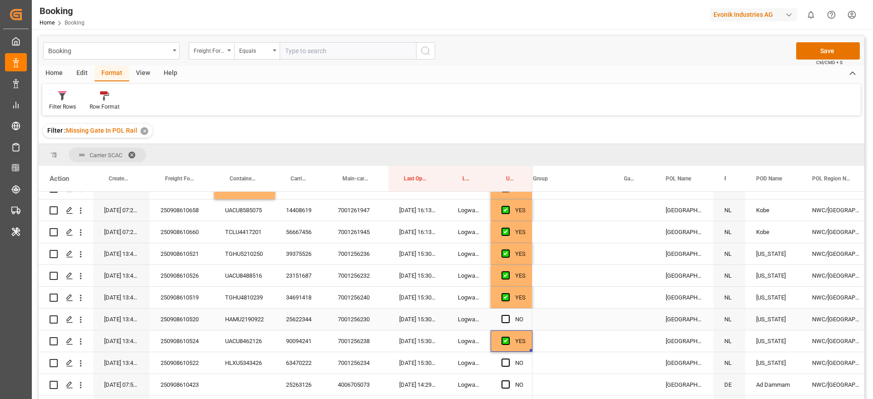
click at [237, 317] on div "HAMU2190922" at bounding box center [244, 319] width 61 height 21
click at [508, 319] on span "Press SPACE to select this row." at bounding box center [506, 319] width 8 height 8
click at [509, 315] on input "Press SPACE to select this row." at bounding box center [509, 315] width 0 height 0
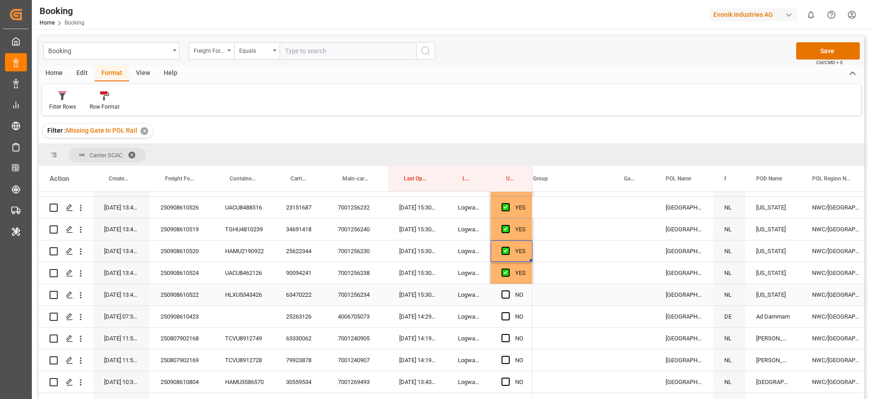
click at [310, 295] on div "63470222" at bounding box center [301, 294] width 52 height 21
click at [304, 314] on div "25263126" at bounding box center [301, 316] width 52 height 21
click at [292, 340] on div "63330062" at bounding box center [301, 338] width 52 height 21
click at [178, 317] on div "250908610423" at bounding box center [182, 316] width 65 height 21
click at [366, 315] on div "4006705073" at bounding box center [357, 316] width 61 height 21
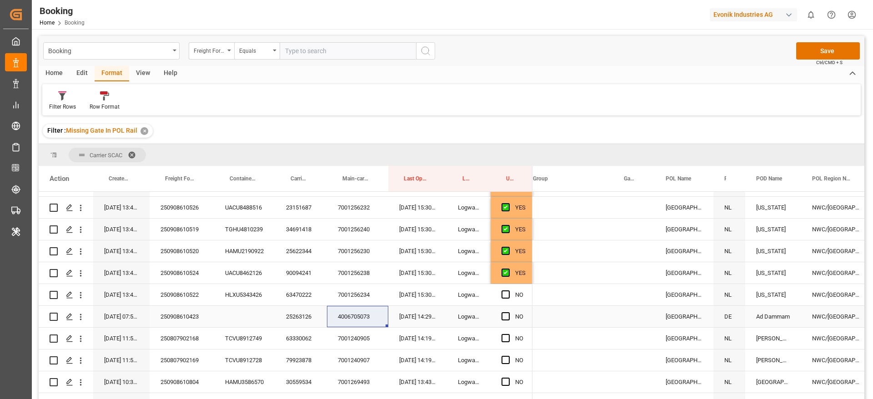
click at [247, 314] on div "Press SPACE to select this row." at bounding box center [244, 316] width 61 height 21
click at [242, 316] on div "Press SPACE to select this row." at bounding box center [244, 316] width 61 height 21
click at [239, 319] on input "Press SPACE to select this row." at bounding box center [245, 321] width 46 height 17
paste input "CAIU 6508670"
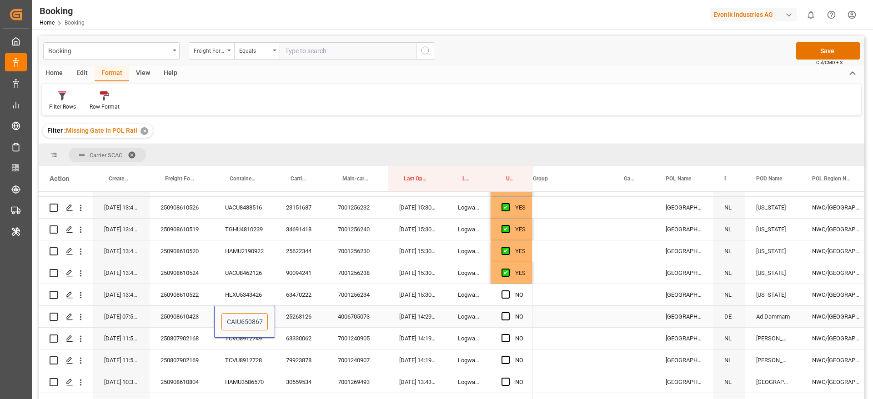
type input "CAIU6508670"
click at [297, 312] on div "25263126" at bounding box center [301, 316] width 52 height 21
click at [507, 316] on span "Press SPACE to select this row." at bounding box center [506, 316] width 8 height 8
click at [509, 312] on input "Press SPACE to select this row." at bounding box center [509, 312] width 0 height 0
drag, startPoint x: 505, startPoint y: 293, endPoint x: 719, endPoint y: 305, distance: 214.6
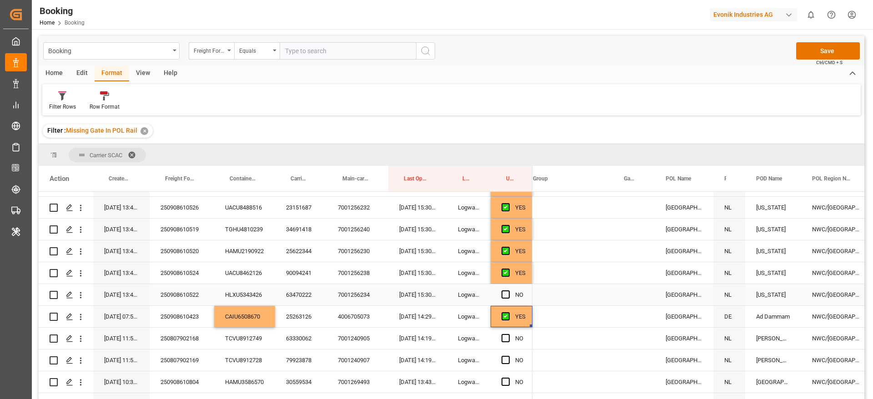
click at [505, 293] on span "Press SPACE to select this row." at bounding box center [506, 295] width 8 height 8
click at [509, 291] on input "Press SPACE to select this row." at bounding box center [509, 291] width 0 height 0
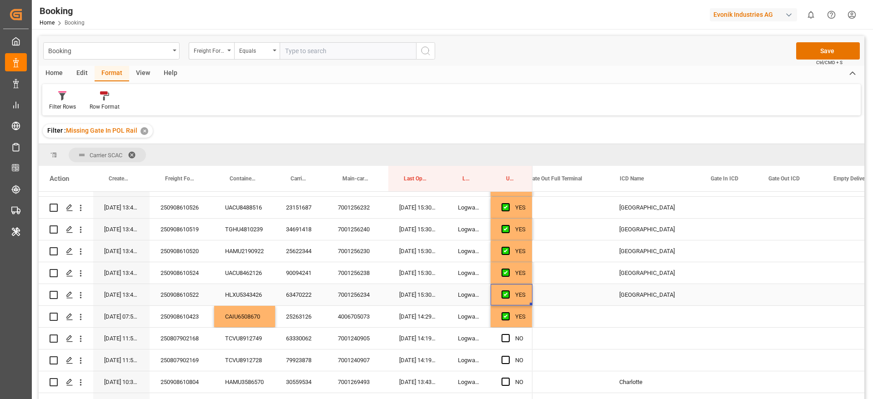
scroll to position [0, 2004]
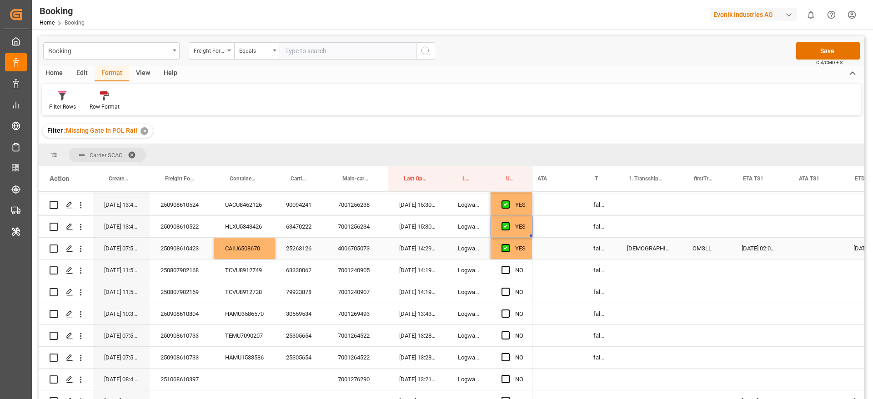
scroll to position [0, 742]
click at [600, 252] on div "false" at bounding box center [600, 248] width 34 height 21
click at [602, 254] on button "false" at bounding box center [600, 253] width 20 height 17
click at [602, 277] on div "True" at bounding box center [602, 277] width 14 height 9
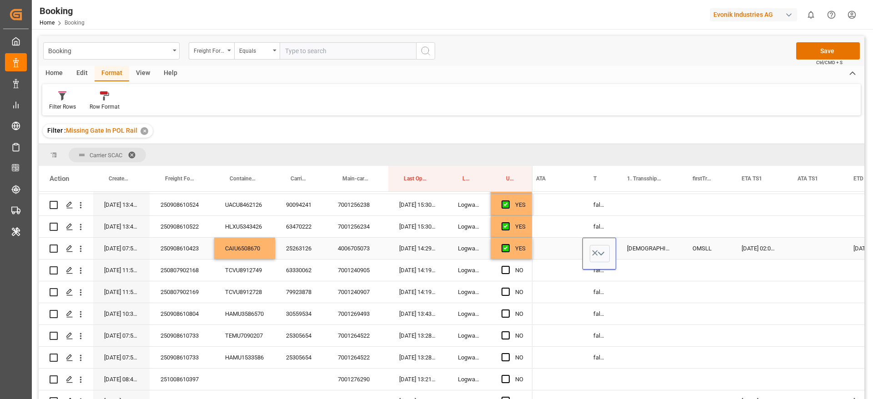
click at [569, 253] on div "Press SPACE to select this row." at bounding box center [553, 248] width 57 height 21
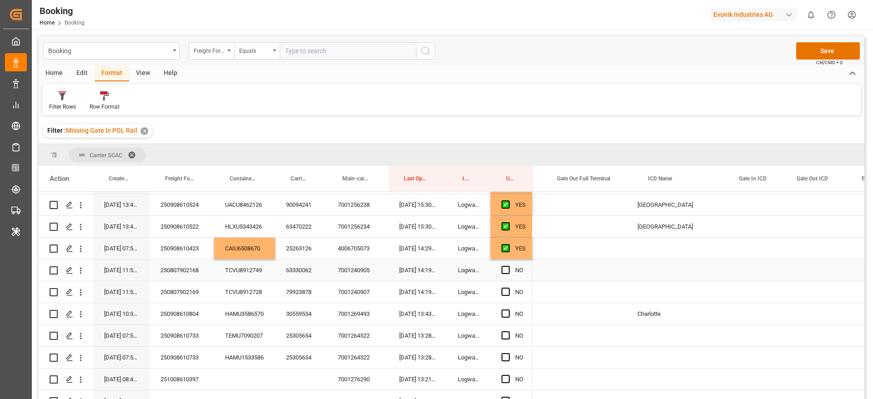
scroll to position [0, 0]
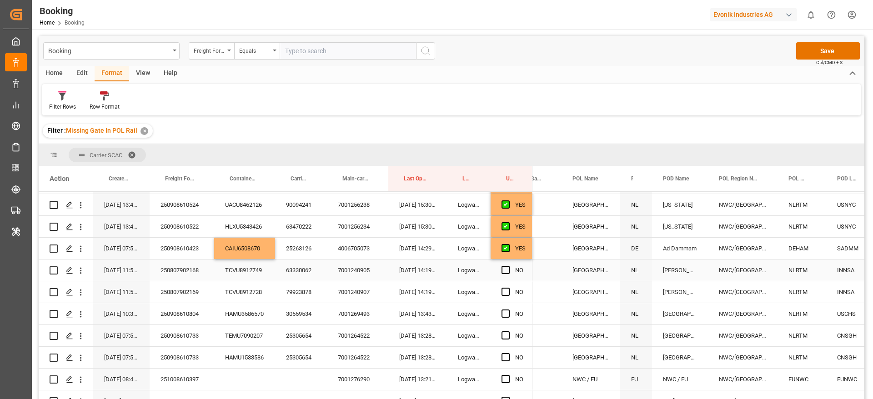
click at [299, 273] on div "63330062" at bounding box center [301, 270] width 52 height 21
click at [297, 297] on div "79923878" at bounding box center [301, 292] width 52 height 21
click at [299, 314] on div "30559534" at bounding box center [301, 313] width 52 height 21
click at [293, 274] on div "63330062" at bounding box center [301, 270] width 52 height 21
click at [348, 270] on div "7001240905" at bounding box center [357, 270] width 61 height 21
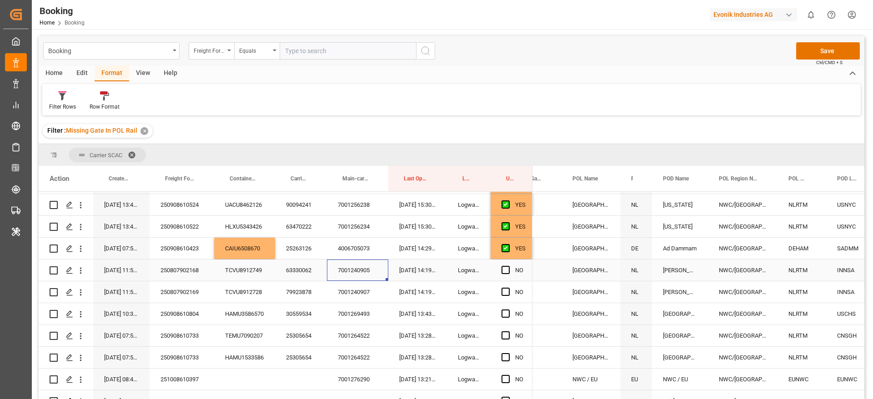
click at [178, 270] on div "250807902168" at bounding box center [182, 270] width 65 height 21
click at [189, 268] on div "250807902168" at bounding box center [182, 270] width 65 height 21
click at [507, 270] on span "Press SPACE to select this row." at bounding box center [506, 270] width 8 height 8
click at [509, 266] on input "Press SPACE to select this row." at bounding box center [509, 266] width 0 height 0
click at [177, 272] on div "250807902168" at bounding box center [182, 270] width 65 height 21
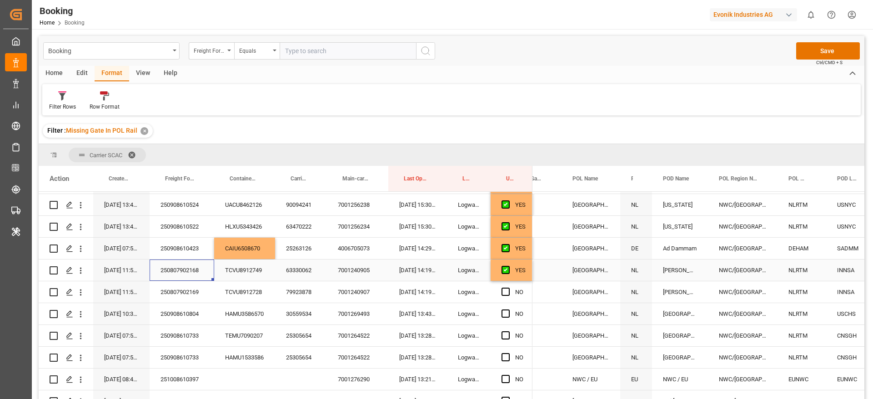
click at [361, 274] on div "7001240905" at bounding box center [357, 270] width 61 height 21
click at [302, 293] on div "79923878" at bounding box center [301, 292] width 52 height 21
click at [183, 295] on div "250807902169" at bounding box center [182, 292] width 65 height 21
click at [360, 291] on div "7001240907" at bounding box center [357, 292] width 61 height 21
click at [82, 271] on icon "open menu" at bounding box center [81, 271] width 10 height 10
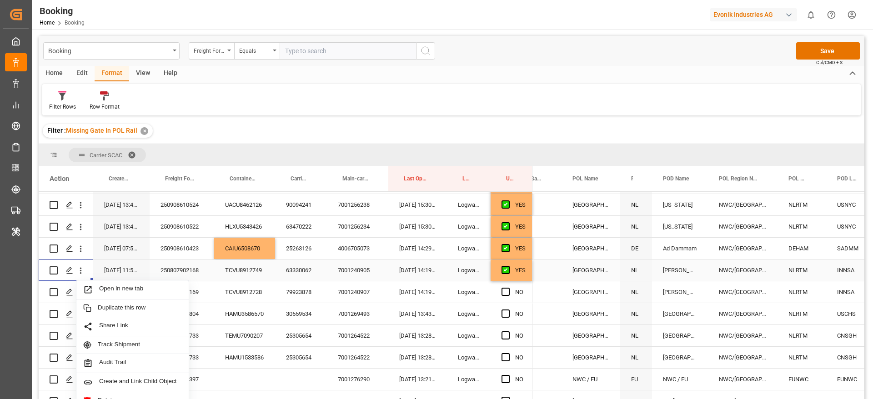
click at [129, 288] on span "Open in new tab" at bounding box center [140, 290] width 83 height 10
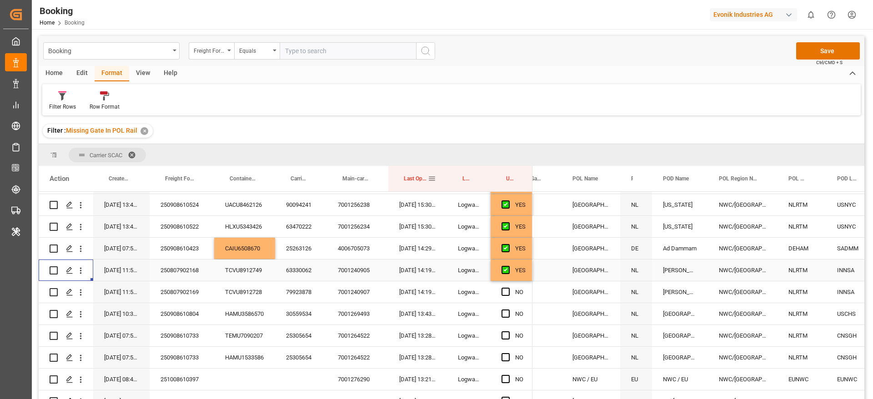
click at [432, 178] on span at bounding box center [432, 179] width 8 height 8
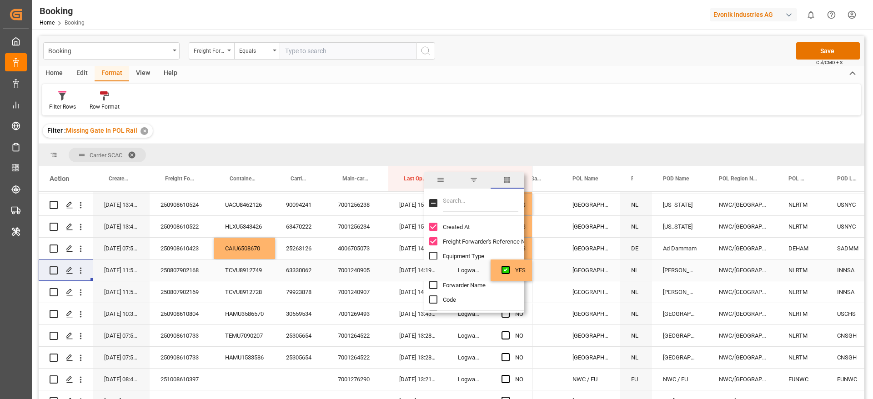
click at [488, 205] on input "Filter Columns Input" at bounding box center [481, 203] width 76 height 18
type input "mail"
checkbox input "true"
type input "mail"
click at [434, 225] on input "Email Sent column toggle visibility (visible)" at bounding box center [433, 227] width 8 height 8
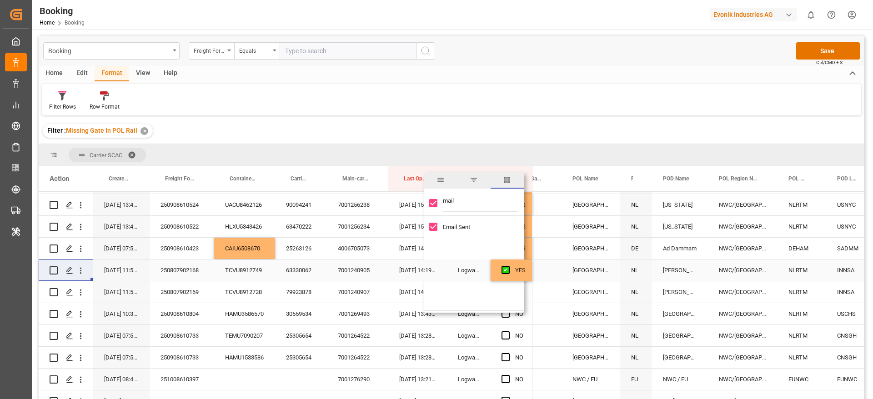
checkbox input "false"
click at [434, 226] on input "Email Sent column toggle visibility (hidden)" at bounding box center [433, 227] width 8 height 8
checkbox input "true"
click at [499, 151] on div "Carrier SCAC" at bounding box center [452, 155] width 826 height 22
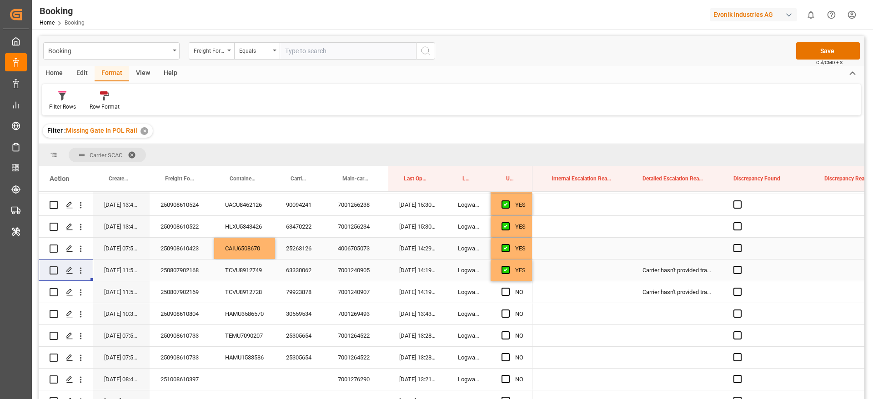
scroll to position [0, 2651]
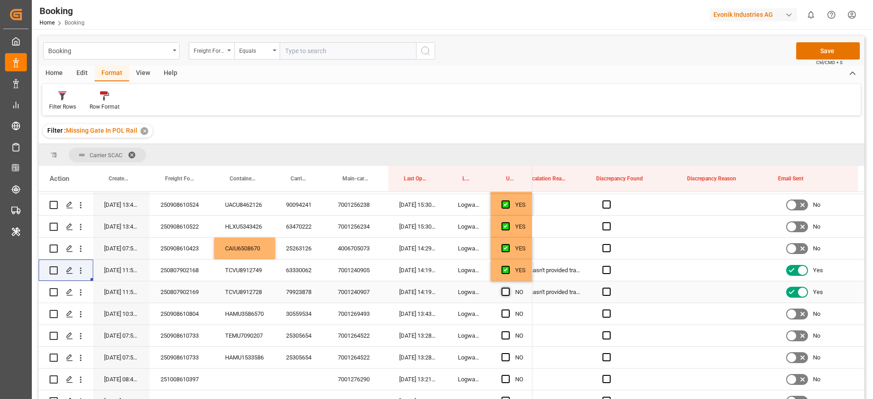
click at [508, 291] on span "Press SPACE to select this row." at bounding box center [506, 292] width 8 height 8
click at [509, 288] on input "Press SPACE to select this row." at bounding box center [509, 288] width 0 height 0
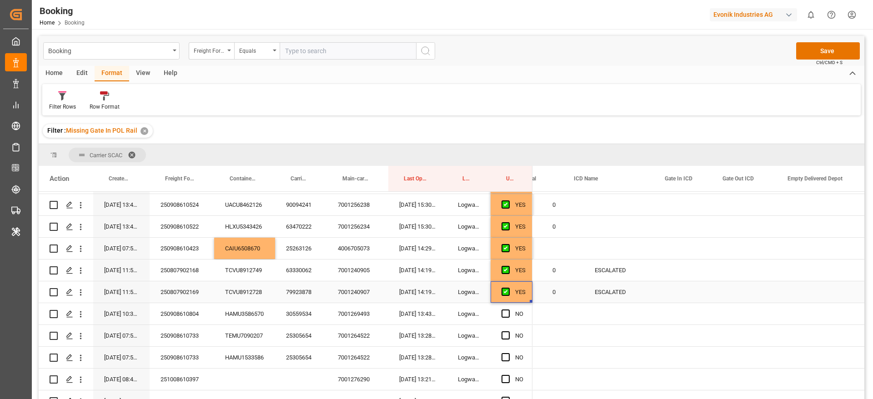
scroll to position [0, 1648]
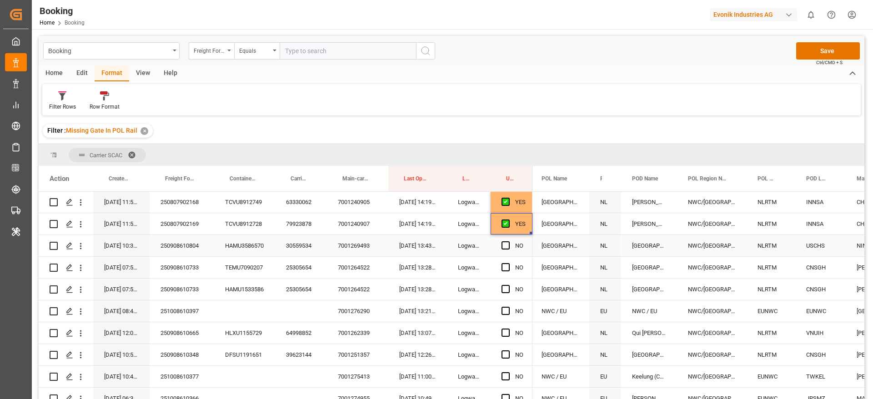
click at [298, 250] on div "30559534" at bounding box center [301, 245] width 52 height 21
click at [252, 248] on div "HAMU3586570" at bounding box center [244, 245] width 61 height 21
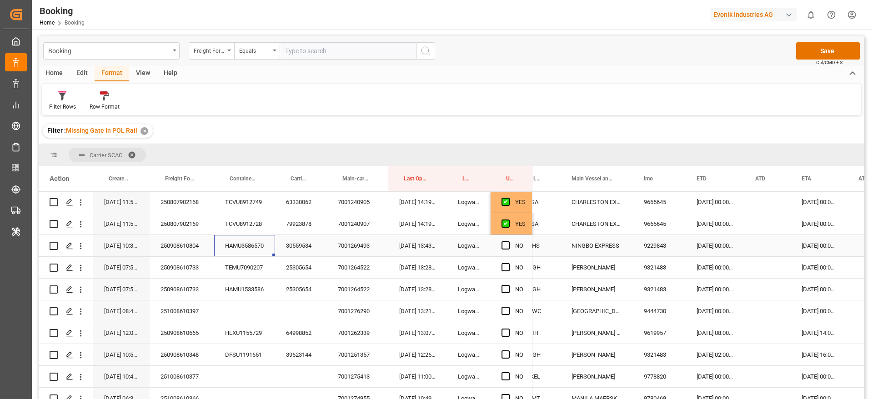
click at [82, 248] on icon "open menu" at bounding box center [81, 247] width 10 height 10
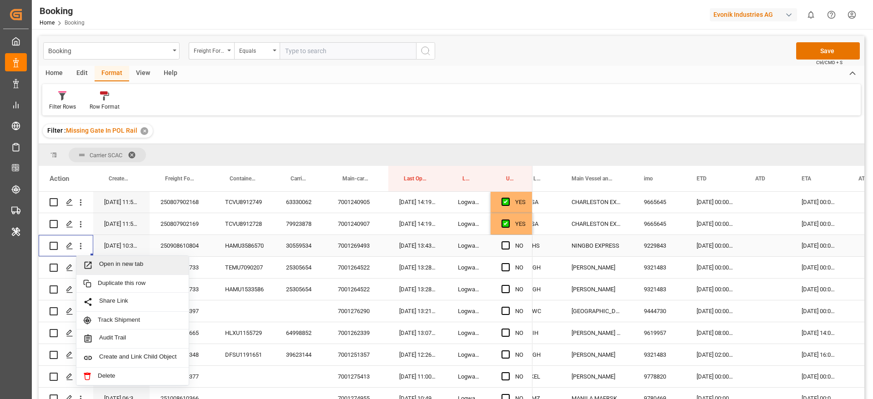
click at [121, 259] on div "Open in new tab" at bounding box center [132, 265] width 112 height 19
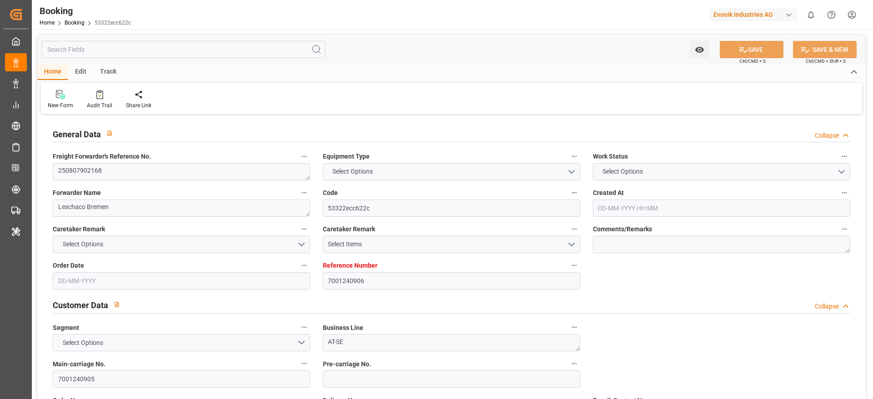
type input "7001240906"
type input "9665645"
type input "Hapag [PERSON_NAME]"
type input "Hapag [PERSON_NAME] Aktiengesellschaft"
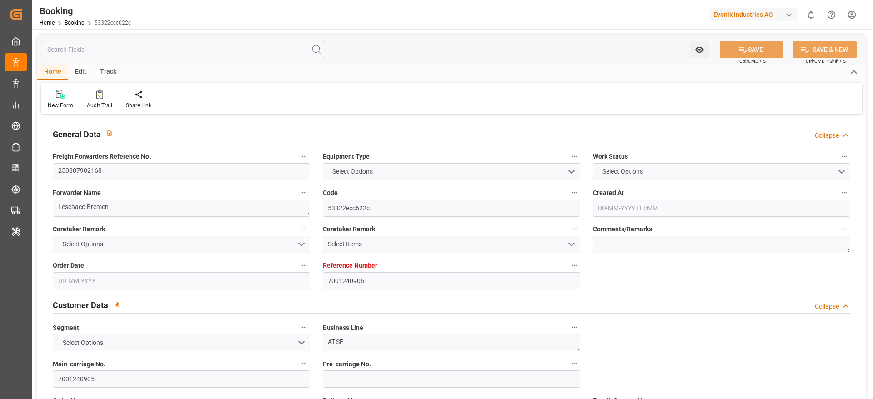
type input "NLRTM"
type input "INNSA"
type input "0"
type input "NLRTM"
type input "INNSA"
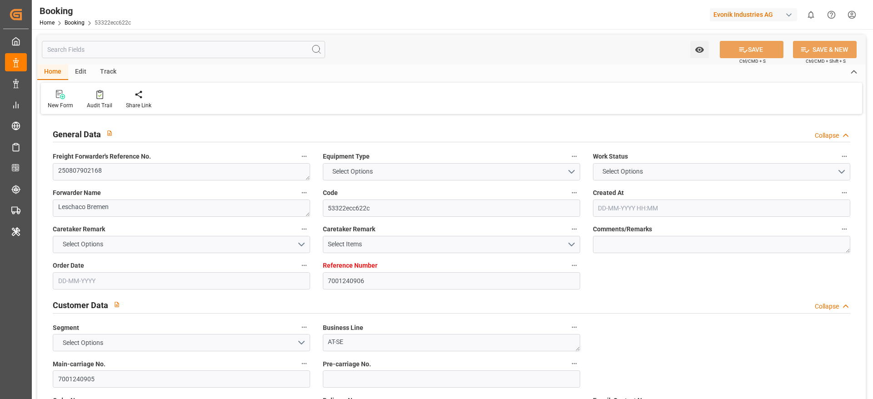
type input "9665645"
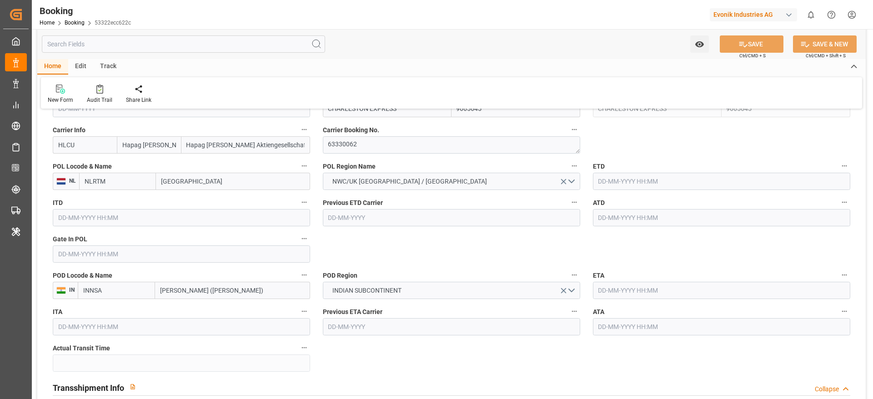
type input "[DATE] 11:50"
type input "[DATE]"
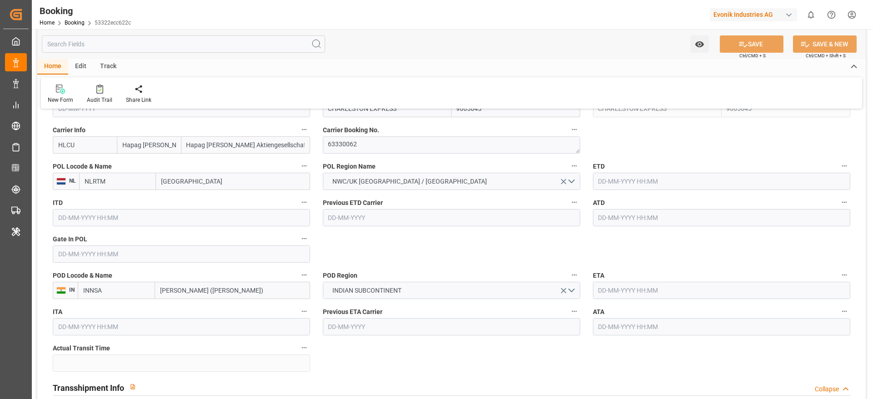
type input "[DATE]"
type input "[DATE] 00:00"
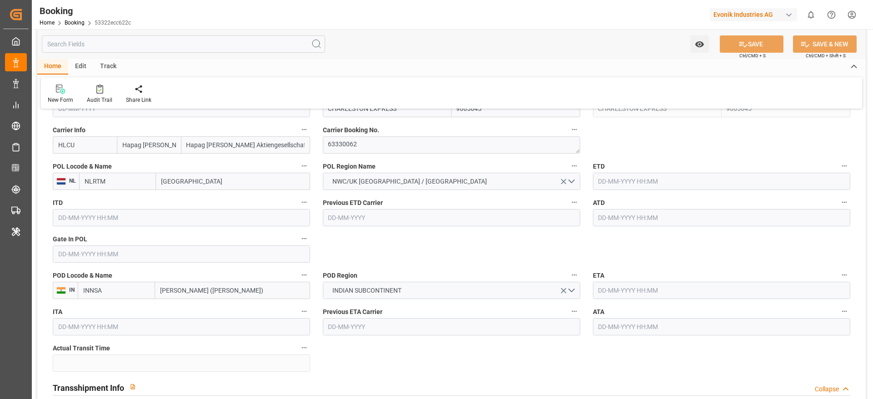
type input "[DATE]"
type input "[DATE] 14:19"
type input "[DATE]"
type input "[DATE] 17:00"
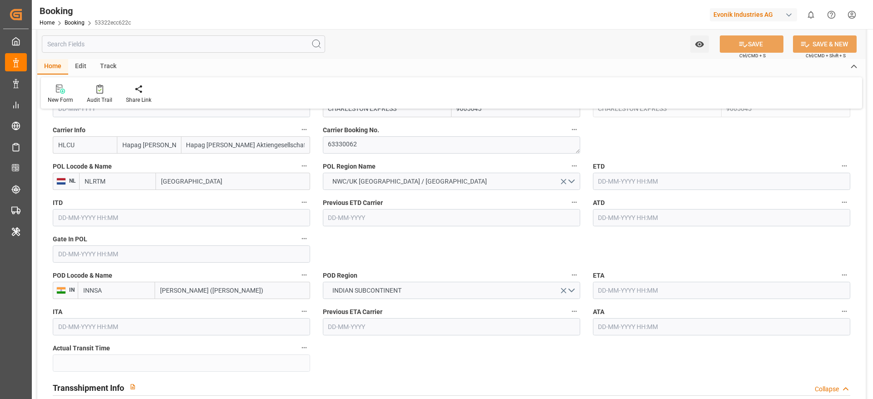
type input "[DATE] 17:00"
type input "[DATE] 10:00"
type input "[DATE] 17:19"
type input "[DATE] 10:00"
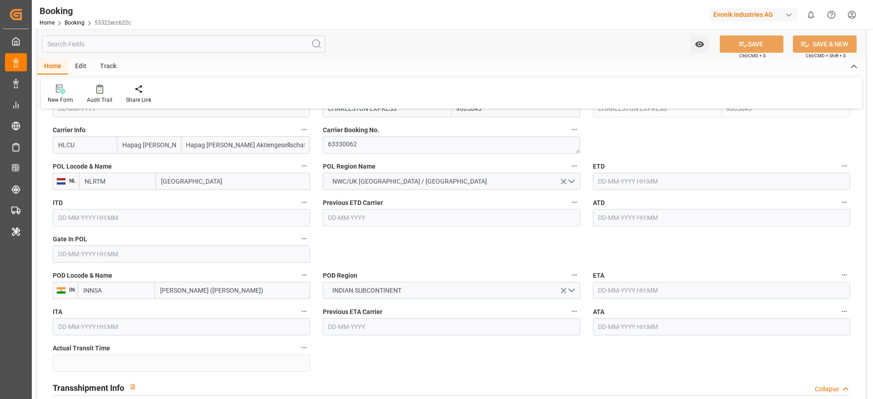
type input "[DATE] 17:19"
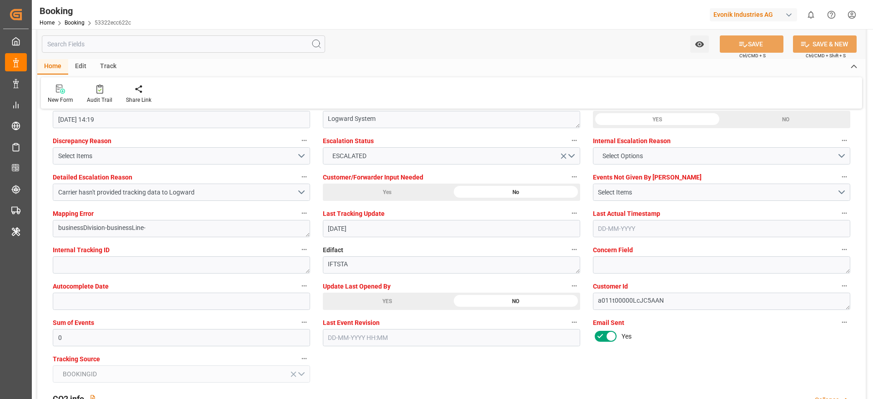
scroll to position [1706, 0]
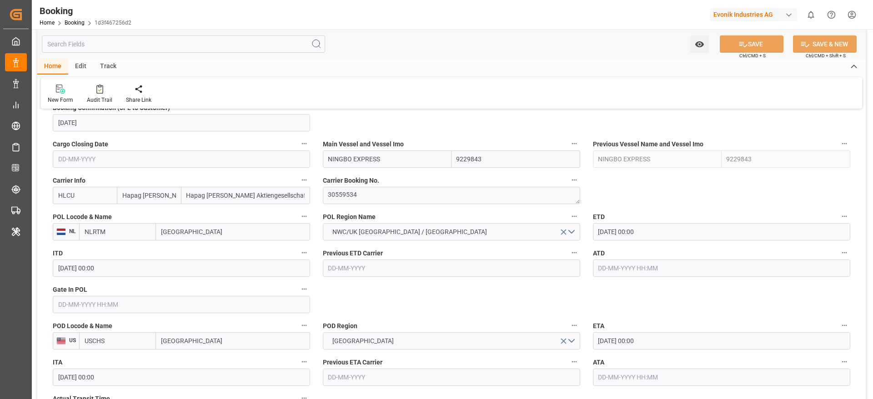
scroll to position [614, 0]
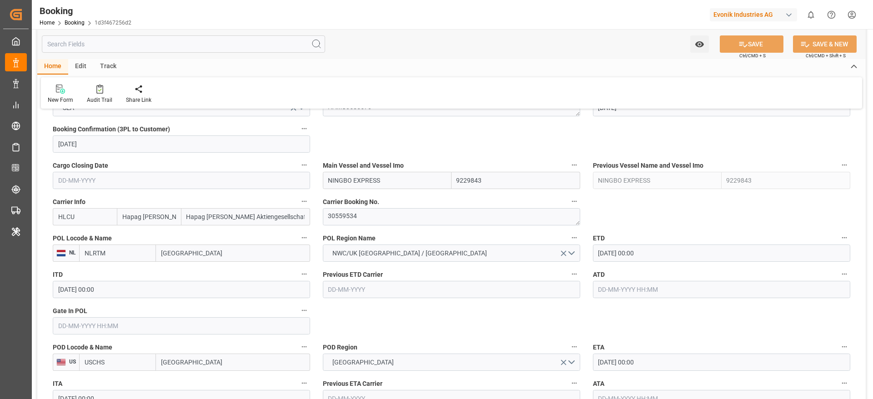
click at [403, 183] on input "NINGBO EXPRESS" at bounding box center [387, 180] width 129 height 17
paste input "SUAPE"
click at [384, 200] on span "SUAPE EXPRESS - 9332858" at bounding box center [367, 200] width 76 height 7
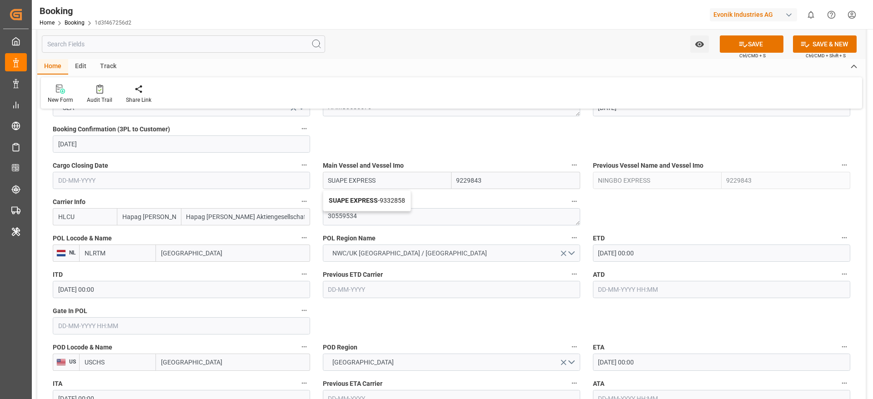
type input "SUAPE EXPRESS"
type input "9332858"
type input "SUAPE EXPRESS"
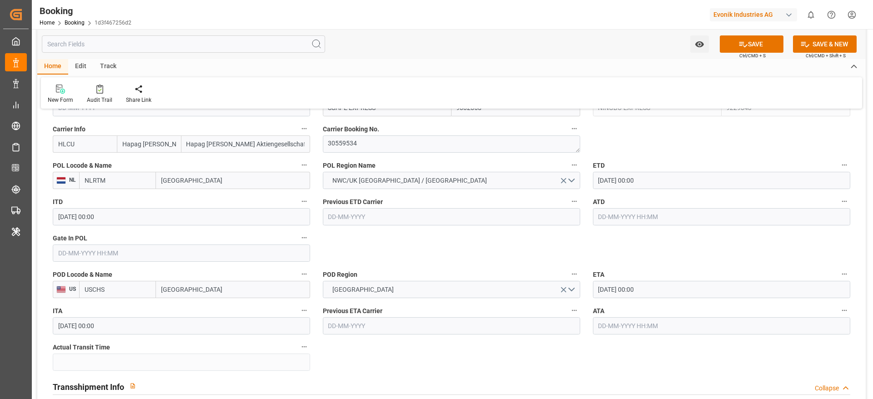
scroll to position [682, 0]
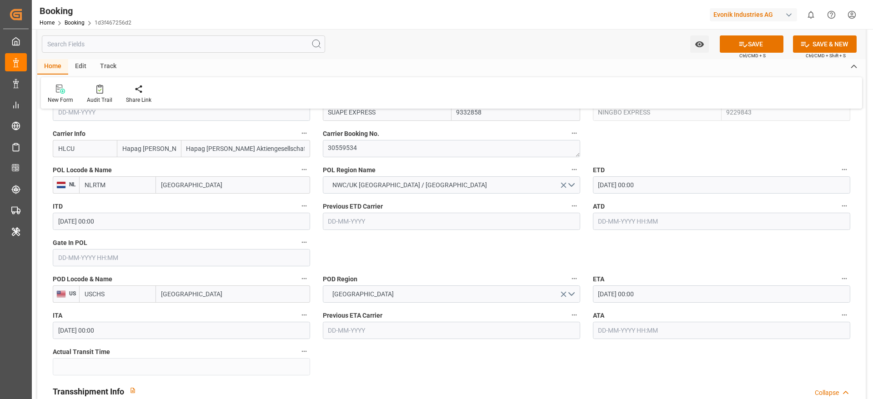
click at [690, 186] on input "[DATE] 00:00" at bounding box center [721, 184] width 257 height 17
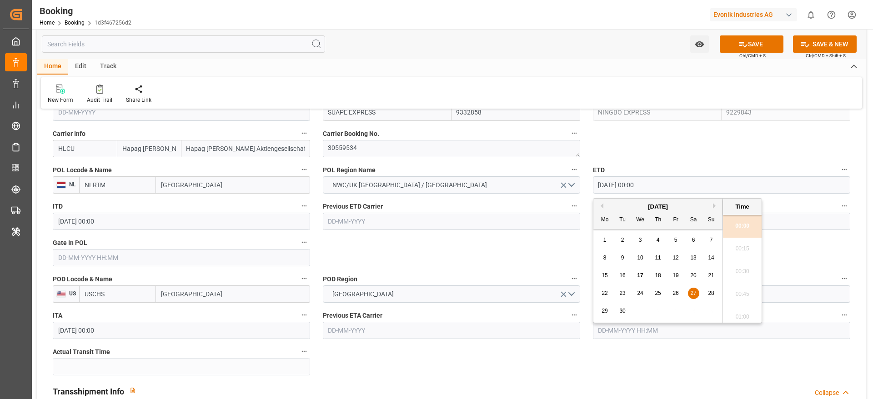
click at [716, 206] on button "Next Month" at bounding box center [715, 205] width 5 height 5
click at [692, 241] on span "4" at bounding box center [693, 240] width 3 height 6
type input "[DATE] 00:00"
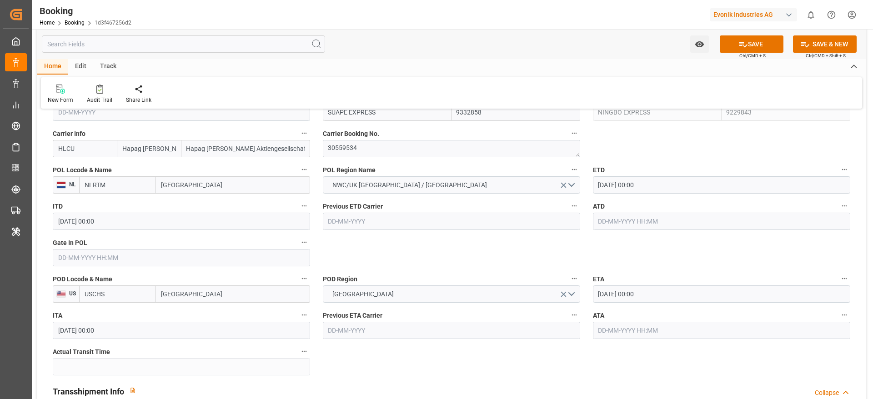
click at [669, 284] on label "ETA" at bounding box center [721, 279] width 257 height 13
click at [839, 284] on button "ETA" at bounding box center [845, 279] width 12 height 12
click at [670, 294] on div at bounding box center [436, 199] width 873 height 399
click at [675, 294] on input "[DATE] 00:00" at bounding box center [721, 294] width 257 height 17
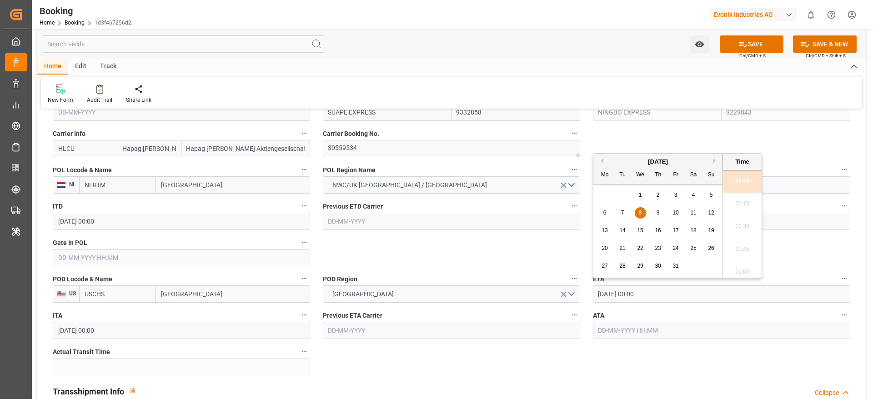
click at [642, 230] on span "15" at bounding box center [640, 230] width 6 height 6
type input "[DATE] 00:00"
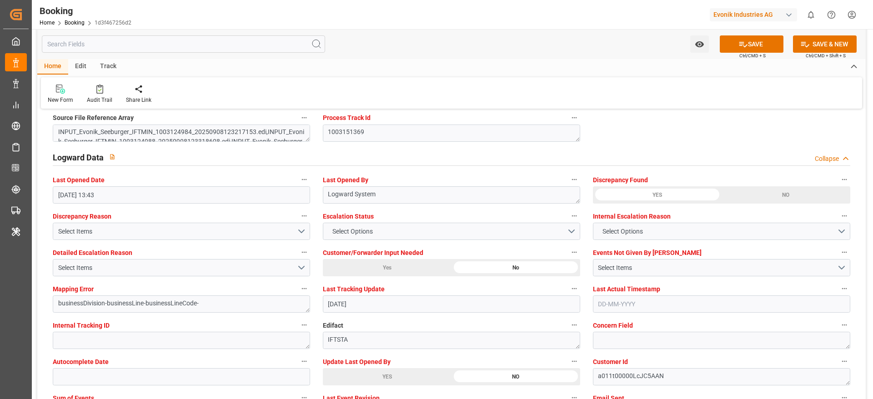
scroll to position [1706, 0]
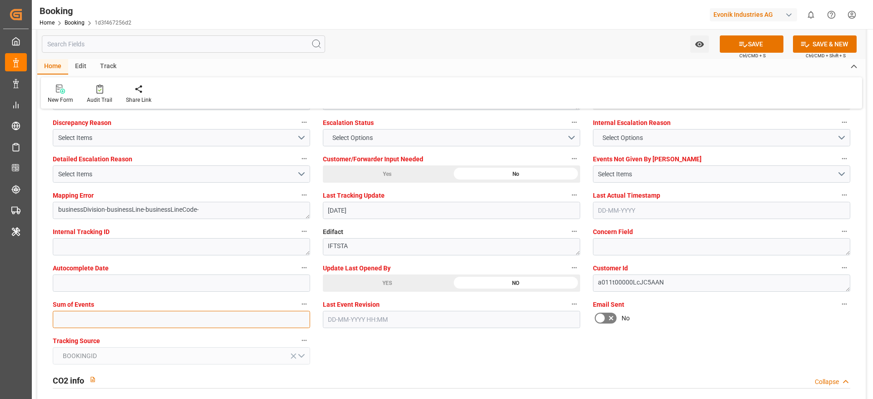
click at [144, 319] on input "text" at bounding box center [181, 319] width 257 height 17
type input "0"
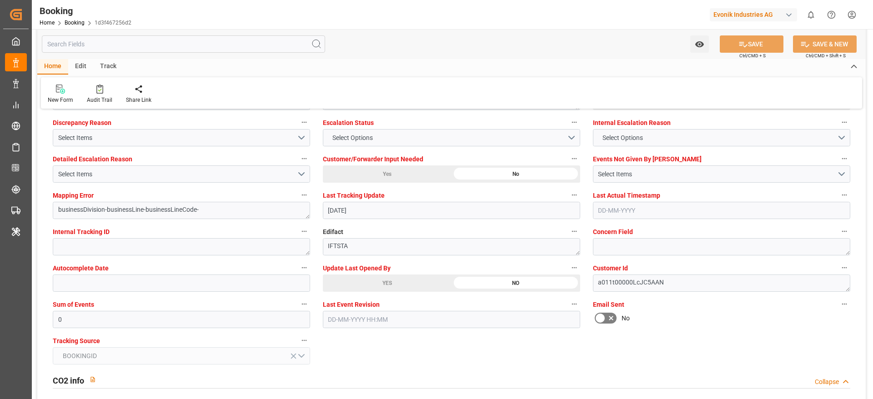
scroll to position [1774, 0]
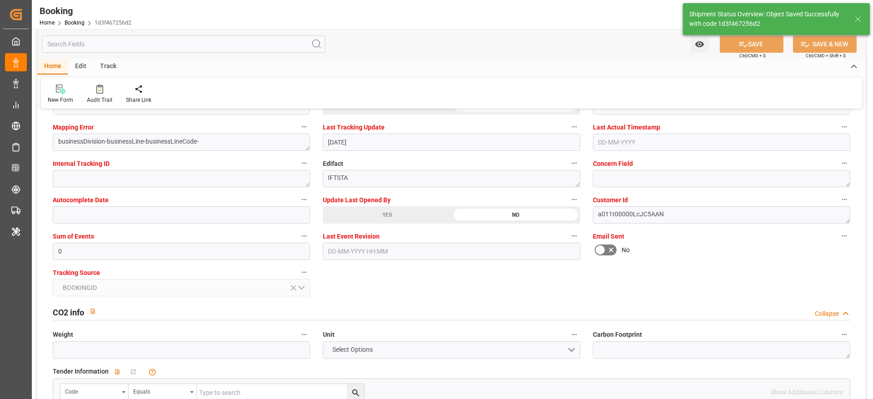
type textarea "Madhu T V"
type textarea "businessDivision-businessLine-"
type input "17-09-2025 07:14"
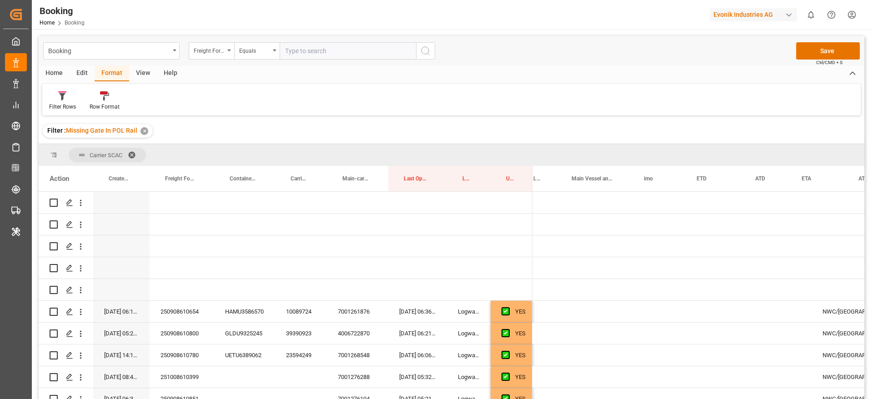
scroll to position [0, 420]
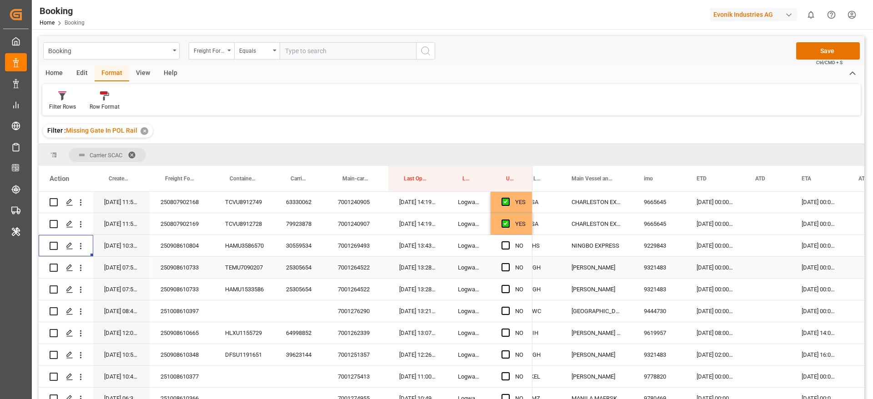
click at [307, 268] on div "25305654" at bounding box center [301, 267] width 52 height 21
click at [356, 271] on div "7001264522" at bounding box center [357, 267] width 61 height 21
click at [301, 267] on div "25305654" at bounding box center [301, 267] width 52 height 21
click at [351, 268] on div "7001264522" at bounding box center [357, 267] width 61 height 21
click at [180, 268] on div "250908610733" at bounding box center [182, 267] width 65 height 21
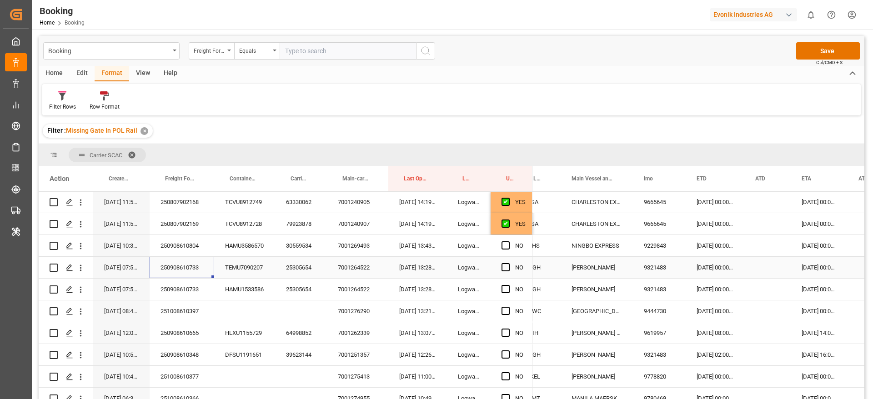
click at [294, 269] on div "25305654" at bounding box center [301, 267] width 52 height 21
click at [239, 270] on div "TEMU7090207" at bounding box center [244, 267] width 61 height 21
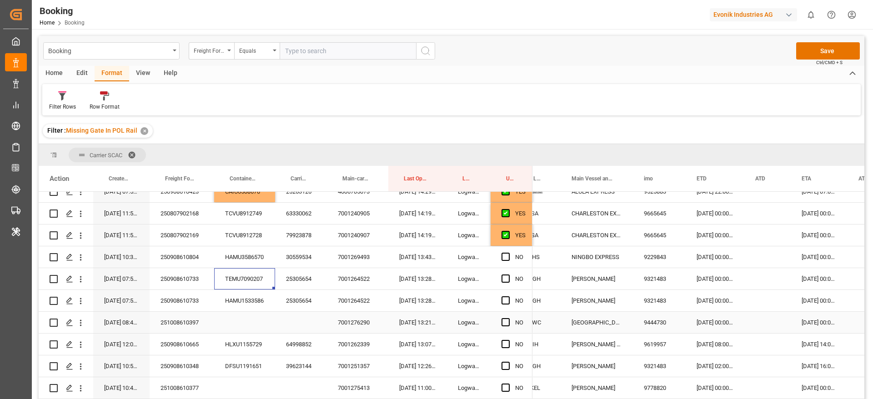
scroll to position [557, 0]
click at [255, 299] on div "HAMU1533586" at bounding box center [244, 300] width 61 height 21
click at [248, 278] on div "TEMU7090207" at bounding box center [244, 278] width 61 height 21
drag, startPoint x: 260, startPoint y: 297, endPoint x: 257, endPoint y: 302, distance: 5.9
click at [259, 297] on div "HAMU1533586" at bounding box center [244, 300] width 61 height 21
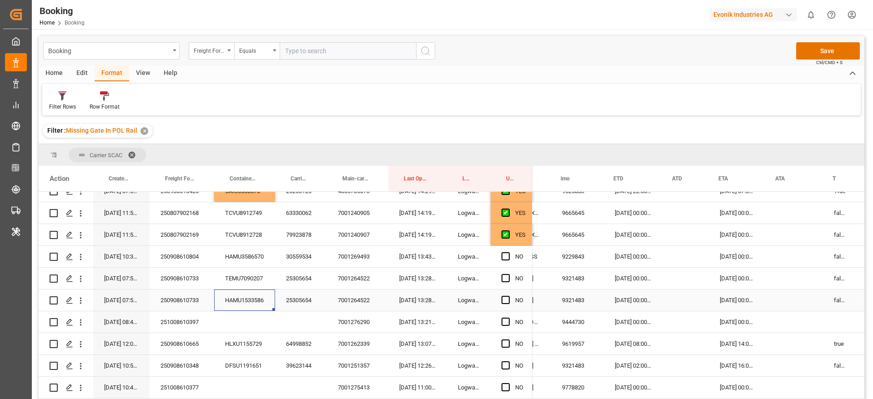
scroll to position [0, 503]
click at [627, 282] on div "28-09-2025 00:00:00" at bounding box center [632, 278] width 59 height 21
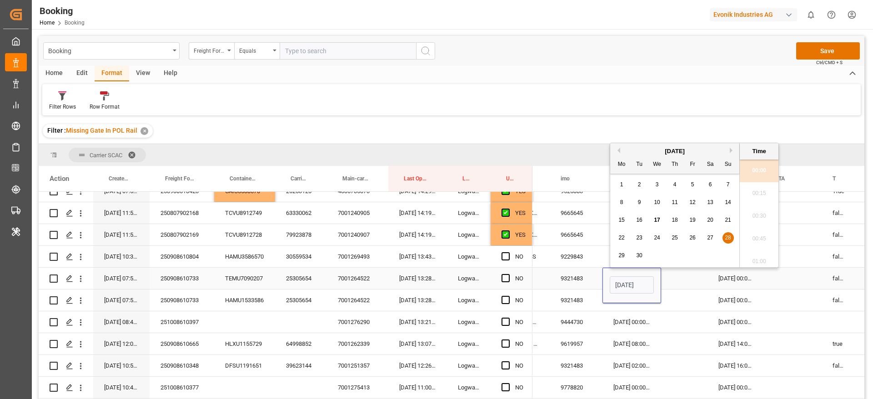
scroll to position [0, 30]
click at [675, 240] on span "25" at bounding box center [675, 238] width 6 height 6
type input "25-09-2025 00:00"
click at [675, 280] on div "Press SPACE to select this row." at bounding box center [684, 278] width 46 height 21
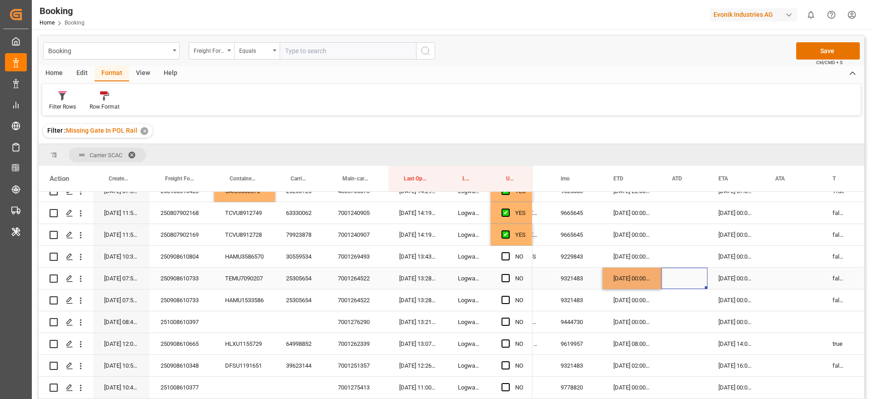
click at [651, 285] on div "25-09-2025 00:00:00" at bounding box center [632, 278] width 59 height 21
drag, startPoint x: 659, startPoint y: 287, endPoint x: 660, endPoint y: 298, distance: 10.5
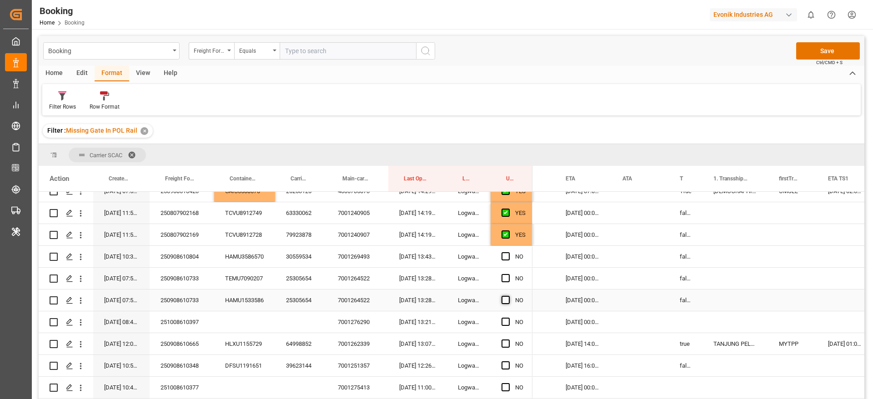
click at [505, 300] on span "Press SPACE to select this row." at bounding box center [506, 300] width 8 height 8
click at [509, 296] on input "Press SPACE to select this row." at bounding box center [509, 296] width 0 height 0
click at [506, 277] on span "Press SPACE to select this row." at bounding box center [506, 278] width 8 height 8
click at [509, 274] on input "Press SPACE to select this row." at bounding box center [509, 274] width 0 height 0
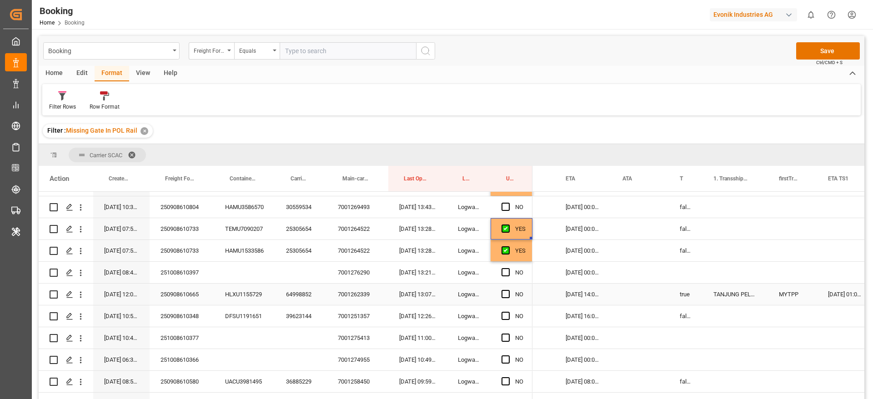
click at [189, 273] on div "251008610397" at bounding box center [182, 272] width 65 height 21
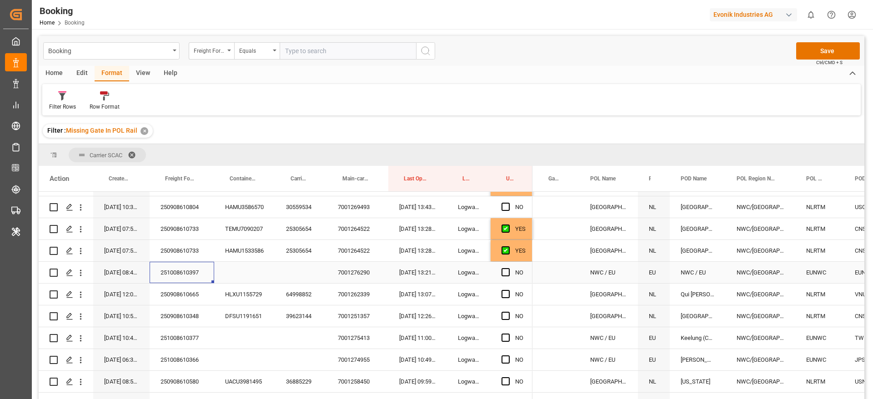
click at [502, 274] on span "Press SPACE to select this row." at bounding box center [506, 272] width 8 height 8
click at [509, 268] on input "Press SPACE to select this row." at bounding box center [509, 268] width 0 height 0
click at [297, 294] on div "64998852" at bounding box center [301, 294] width 52 height 21
click at [300, 314] on div "39623144" at bounding box center [301, 316] width 52 height 21
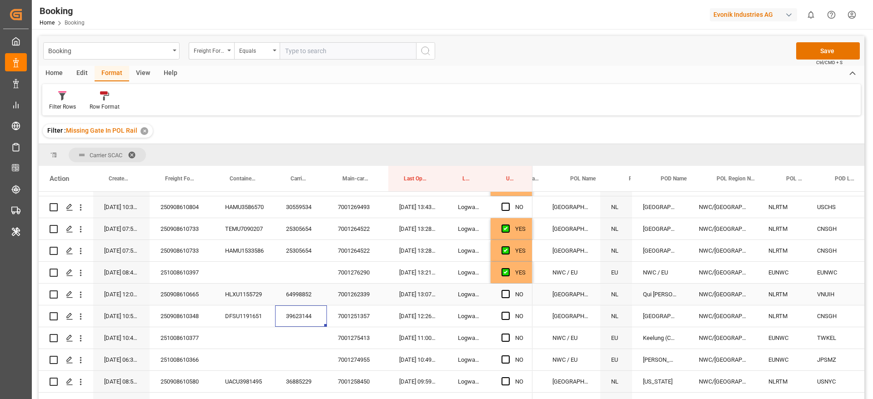
scroll to position [0, 139]
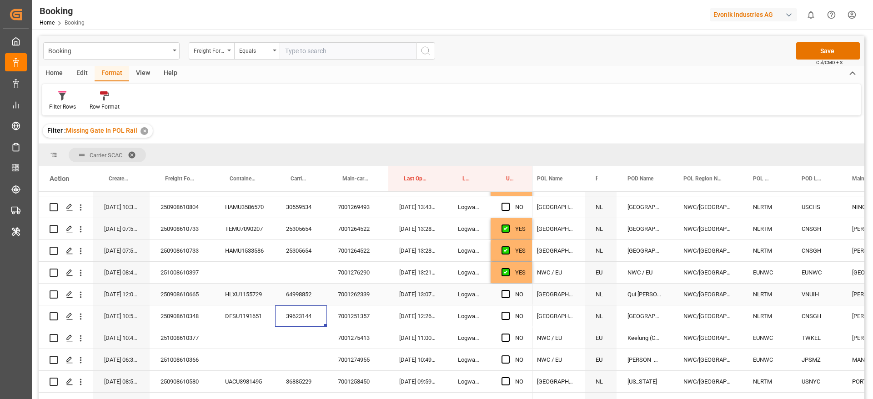
click at [625, 296] on div "Qui [PERSON_NAME]" at bounding box center [645, 294] width 56 height 21
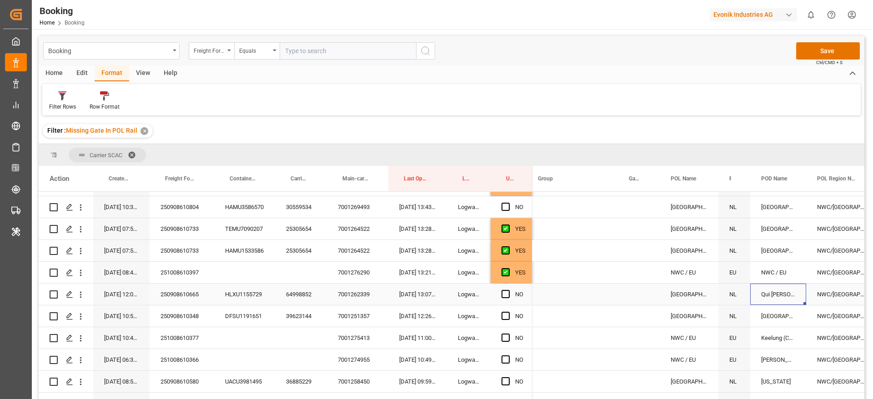
scroll to position [0, 5]
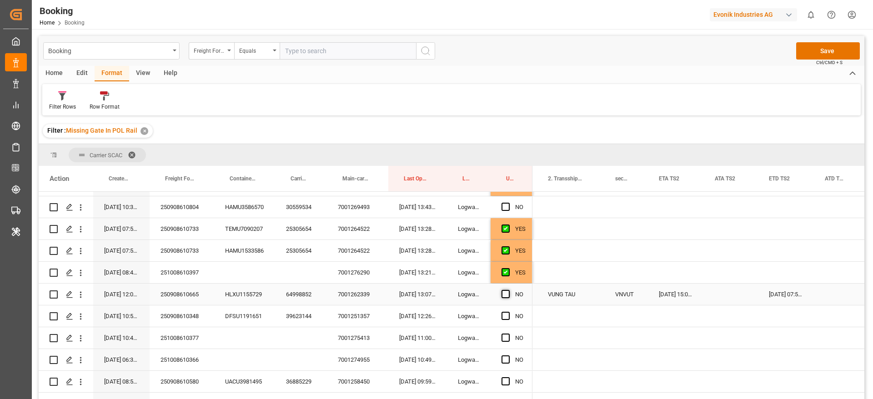
click at [503, 294] on span "Press SPACE to select this row." at bounding box center [506, 294] width 8 height 8
click at [509, 290] on input "Press SPACE to select this row." at bounding box center [509, 290] width 0 height 0
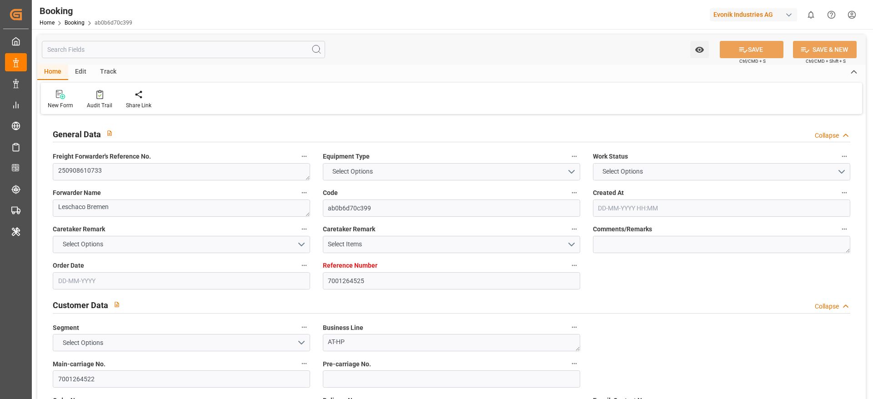
type input "7001264525"
type input "9321483"
type input "Hapag [PERSON_NAME]"
type input "Hapag [PERSON_NAME] Aktiengesellschaft"
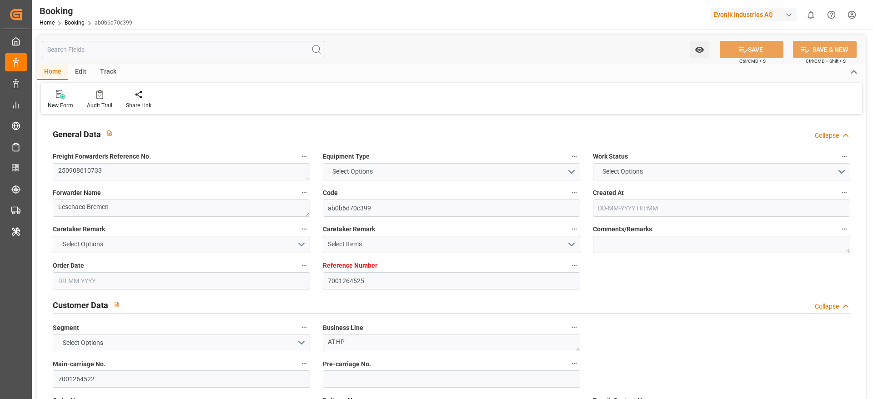
type input "NLRTM"
type input "CNSGH"
type input "NLRTM"
type input "CNSHG"
type input "[DATE] 07:57"
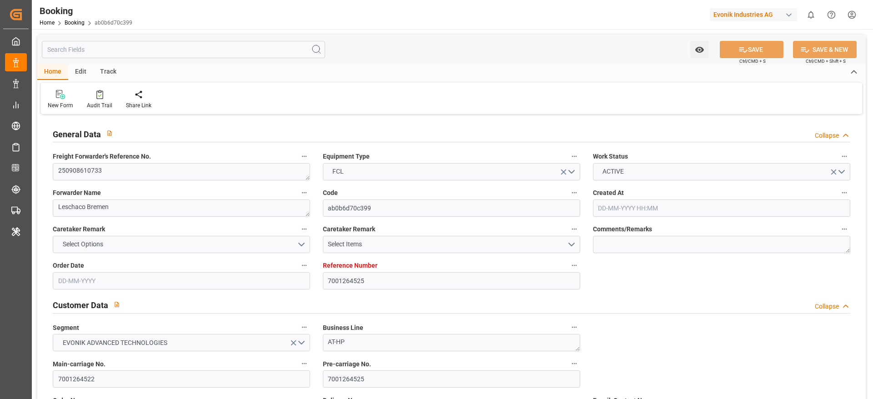
type input "[DATE]"
type input "[DATE] 00:00"
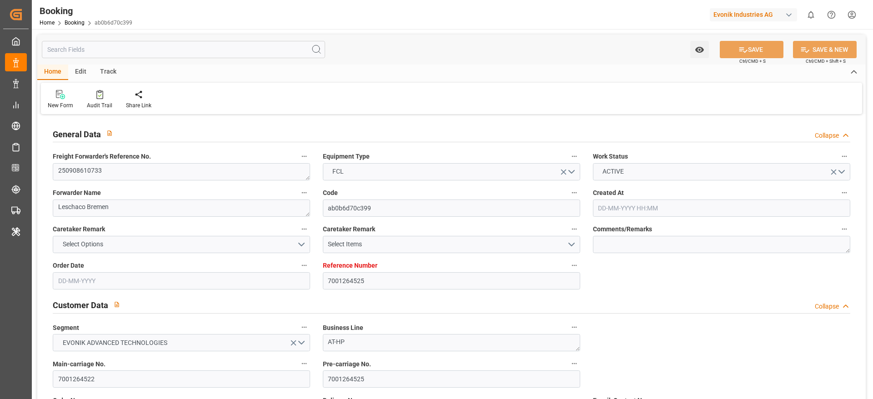
type input "[DATE] 00:00"
type input "[DATE]"
type input "[DATE] 00:00"
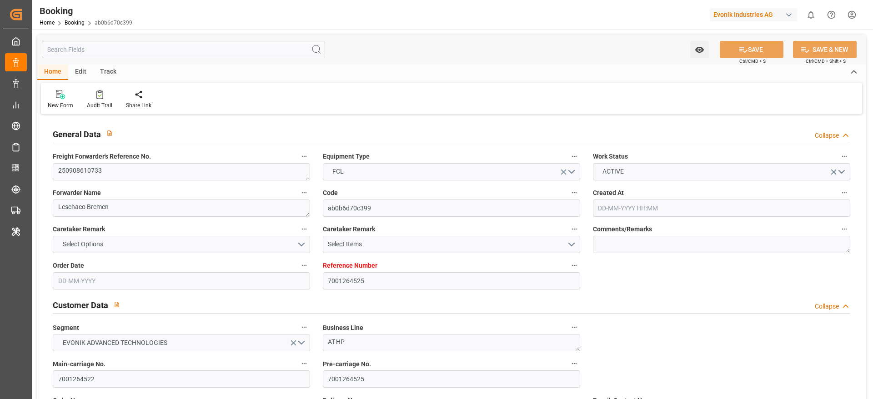
type input "[DATE] 00:00"
type input "16-09-2025 13:28"
type input "16-09-2025"
type input "25-09-2025 02:00"
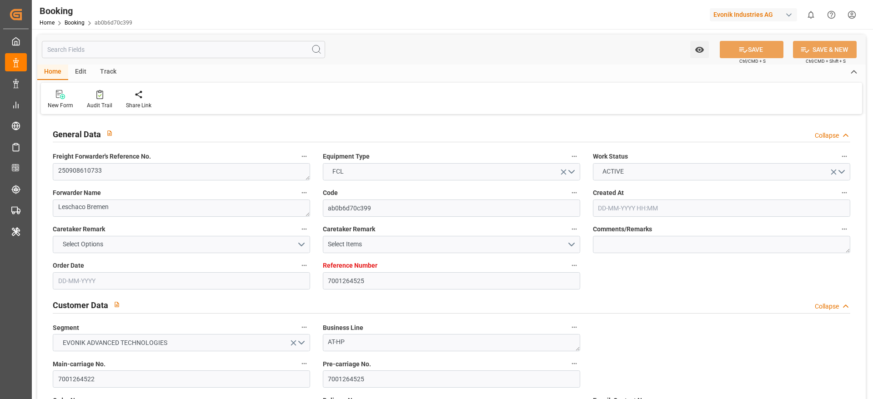
type input "08-11-2025 16:00"
type input "09-11-2025 01:08"
type input "13-11-2025 01:08"
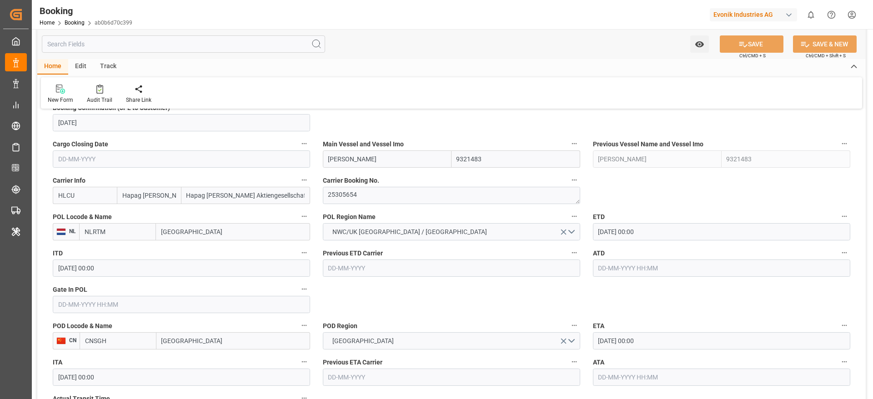
scroll to position [614, 0]
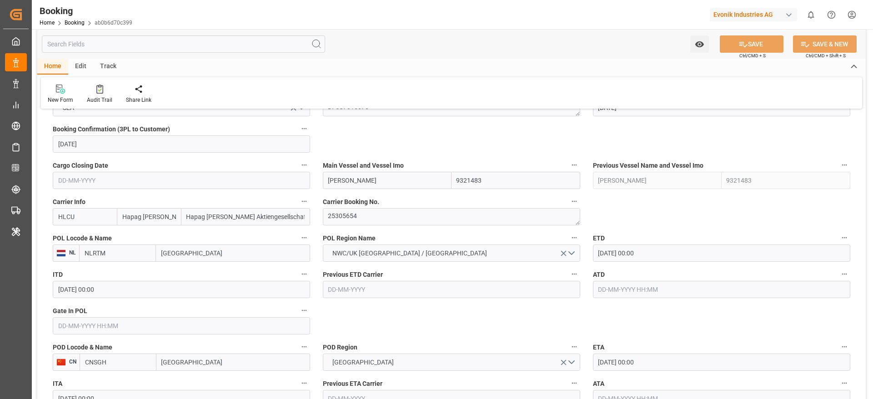
click at [100, 96] on div "Audit Trail" at bounding box center [99, 100] width 25 height 8
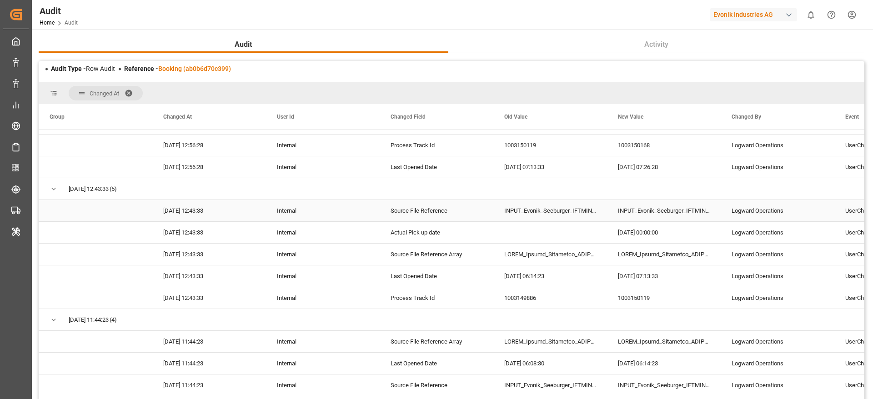
scroll to position [887, 0]
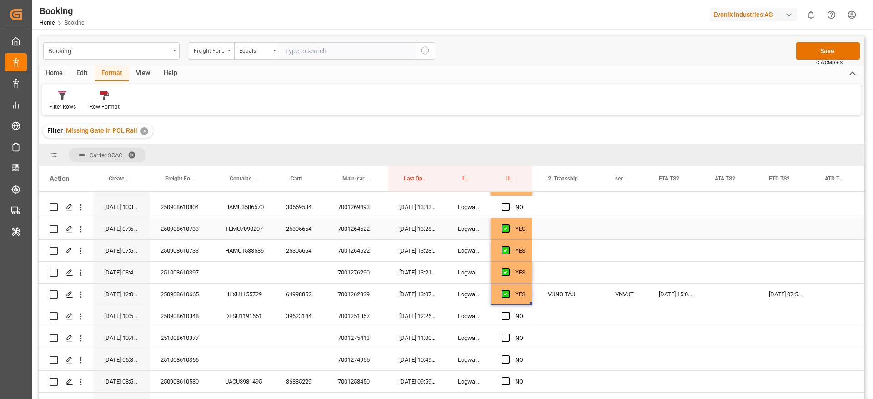
scroll to position [675, 0]
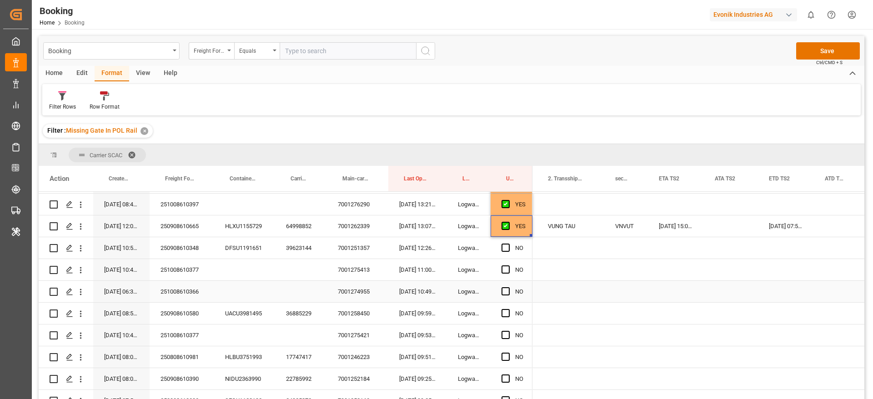
click at [183, 267] on div "251008610377" at bounding box center [182, 269] width 65 height 21
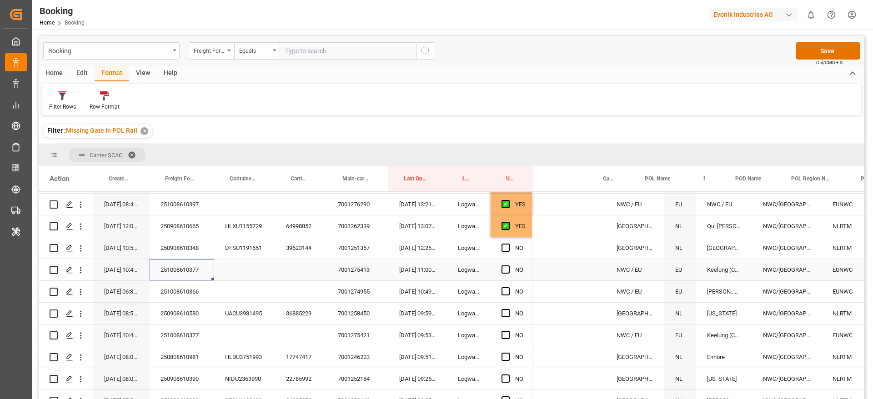
scroll to position [0, 0]
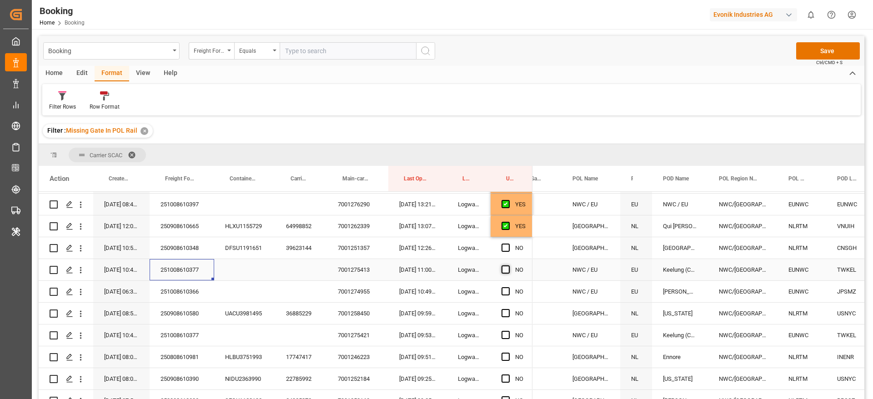
click at [508, 272] on span "Press SPACE to select this row." at bounding box center [506, 270] width 8 height 8
click at [509, 266] on input "Press SPACE to select this row." at bounding box center [509, 266] width 0 height 0
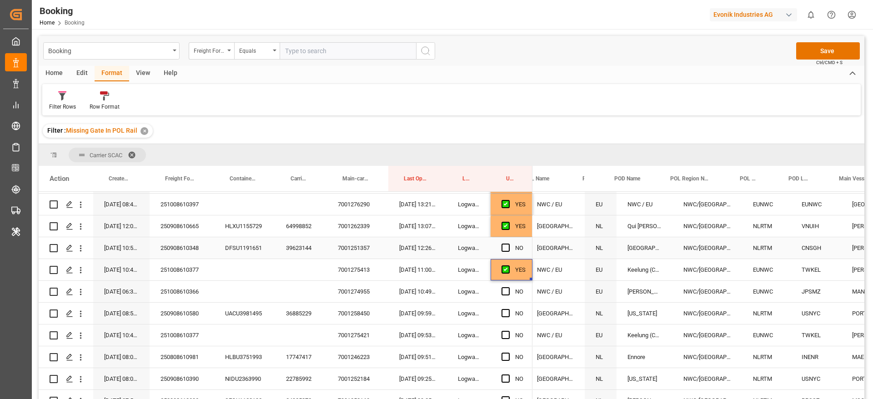
scroll to position [0, 174]
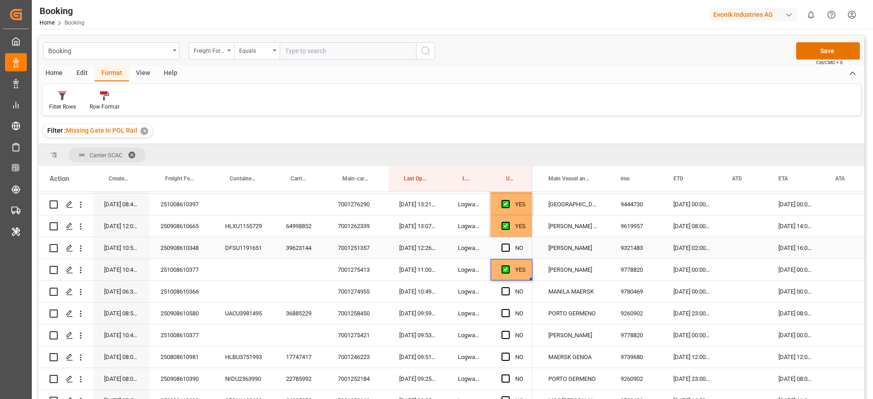
click at [502, 247] on span "Press SPACE to select this row." at bounding box center [506, 248] width 8 height 8
click at [509, 244] on input "Press SPACE to select this row." at bounding box center [509, 244] width 0 height 0
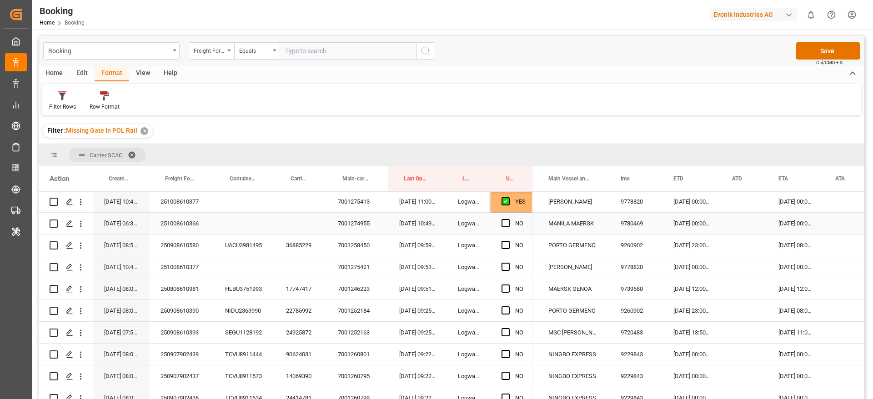
click at [184, 220] on div "251008610366" at bounding box center [182, 223] width 65 height 21
click at [82, 227] on icon "open menu" at bounding box center [81, 224] width 10 height 10
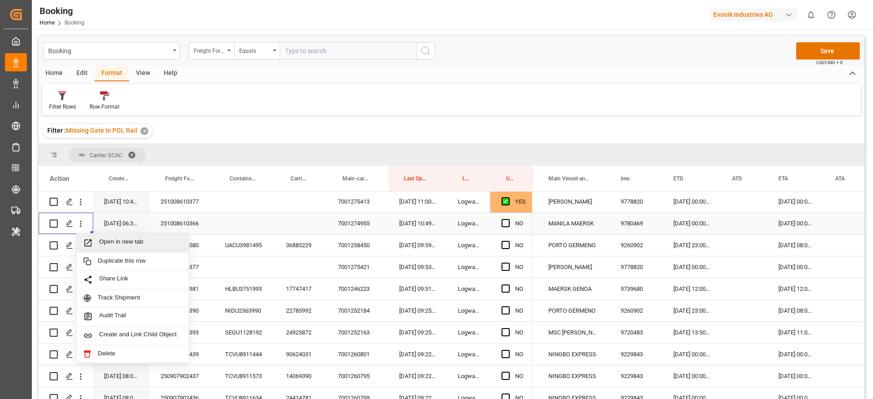
click at [130, 247] on span "Open in new tab" at bounding box center [140, 243] width 83 height 10
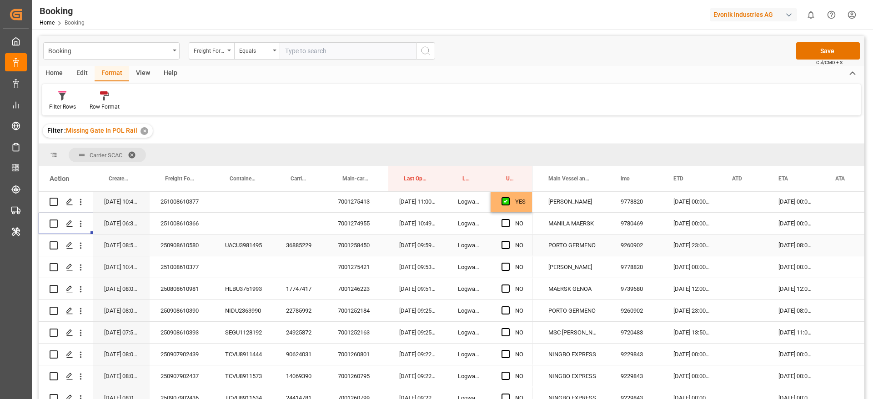
click at [309, 242] on div "36885229" at bounding box center [301, 245] width 52 height 21
click at [307, 285] on div "17747417" at bounding box center [301, 288] width 52 height 21
click at [508, 246] on span "Press SPACE to select this row." at bounding box center [506, 245] width 8 height 8
click at [509, 241] on input "Press SPACE to select this row." at bounding box center [509, 241] width 0 height 0
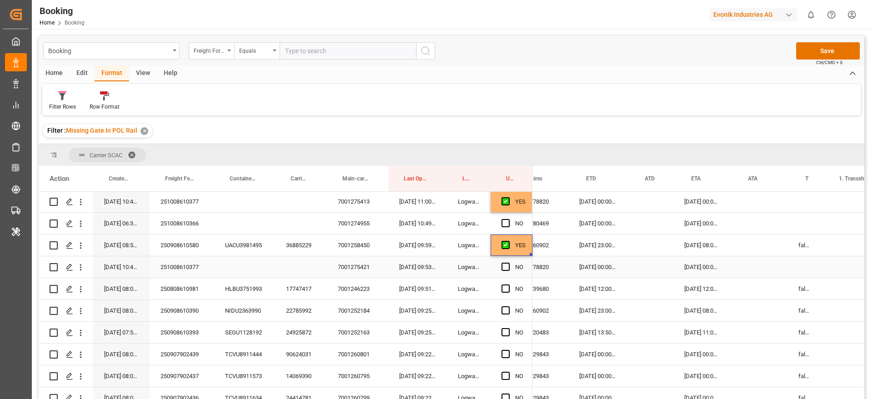
scroll to position [0, 537]
click at [508, 288] on span "Press SPACE to select this row." at bounding box center [506, 289] width 8 height 8
click at [509, 285] on input "Press SPACE to select this row." at bounding box center [509, 285] width 0 height 0
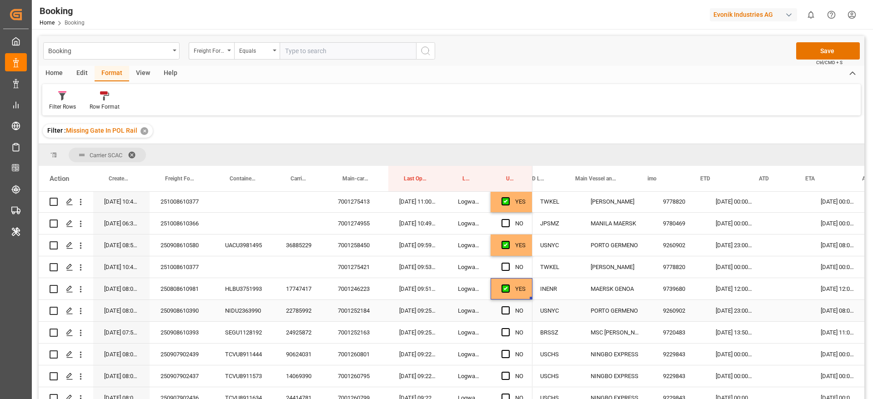
scroll to position [0, 479]
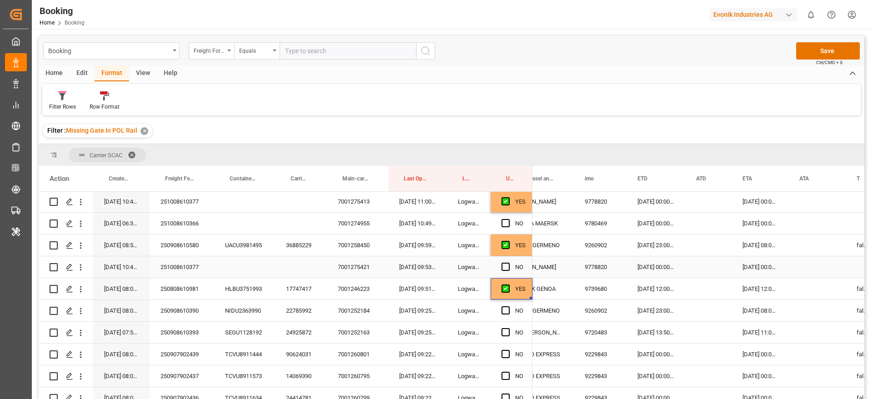
click at [181, 267] on div "251008610377" at bounding box center [182, 267] width 65 height 21
click at [173, 265] on div "251008610377" at bounding box center [182, 267] width 65 height 21
click at [192, 263] on div "251008610377" at bounding box center [182, 267] width 65 height 21
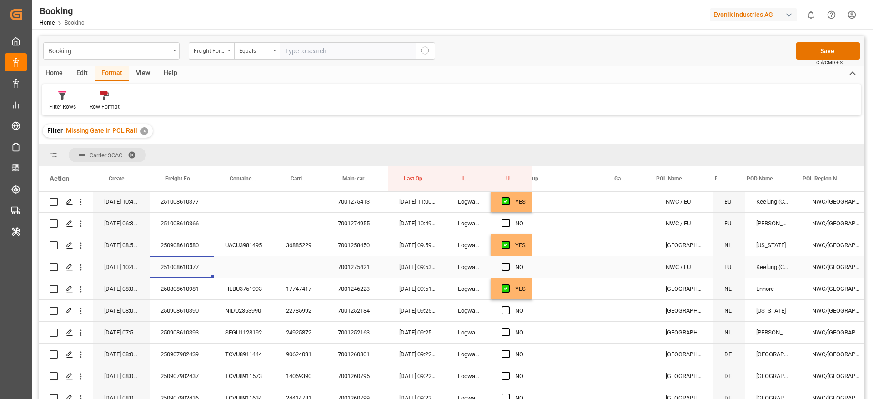
scroll to position [0, 20]
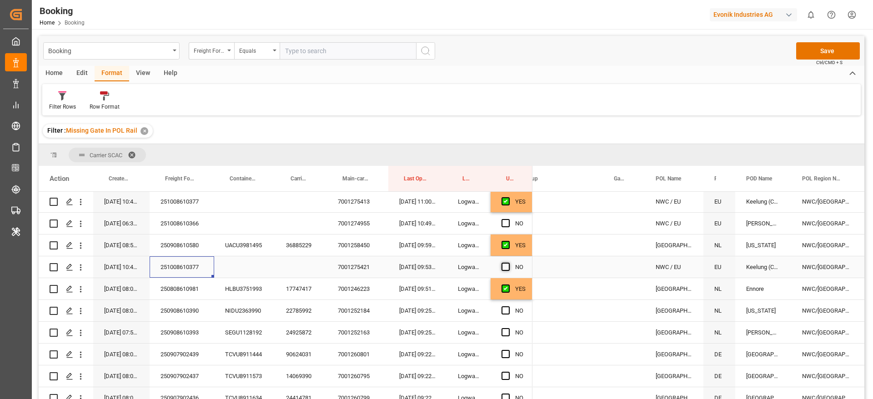
click at [506, 268] on span "Press SPACE to select this row." at bounding box center [506, 267] width 8 height 8
click at [509, 263] on input "Press SPACE to select this row." at bounding box center [509, 263] width 0 height 0
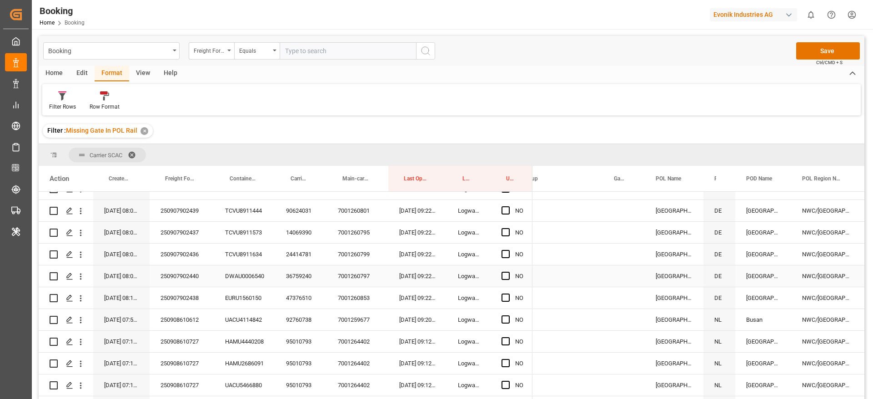
scroll to position [819, 0]
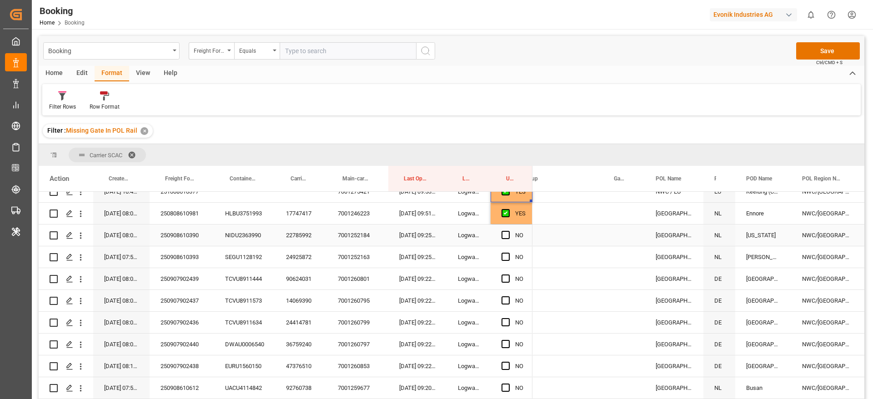
click at [299, 239] on div "22785992" at bounding box center [301, 235] width 52 height 21
click at [300, 261] on div "24925872" at bounding box center [301, 257] width 52 height 21
click at [507, 236] on span "Press SPACE to select this row." at bounding box center [506, 235] width 8 height 8
click at [509, 231] on input "Press SPACE to select this row." at bounding box center [509, 231] width 0 height 0
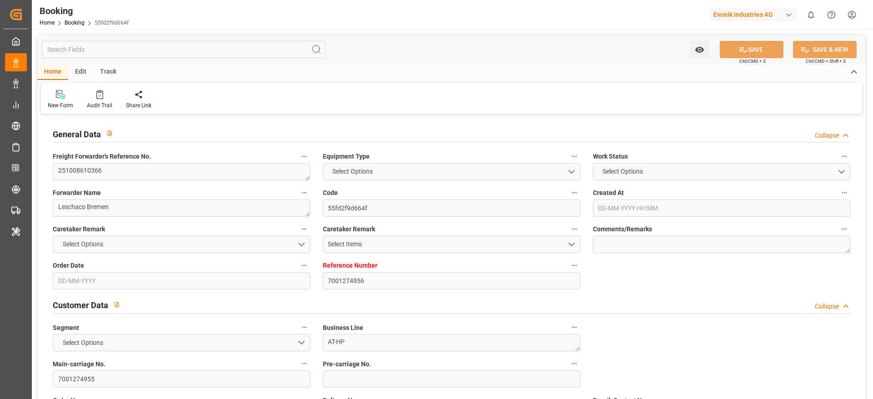
type input "7001274956"
type input "9780469"
type input "Hapag [PERSON_NAME]"
type input "Hapag [PERSON_NAME] Aktiengesellschaft"
type input "EUNWC"
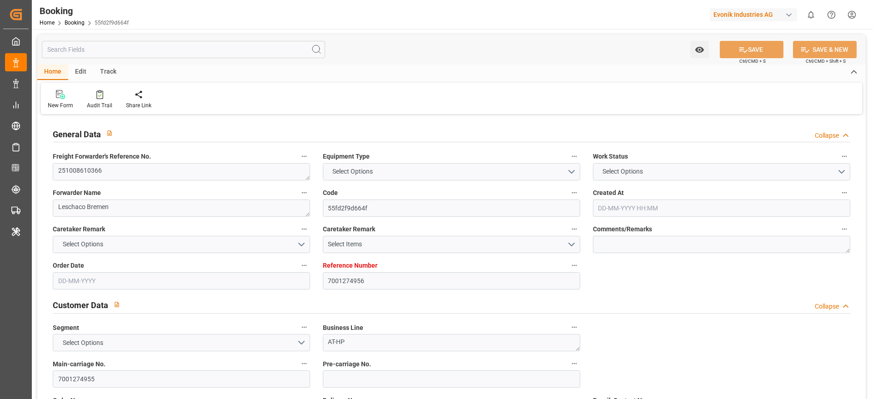
type input "JPSMZ"
type input "[DATE] 06:36"
type input "[DATE]"
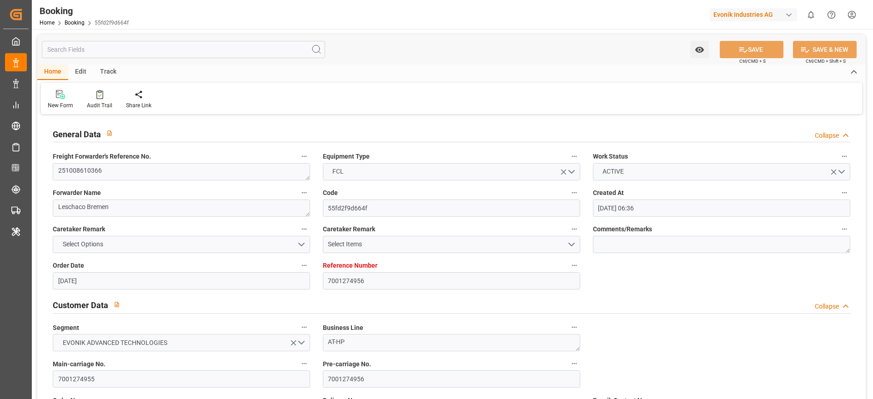
type input "[DATE] 00:00"
type input "[DATE]"
type input "[DATE] 00:00"
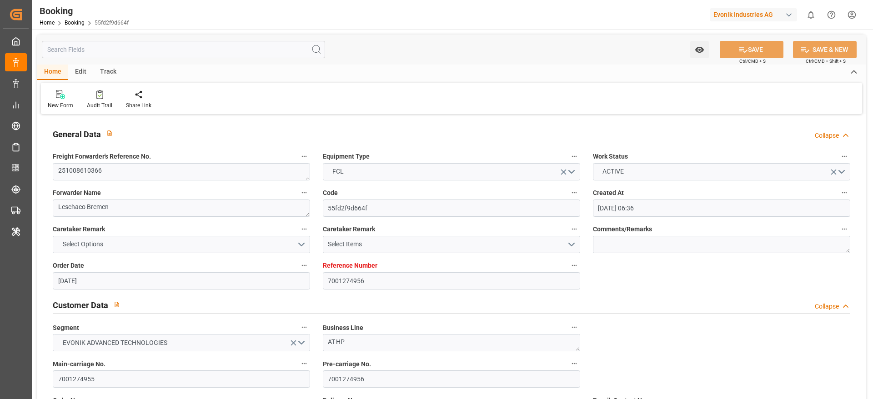
type input "[DATE] 00:00"
type input "[DATE] 10:49"
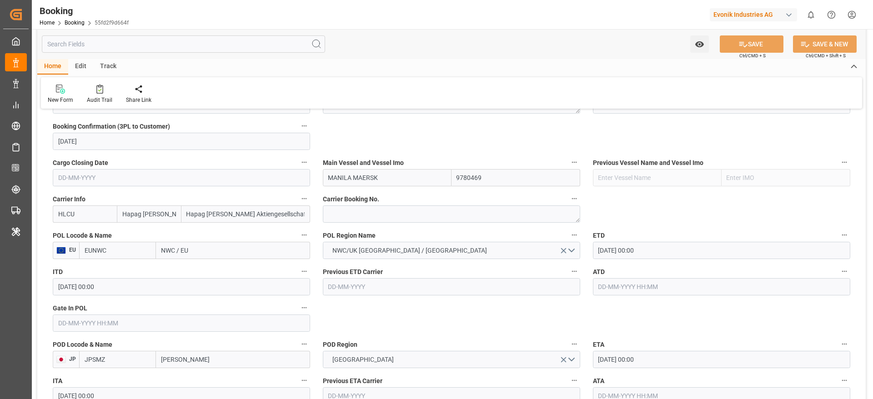
scroll to position [614, 0]
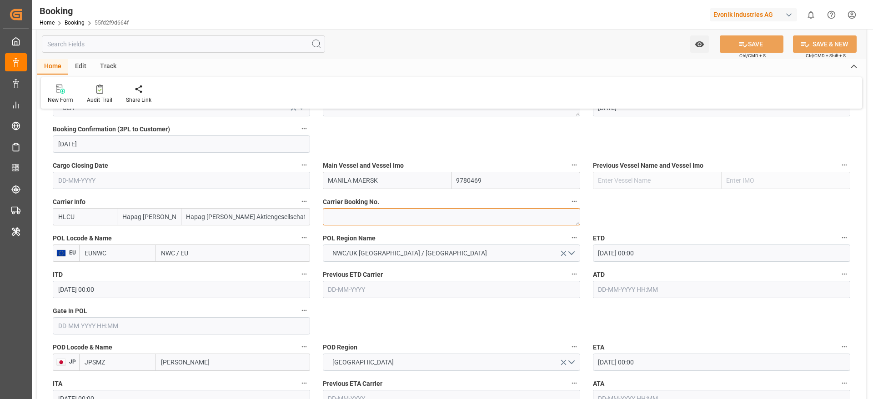
click at [366, 211] on textarea at bounding box center [451, 216] width 257 height 17
paste textarea "31224093"
type textarea "31224093"
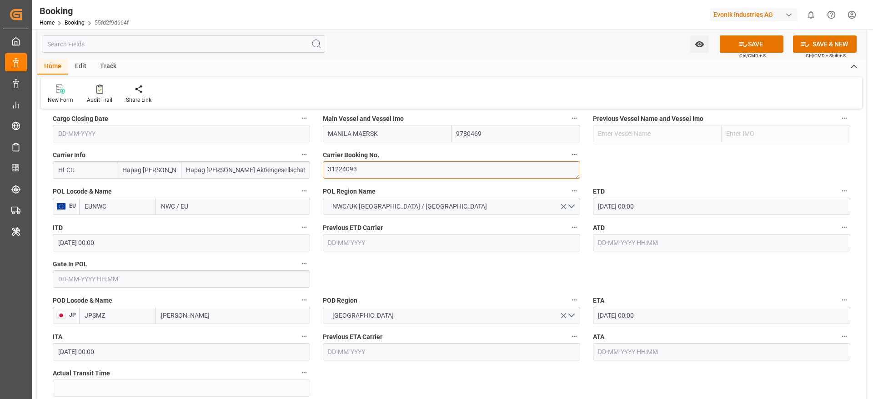
scroll to position [682, 0]
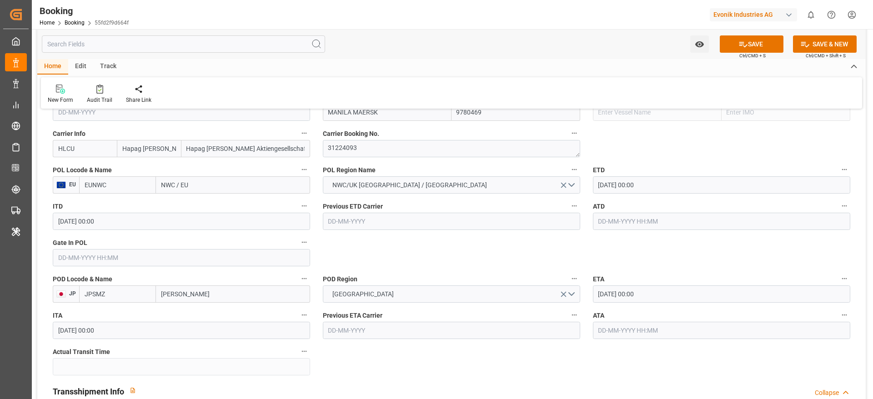
click at [211, 183] on input "NWC / EU" at bounding box center [233, 184] width 154 height 17
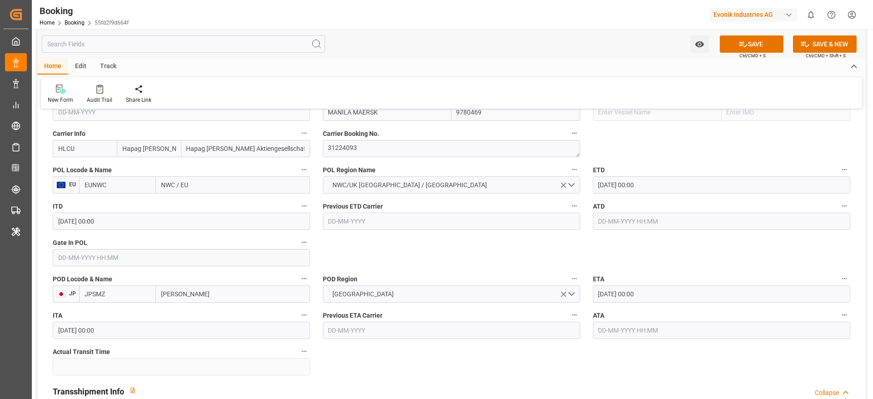
paste input "[GEOGRAPHIC_DATA]"
type input "[GEOGRAPHIC_DATA]"
click at [202, 201] on span "Rotterdam - NLRTM" at bounding box center [204, 204] width 85 height 7
type input "NLRTM"
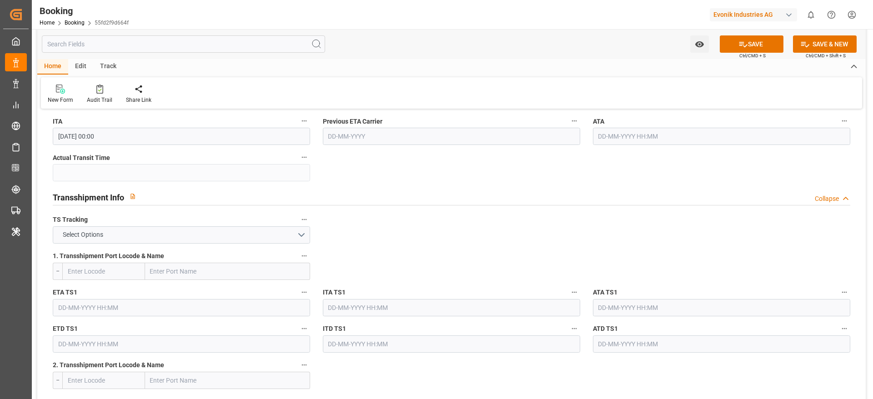
scroll to position [955, 0]
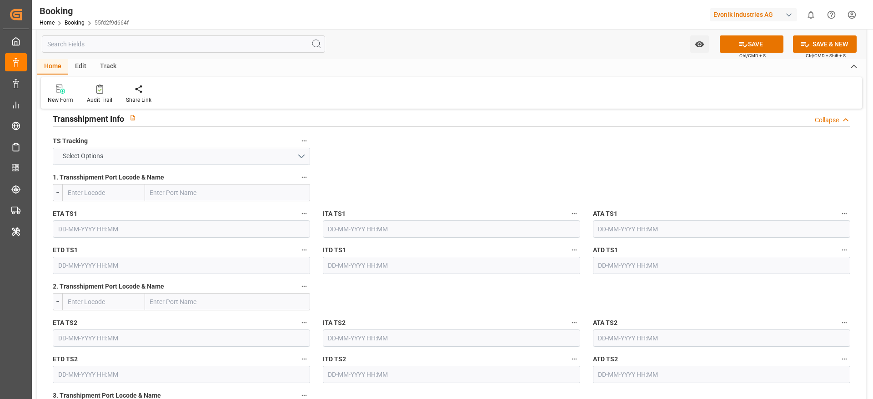
type input "[GEOGRAPHIC_DATA]"
click at [87, 158] on span "Select Options" at bounding box center [83, 156] width 50 height 10
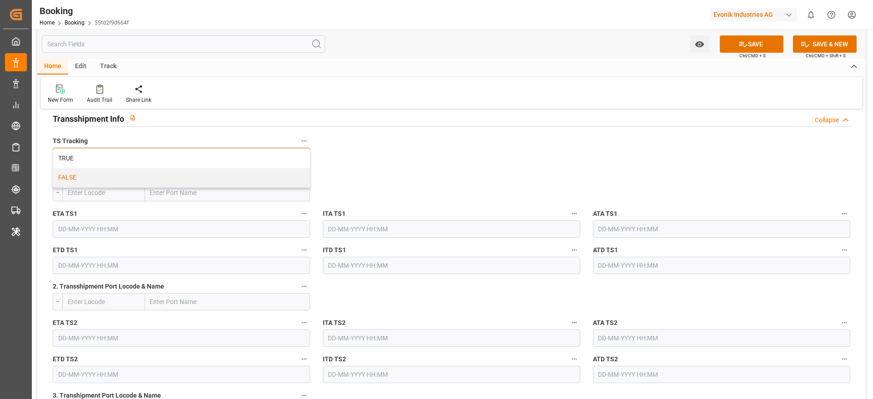
click at [91, 178] on div "FALSE" at bounding box center [181, 177] width 257 height 19
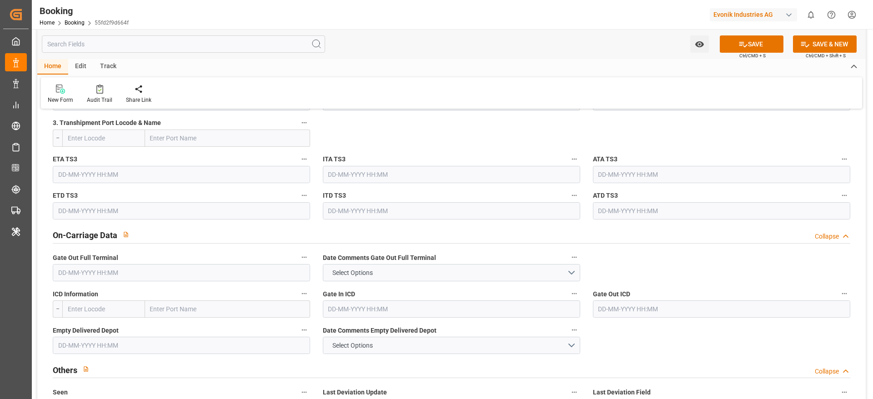
scroll to position [1501, 0]
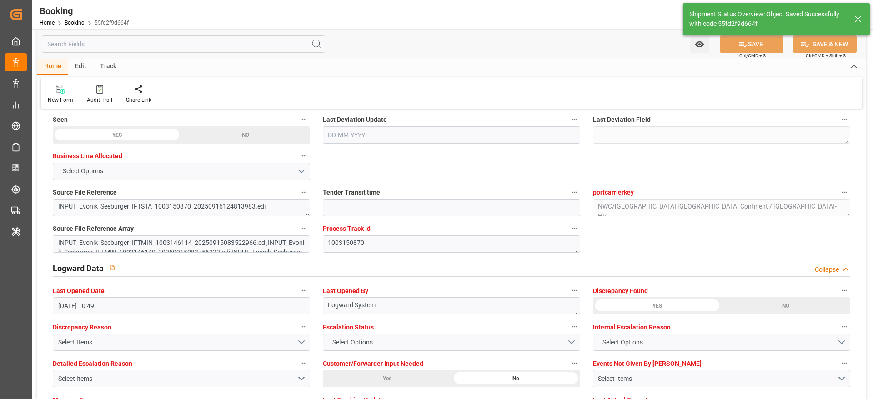
type textarea "Madhu T V"
type textarea "businessDivision-businessLine-"
type input "17-09-2025 07:27"
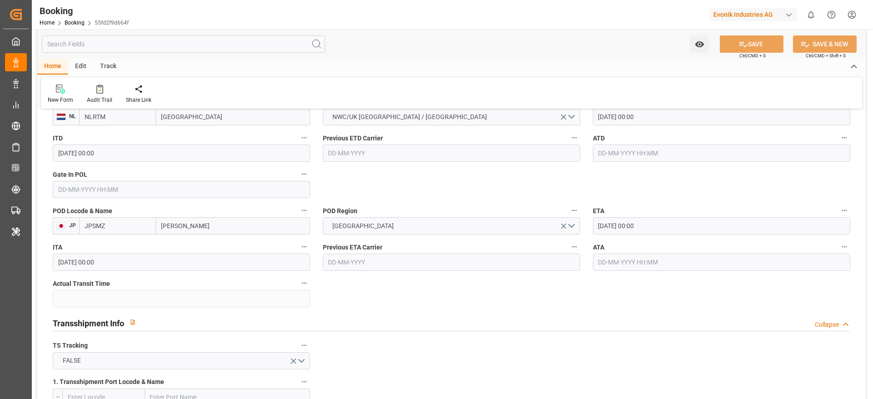
scroll to position [0, 0]
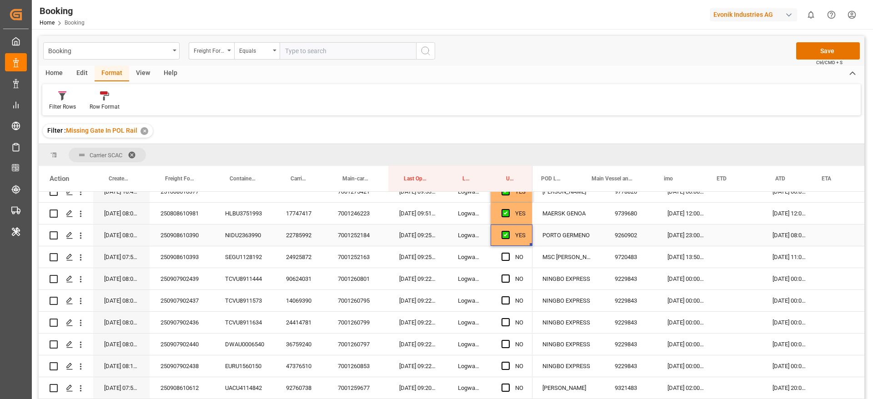
scroll to position [0, 380]
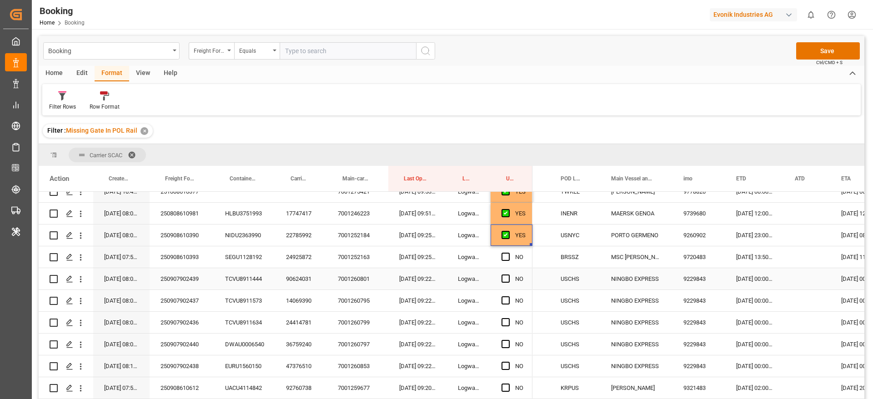
click at [301, 279] on div "90624031" at bounding box center [301, 278] width 52 height 21
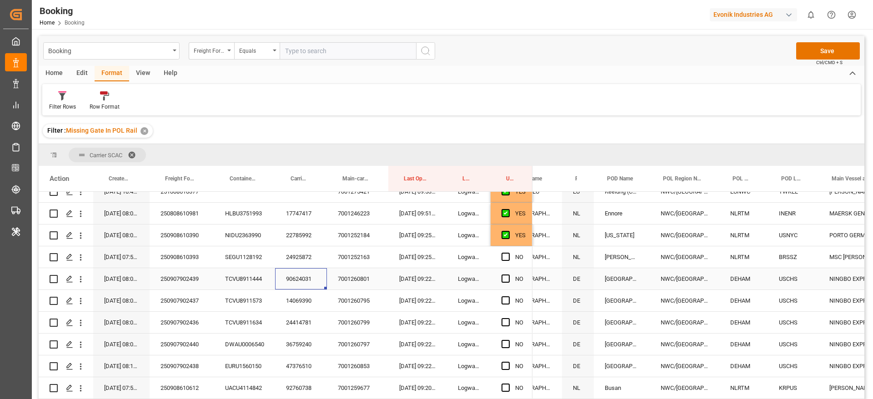
scroll to position [0, 0]
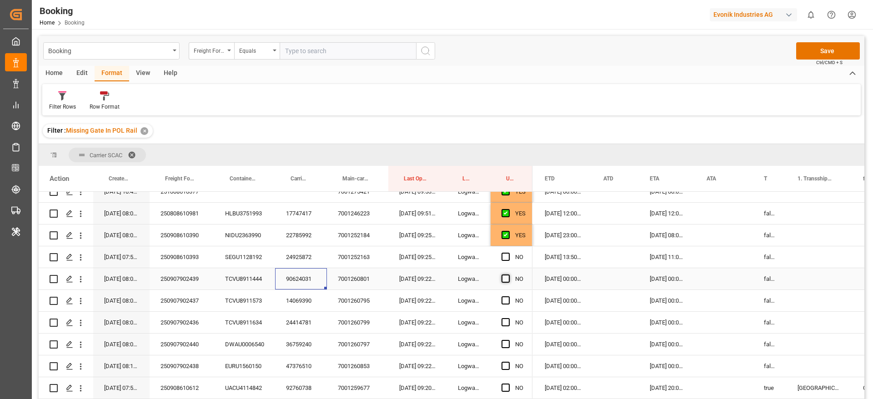
click at [509, 279] on span "Press SPACE to select this row." at bounding box center [506, 279] width 8 height 8
click at [509, 275] on input "Press SPACE to select this row." at bounding box center [509, 275] width 0 height 0
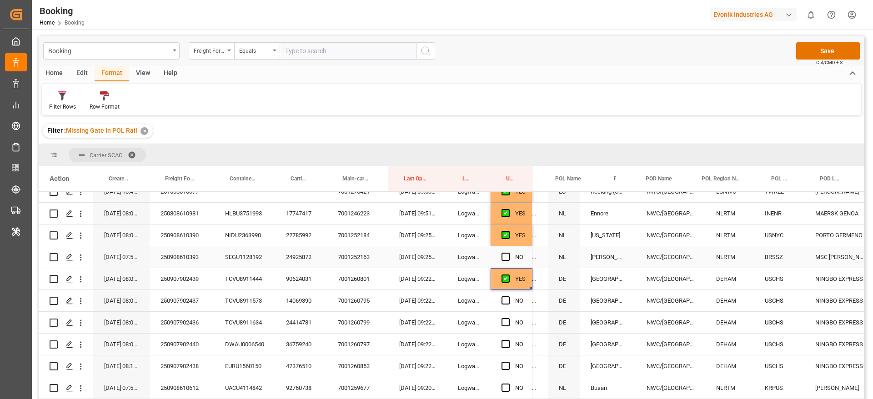
scroll to position [0, 102]
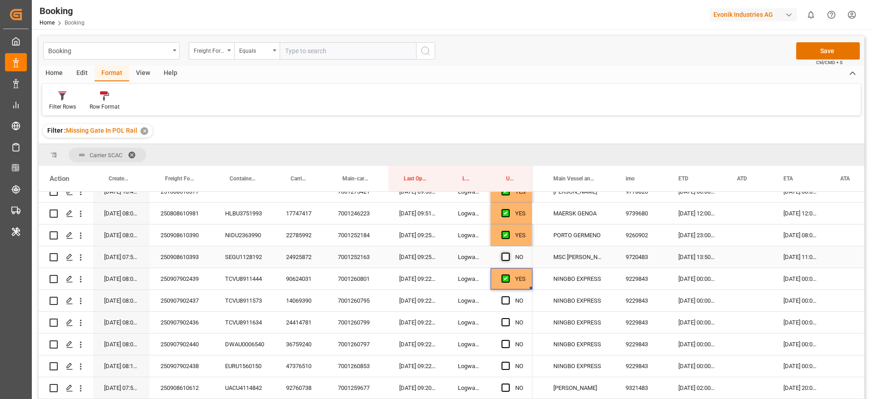
click at [508, 255] on span "Press SPACE to select this row." at bounding box center [506, 257] width 8 height 8
click at [509, 253] on input "Press SPACE to select this row." at bounding box center [509, 253] width 0 height 0
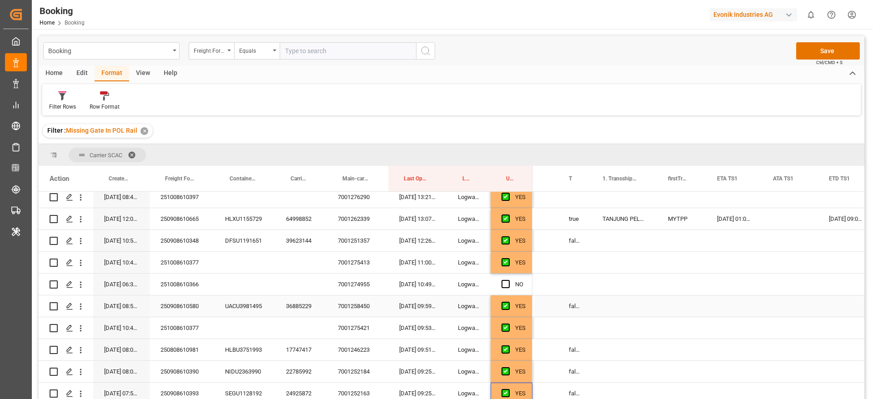
click at [577, 306] on div "false" at bounding box center [575, 306] width 34 height 21
drag, startPoint x: 590, startPoint y: 316, endPoint x: 602, endPoint y: 311, distance: 13.0
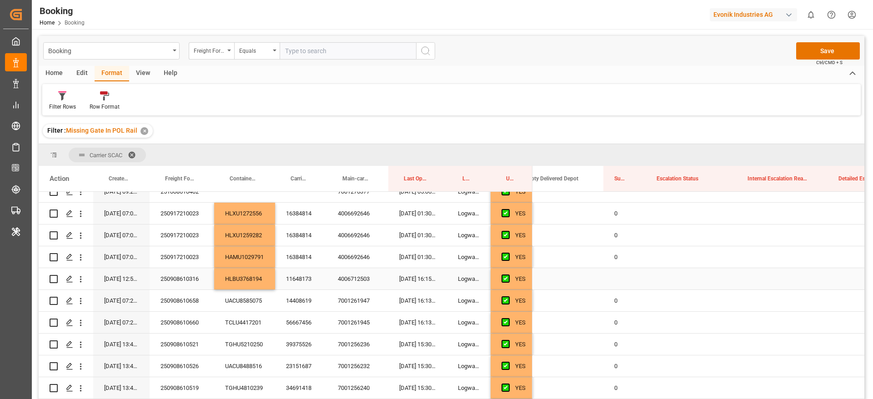
click at [615, 258] on div "0" at bounding box center [625, 257] width 42 height 21
drag, startPoint x: 644, startPoint y: 266, endPoint x: 660, endPoint y: 289, distance: 28.7
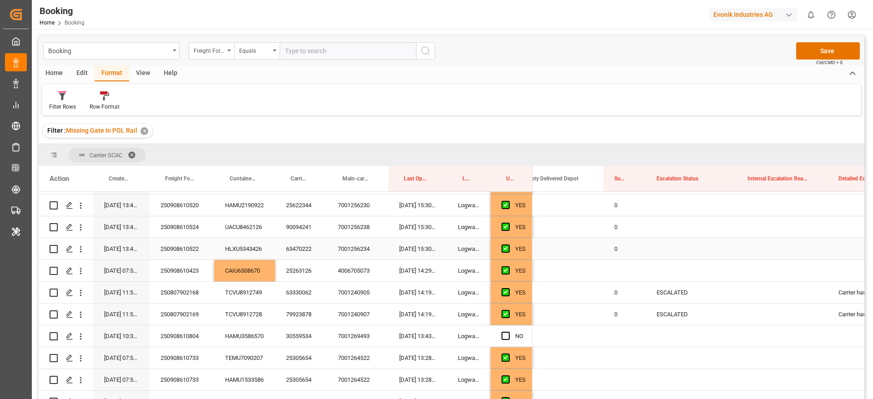
click at [621, 247] on div "0" at bounding box center [625, 248] width 42 height 21
drag, startPoint x: 645, startPoint y: 257, endPoint x: 665, endPoint y: 278, distance: 28.6
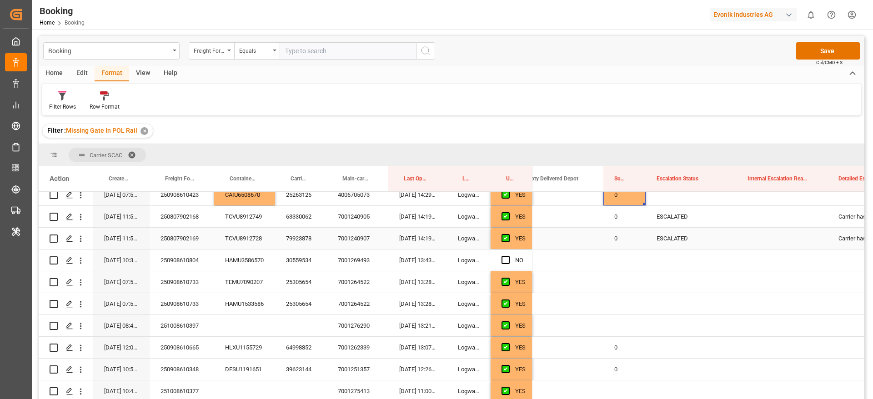
click at [619, 236] on div "0" at bounding box center [625, 238] width 42 height 21
click at [614, 277] on div "Press SPACE to select this row." at bounding box center [625, 282] width 42 height 21
click at [619, 298] on div "Press SPACE to select this row." at bounding box center [625, 303] width 42 height 21
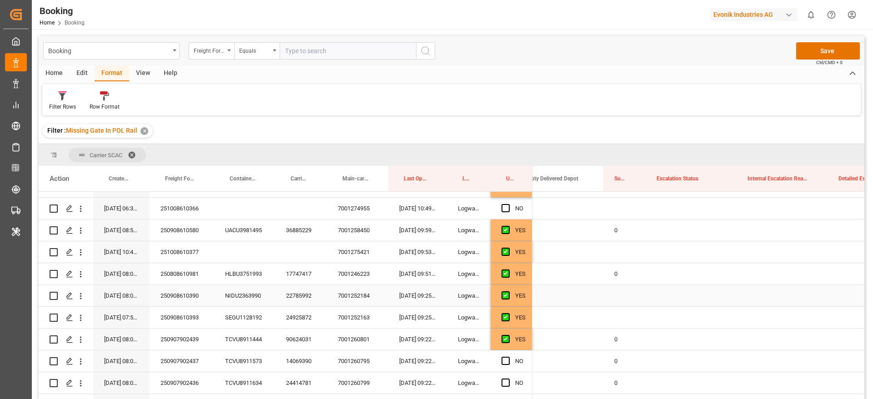
click at [616, 297] on div "Press SPACE to select this row." at bounding box center [625, 295] width 42 height 21
click at [620, 316] on div "Press SPACE to select this row." at bounding box center [625, 317] width 42 height 21
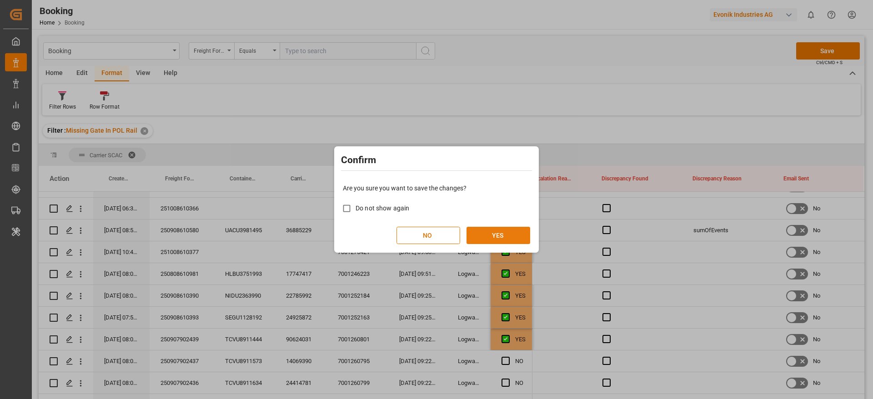
click at [514, 233] on button "YES" at bounding box center [499, 235] width 64 height 17
